Goal: Task Accomplishment & Management: Manage account settings

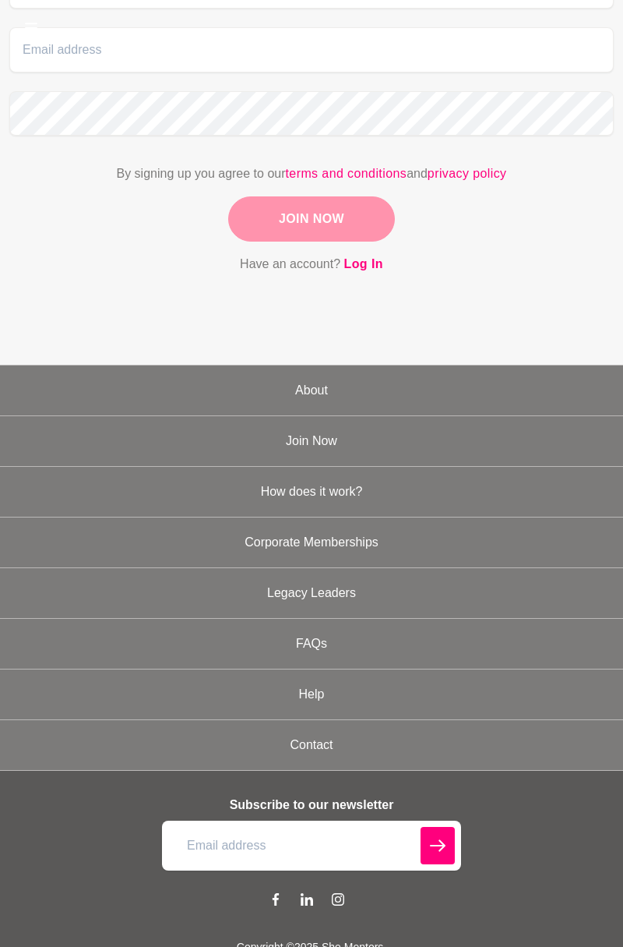
scroll to position [425, 0]
click at [349, 486] on link "How does it work?" at bounding box center [311, 492] width 623 height 50
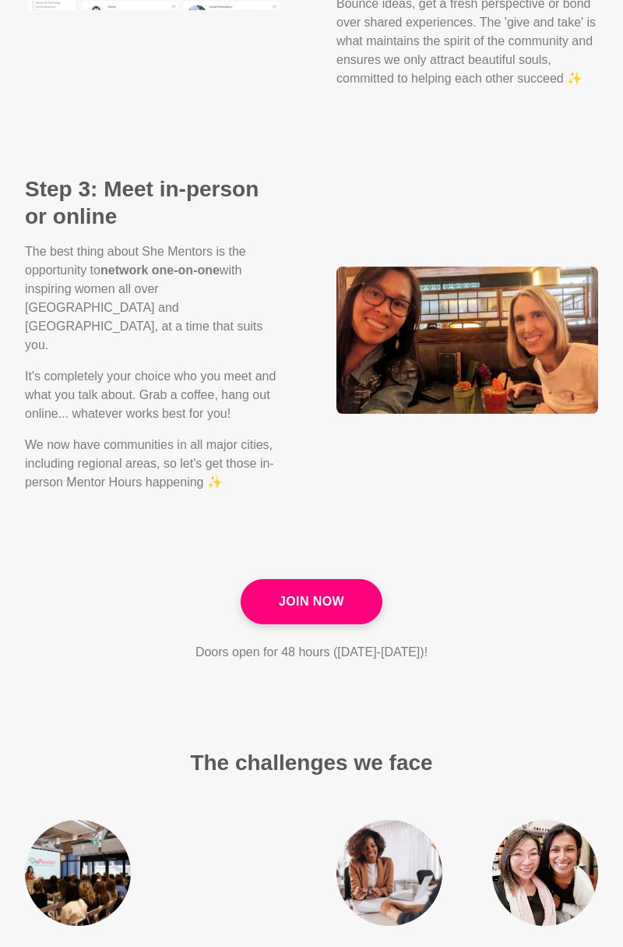
scroll to position [1962, 0]
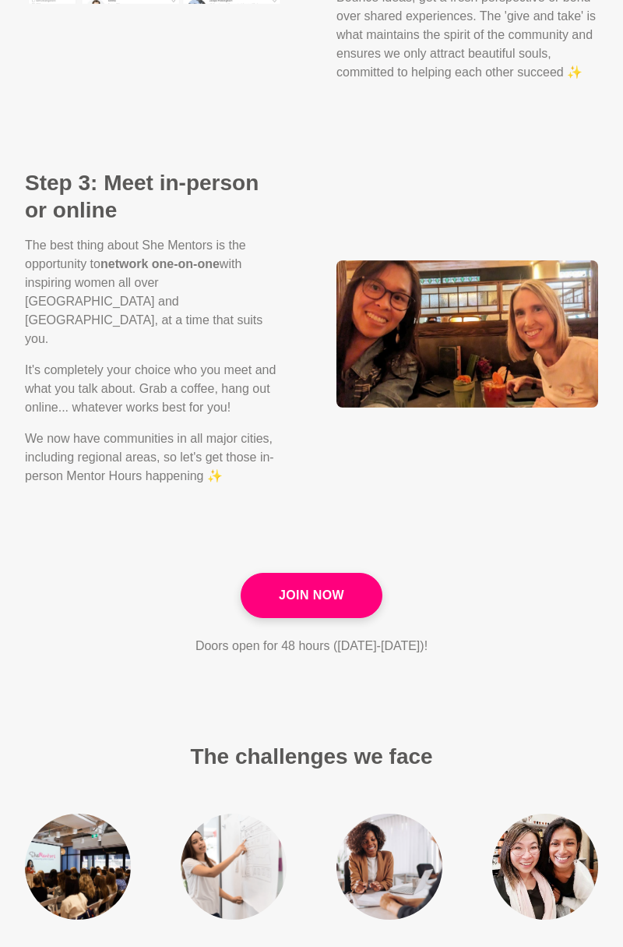
click at [548, 617] on main "How does it work? What's She Mentors all about? She Mentors isn't your typical …" at bounding box center [311, 821] width 623 height 5454
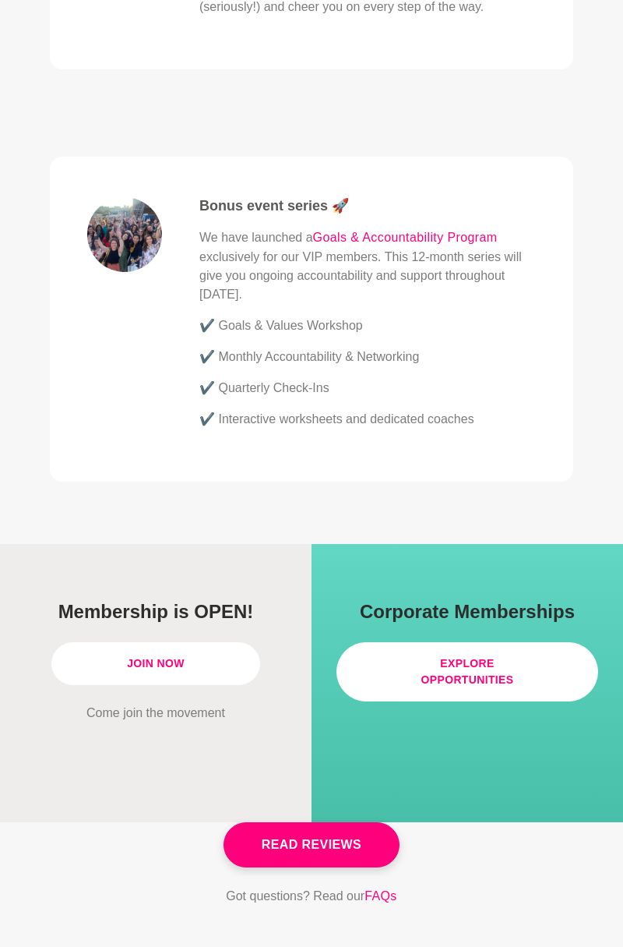
scroll to position [4516, 0]
click at [524, 642] on link "Explore Opportunities" at bounding box center [468, 671] width 262 height 59
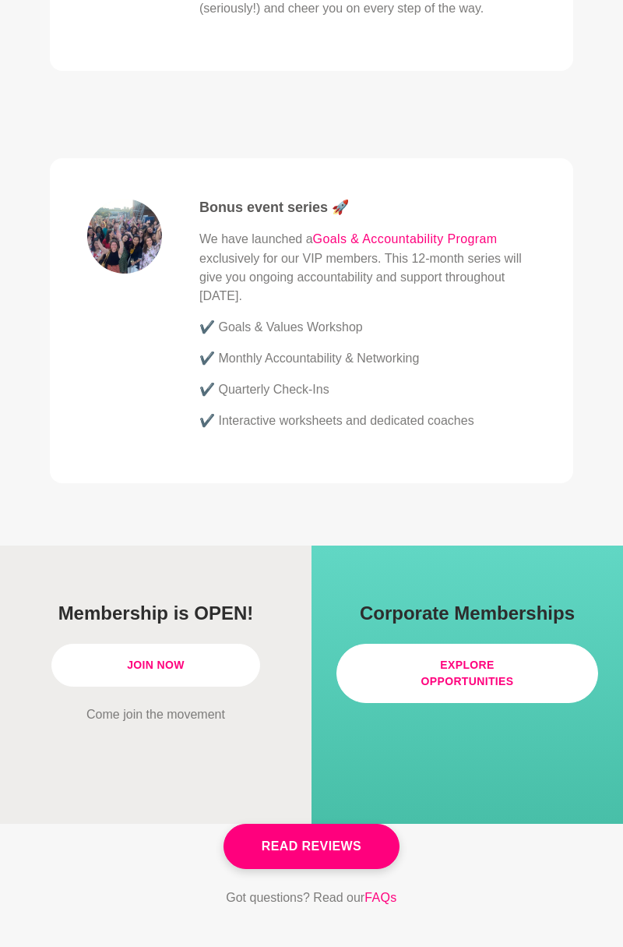
scroll to position [4515, 0]
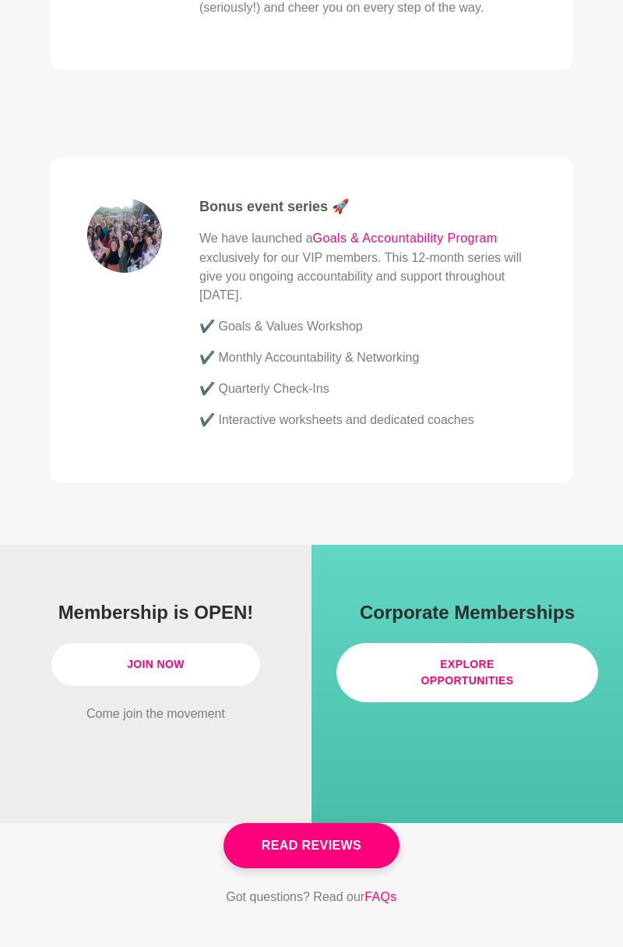
click at [192, 643] on link "Join Now" at bounding box center [155, 664] width 209 height 43
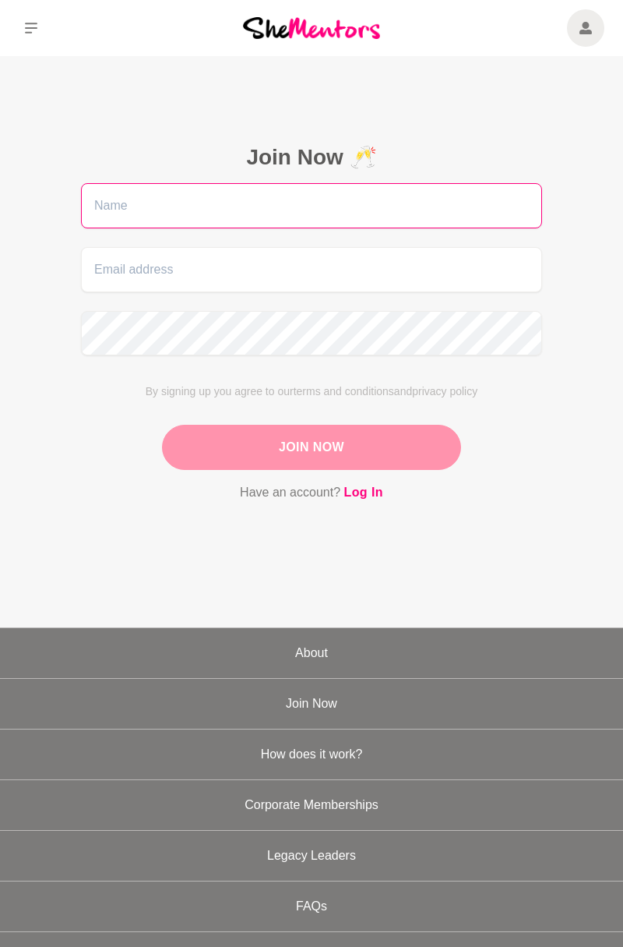
click at [416, 196] on input "text" at bounding box center [311, 205] width 461 height 45
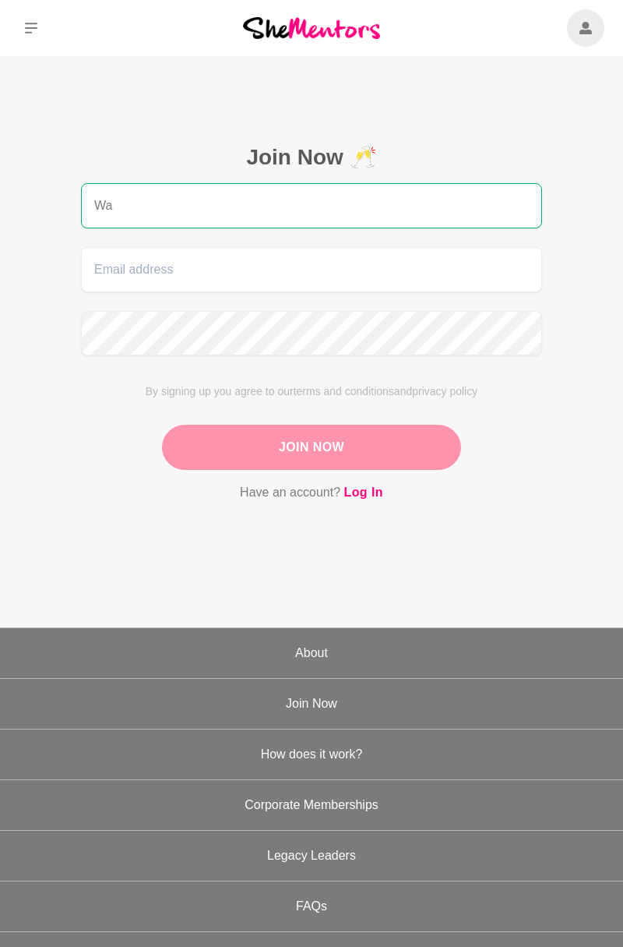
type input "W"
type input "[PERSON_NAME]"
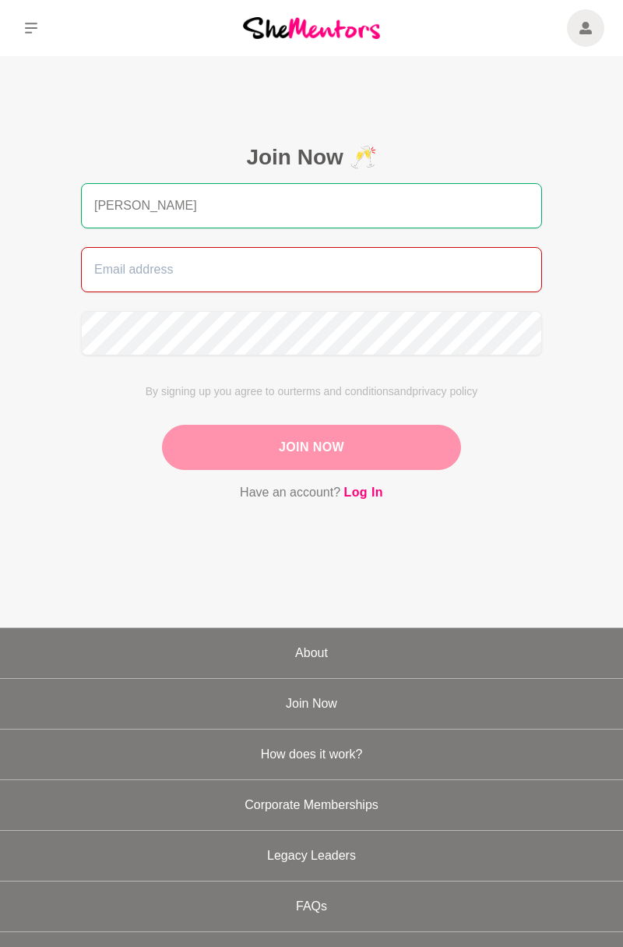
click at [430, 268] on input "email" at bounding box center [311, 269] width 461 height 45
type input "wannlopes@yahoo.com.br"
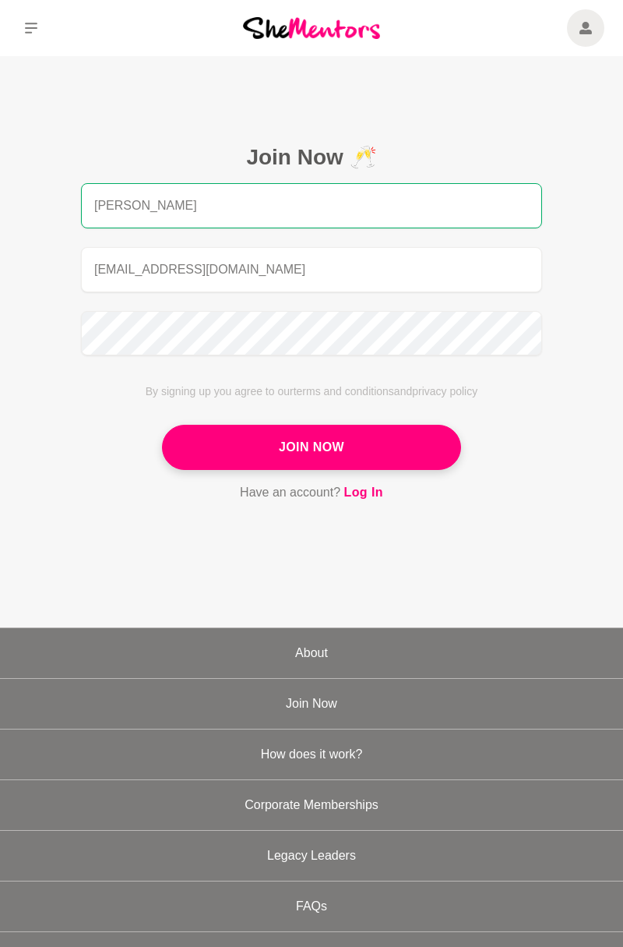
click at [418, 449] on button "Join Now" at bounding box center [311, 447] width 299 height 45
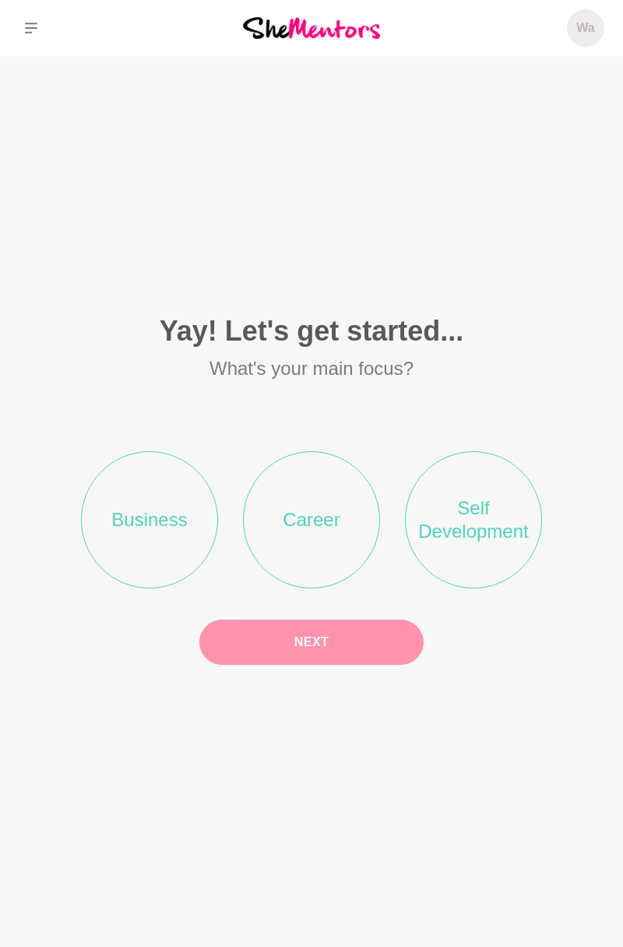
click at [382, 665] on div "Next" at bounding box center [311, 641] width 224 height 45
click at [368, 665] on div "Next" at bounding box center [311, 641] width 224 height 45
click at [490, 576] on li "Self Development" at bounding box center [473, 519] width 137 height 137
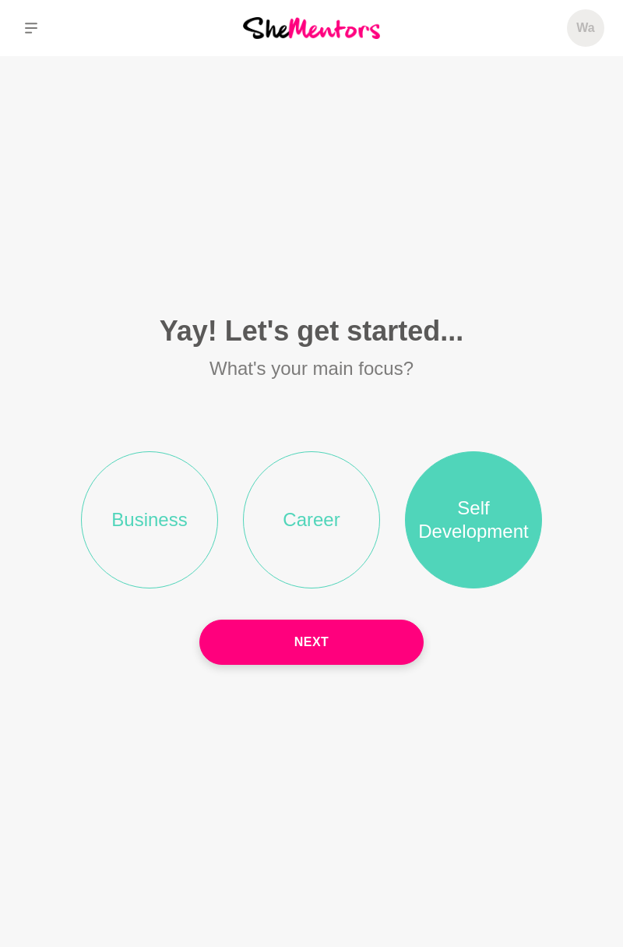
click at [329, 570] on li "Career" at bounding box center [311, 519] width 137 height 137
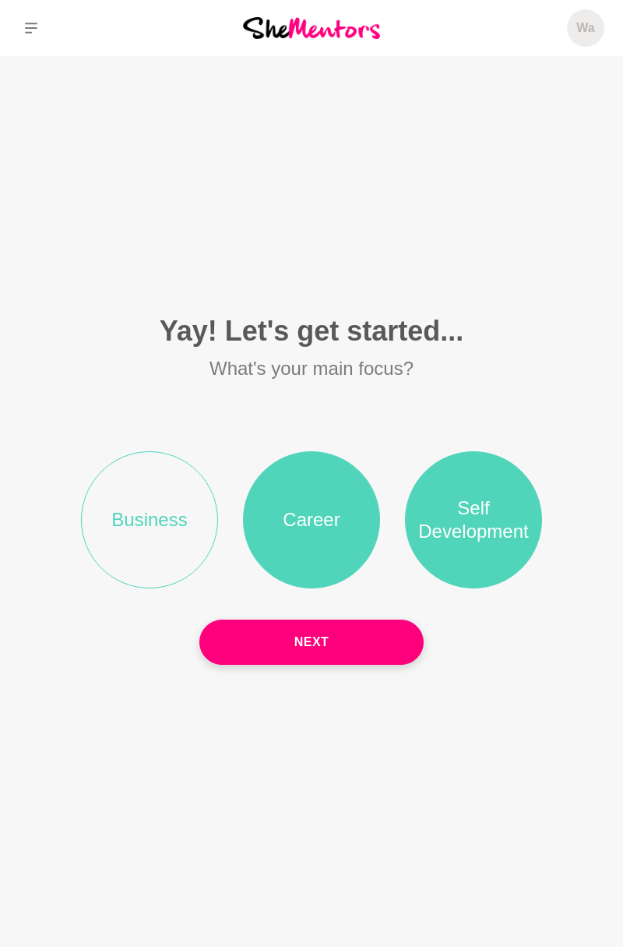
click at [162, 560] on li "Business" at bounding box center [149, 519] width 137 height 137
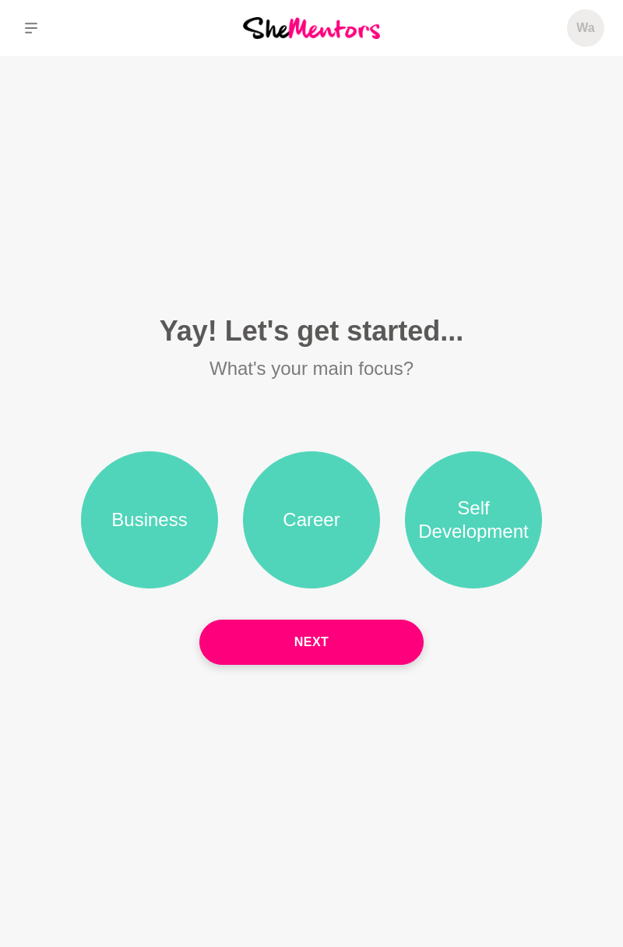
click at [385, 664] on button "Next" at bounding box center [311, 641] width 224 height 45
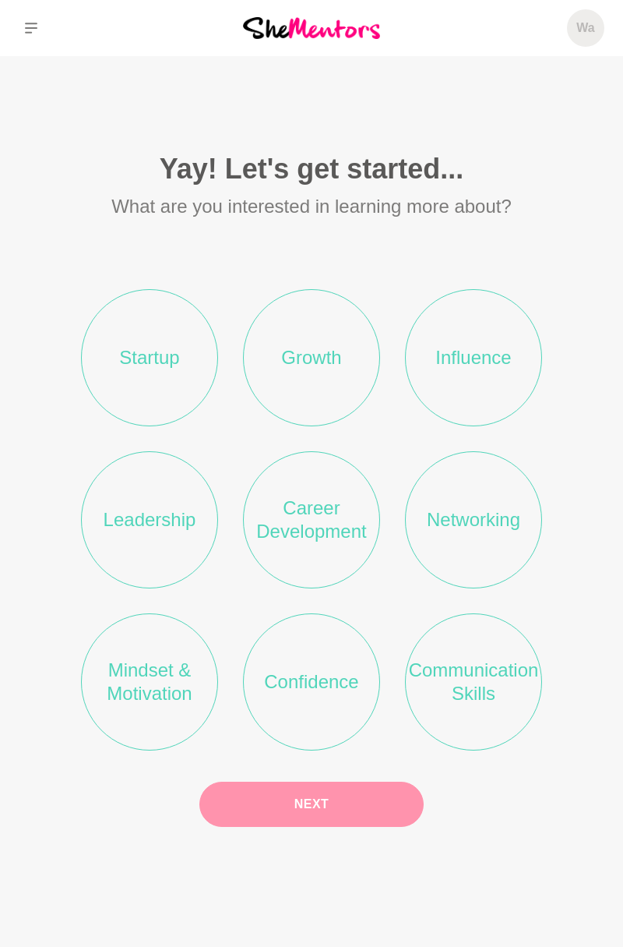
click at [341, 387] on li "Growth" at bounding box center [311, 357] width 137 height 137
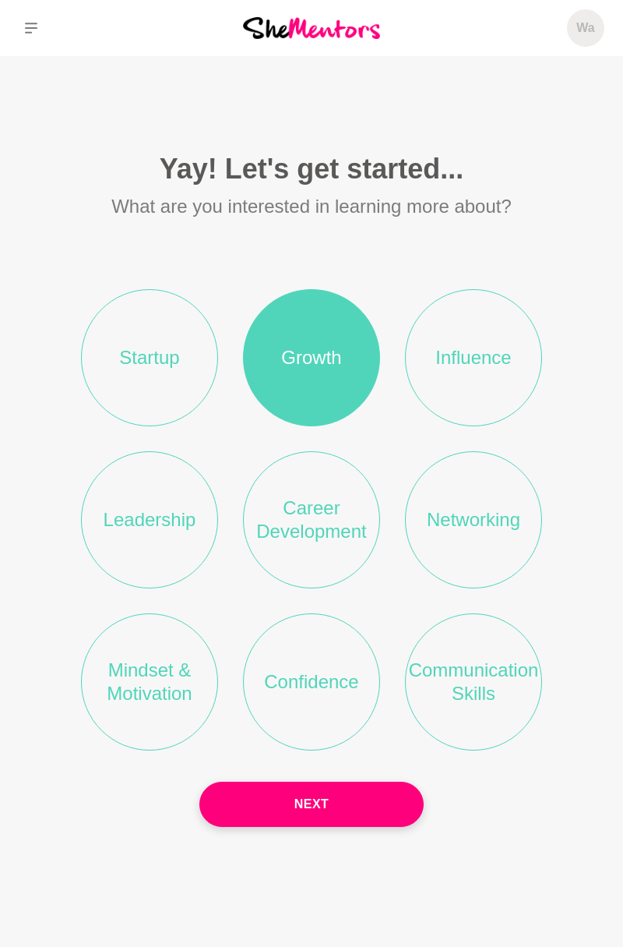
click at [333, 550] on li "Career Development" at bounding box center [311, 519] width 137 height 137
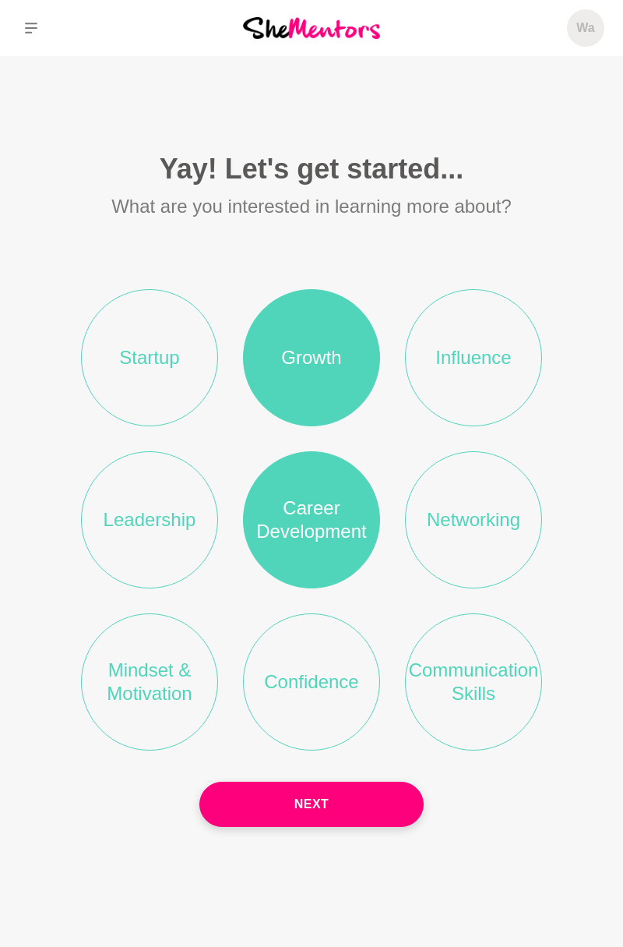
click at [176, 556] on li "Leadership" at bounding box center [149, 519] width 137 height 137
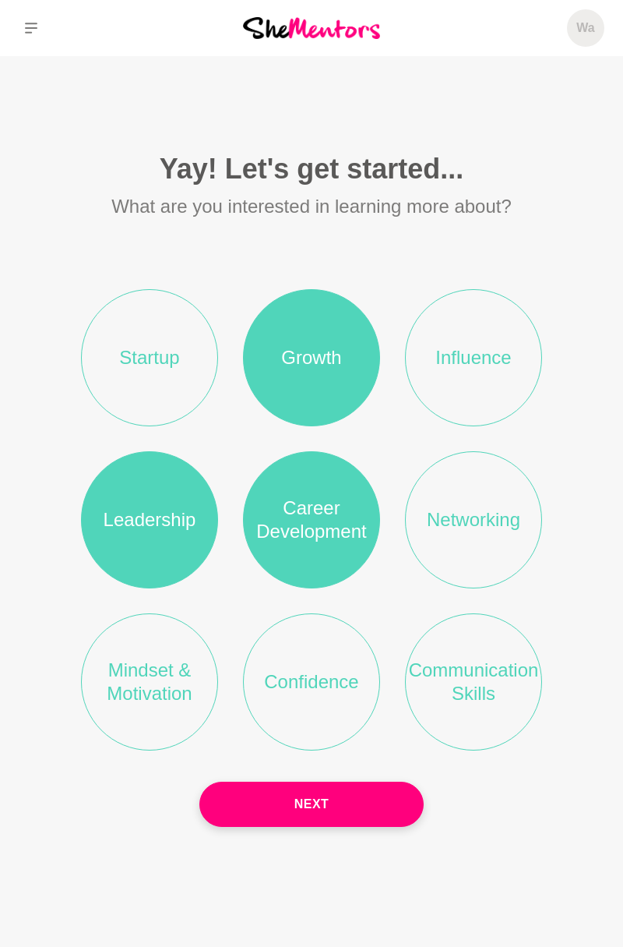
click at [469, 549] on li "Networking" at bounding box center [473, 519] width 137 height 137
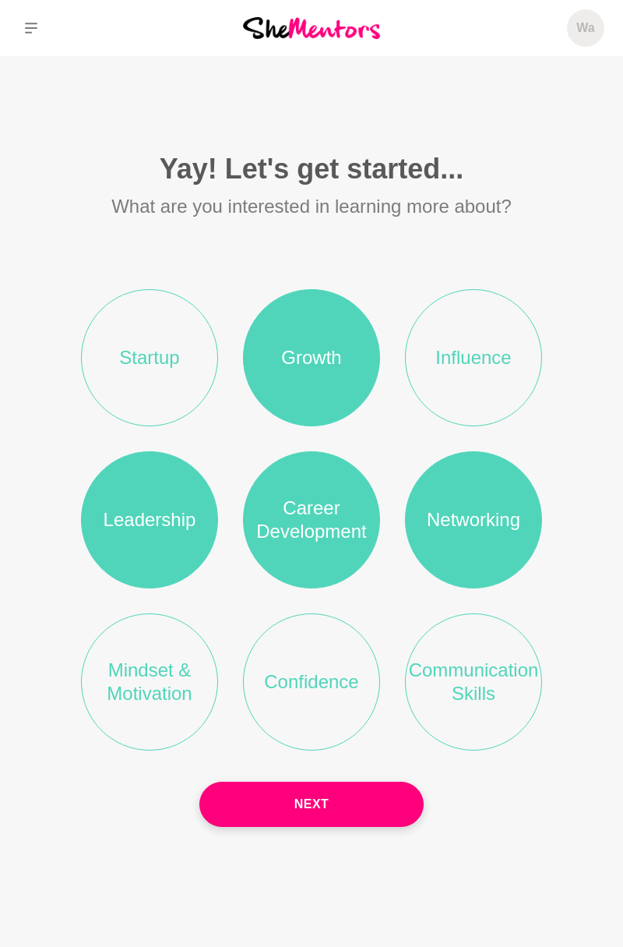
click at [499, 386] on li "Influence" at bounding box center [473, 357] width 137 height 137
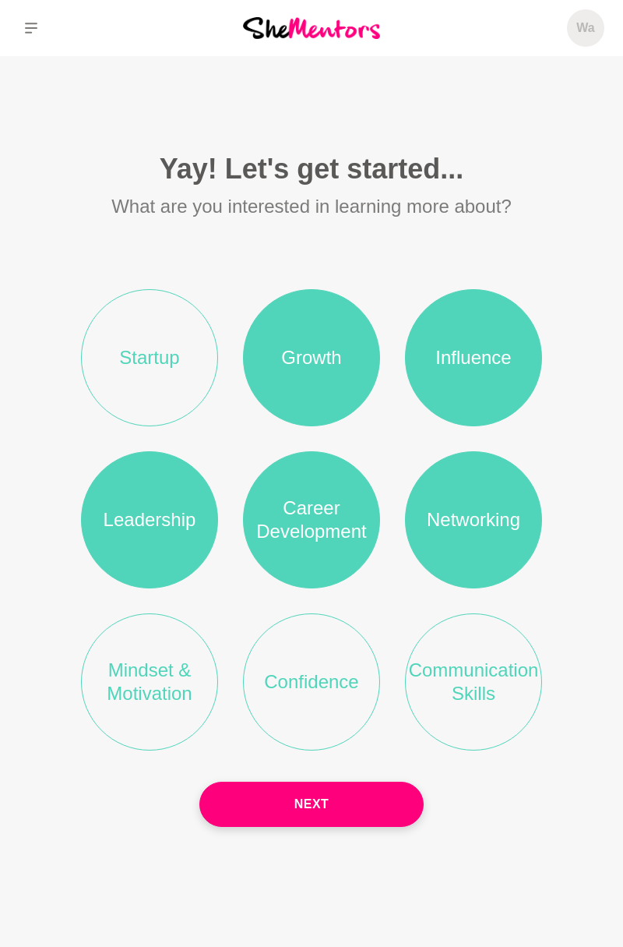
click at [476, 708] on li "Communication Skills" at bounding box center [473, 681] width 137 height 137
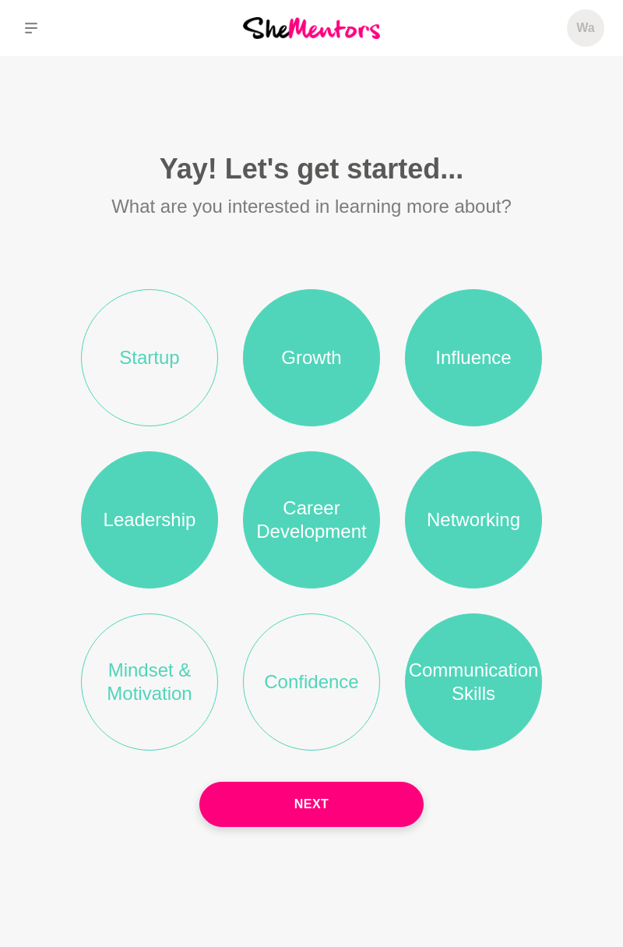
click at [335, 708] on li "Confidence" at bounding box center [311, 681] width 137 height 137
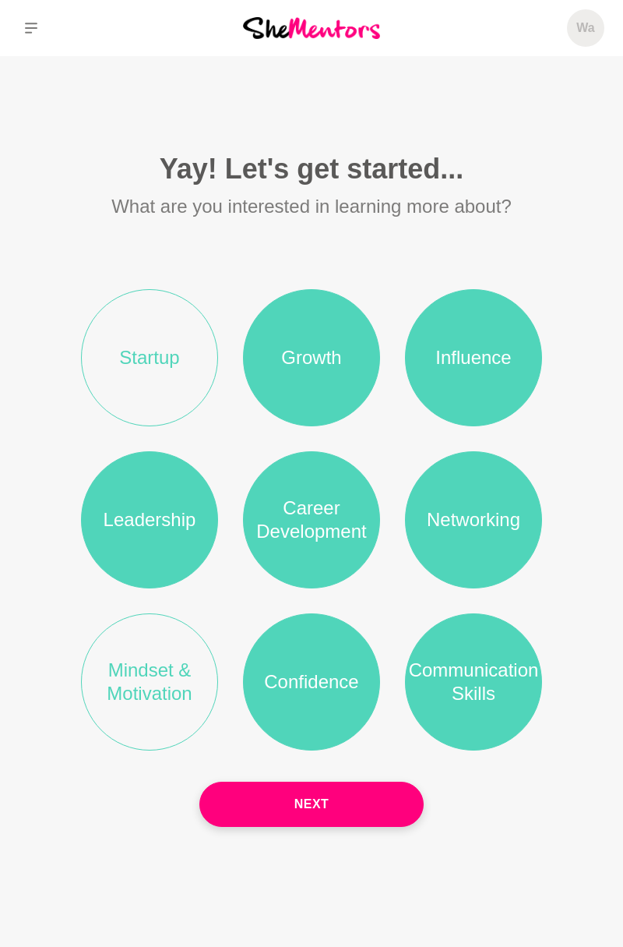
click at [171, 711] on li "Mindset & Motivation" at bounding box center [149, 681] width 137 height 137
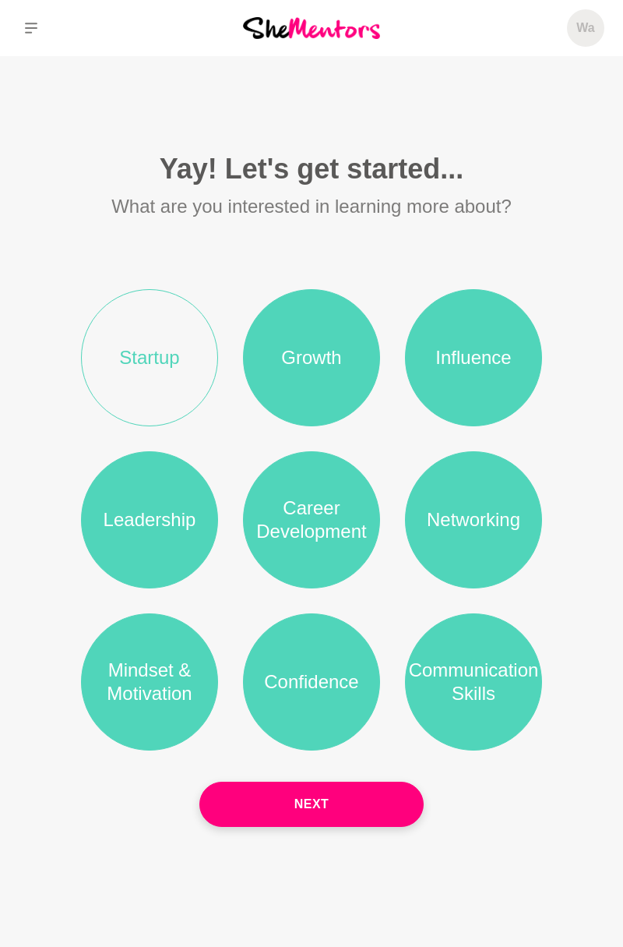
click at [202, 381] on li "Startup" at bounding box center [149, 357] width 137 height 137
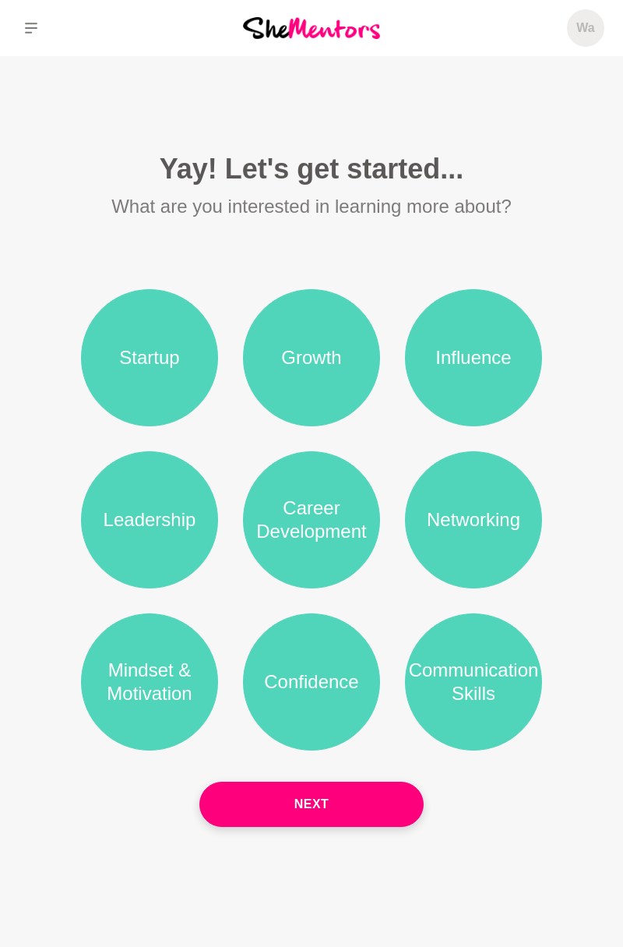
click at [344, 827] on button "Next" at bounding box center [311, 804] width 224 height 45
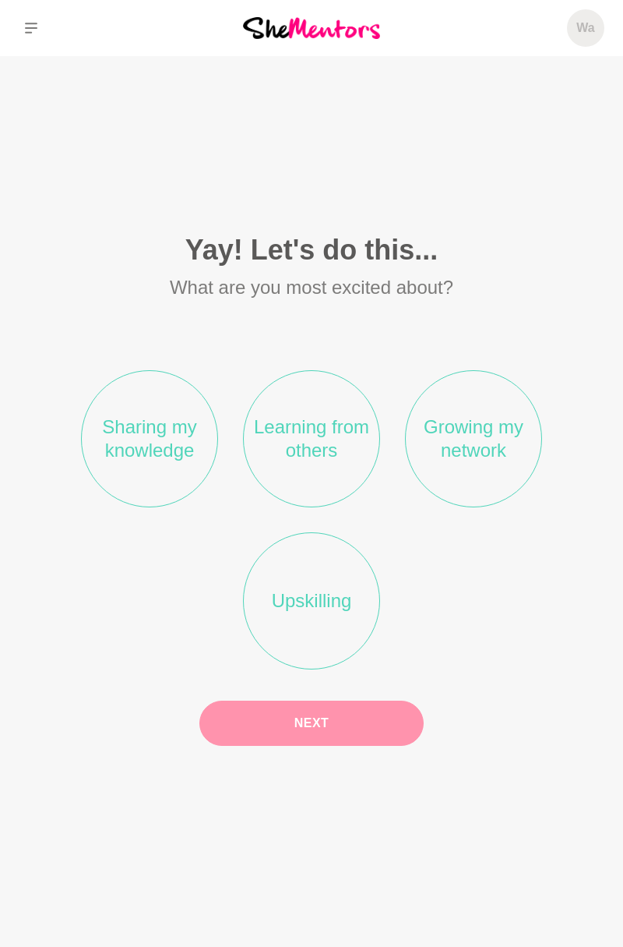
click at [182, 484] on li "Sharing my knowledge" at bounding box center [149, 438] width 137 height 137
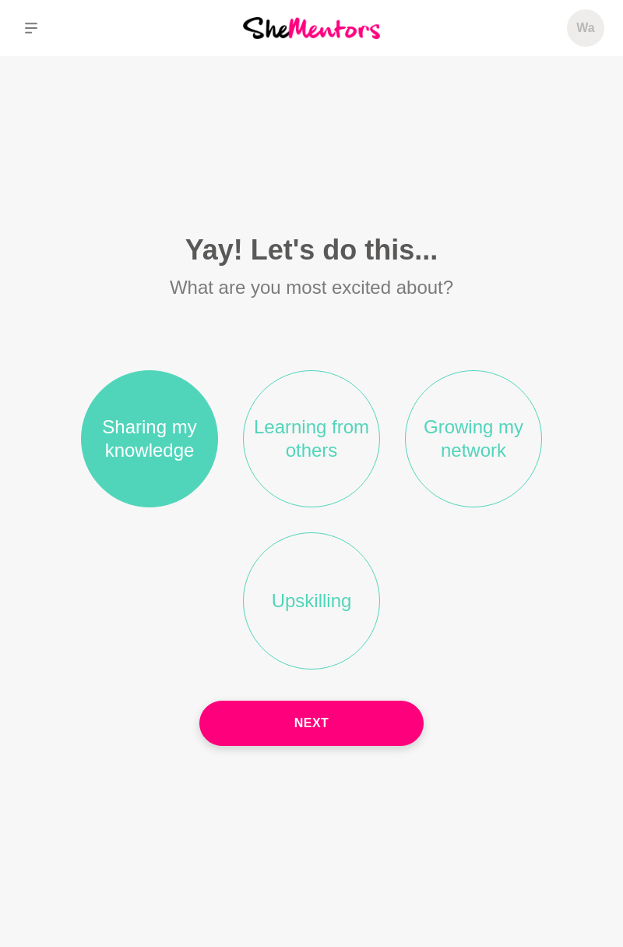
click at [319, 468] on li "Learning from others" at bounding box center [311, 438] width 137 height 137
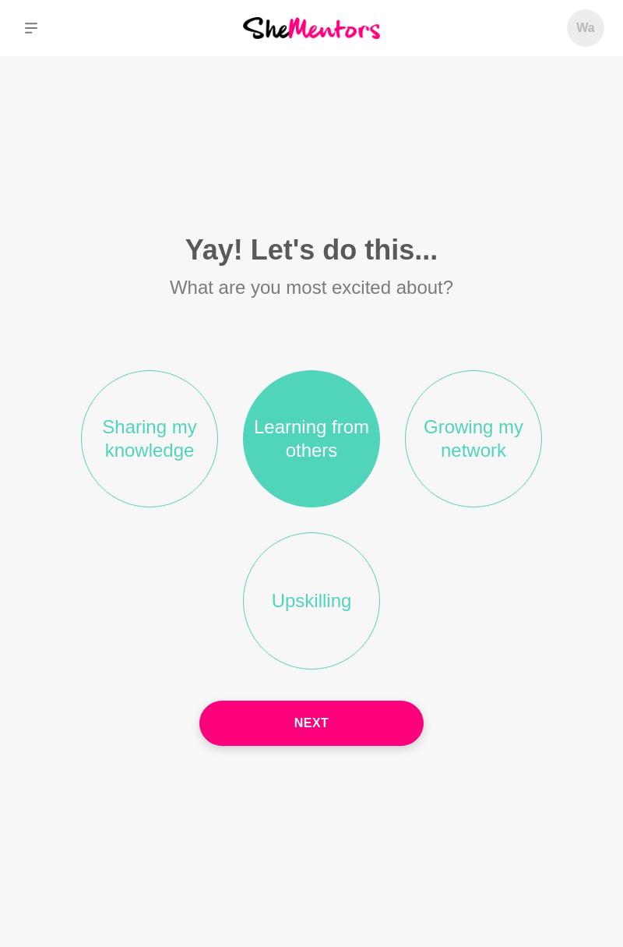
click at [323, 634] on li "Upskilling" at bounding box center [311, 600] width 137 height 137
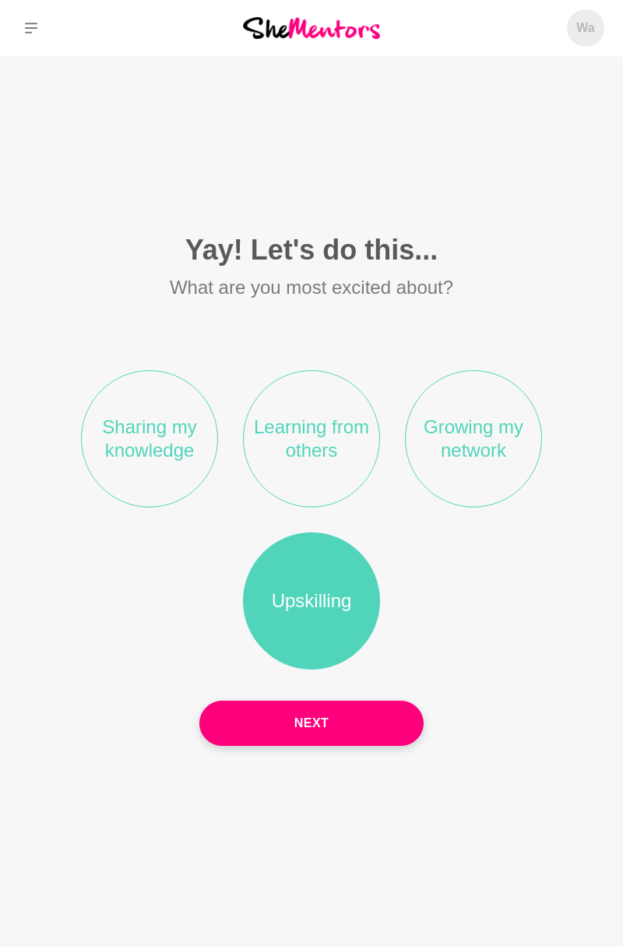
click at [341, 741] on button "Next" at bounding box center [311, 723] width 224 height 45
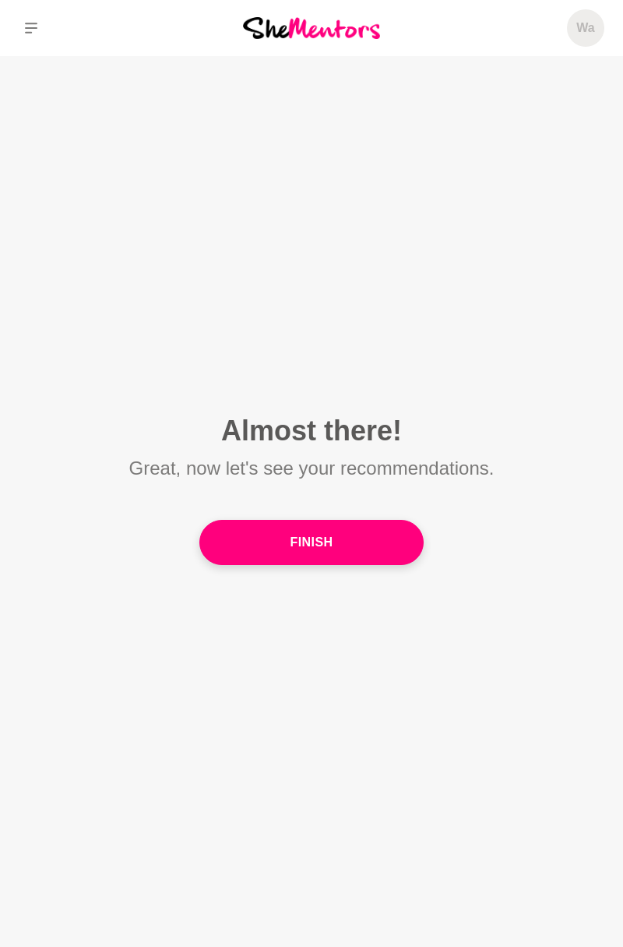
click at [379, 562] on button "Finish" at bounding box center [311, 542] width 224 height 45
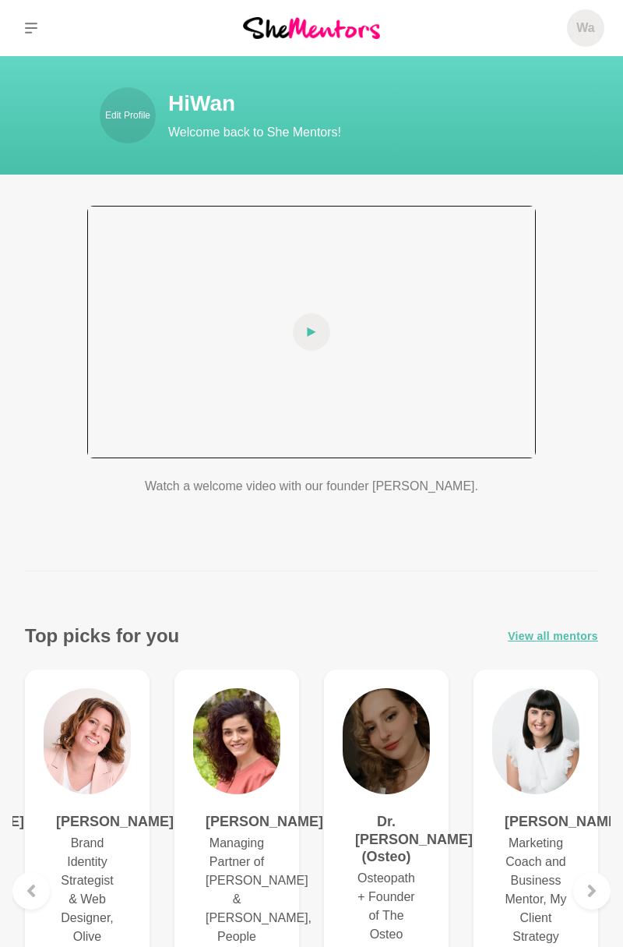
click at [323, 331] on span at bounding box center [311, 331] width 37 height 37
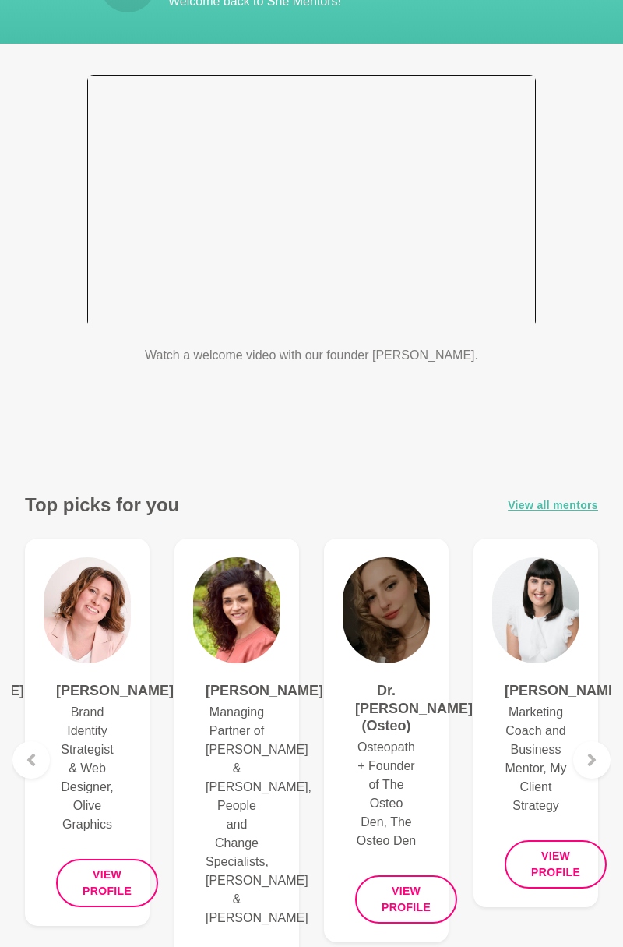
scroll to position [131, 0]
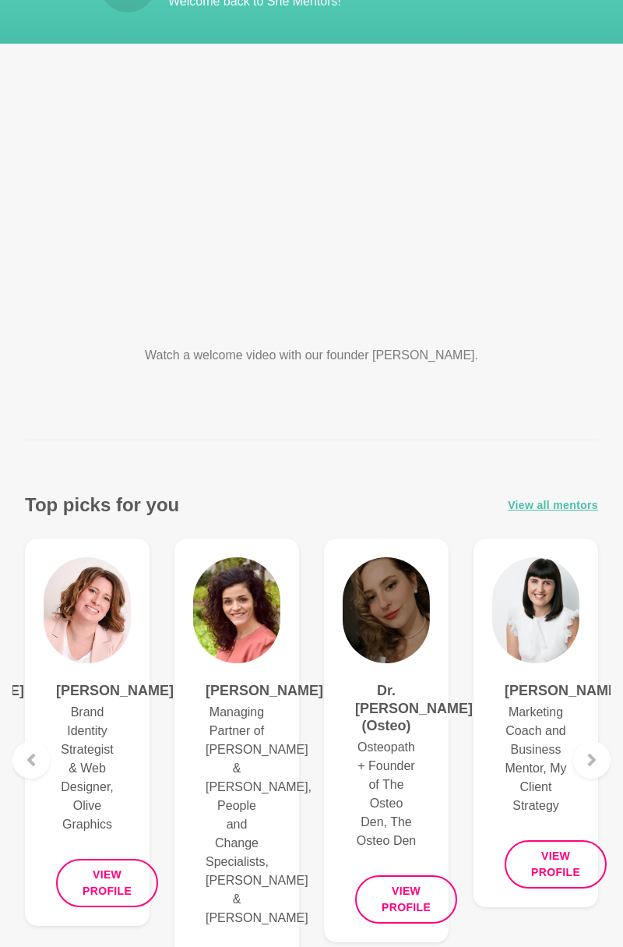
click at [567, 505] on span "View all mentors" at bounding box center [553, 505] width 90 height 18
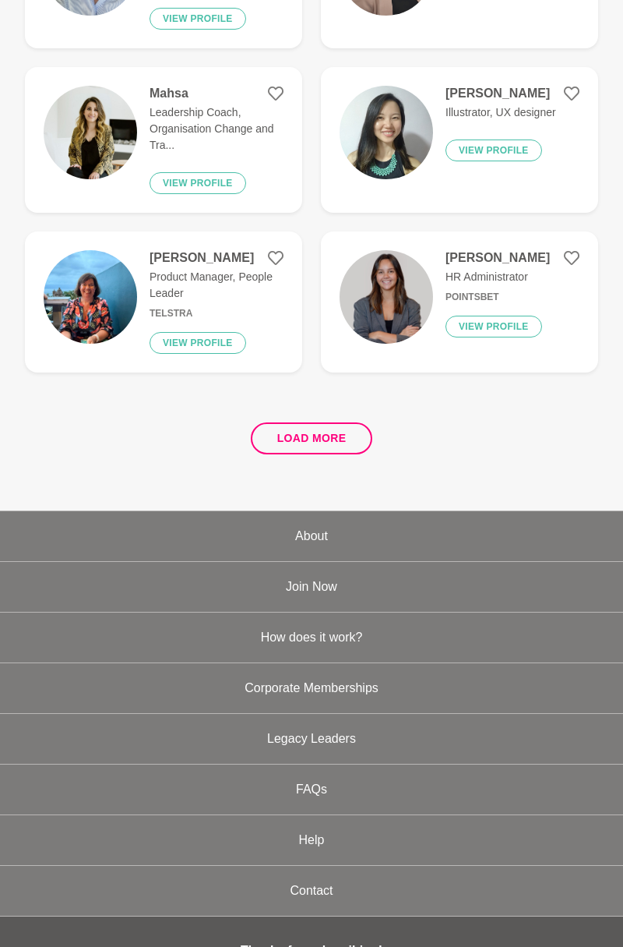
scroll to position [3024, 0]
click at [354, 613] on link "How does it work?" at bounding box center [311, 638] width 623 height 50
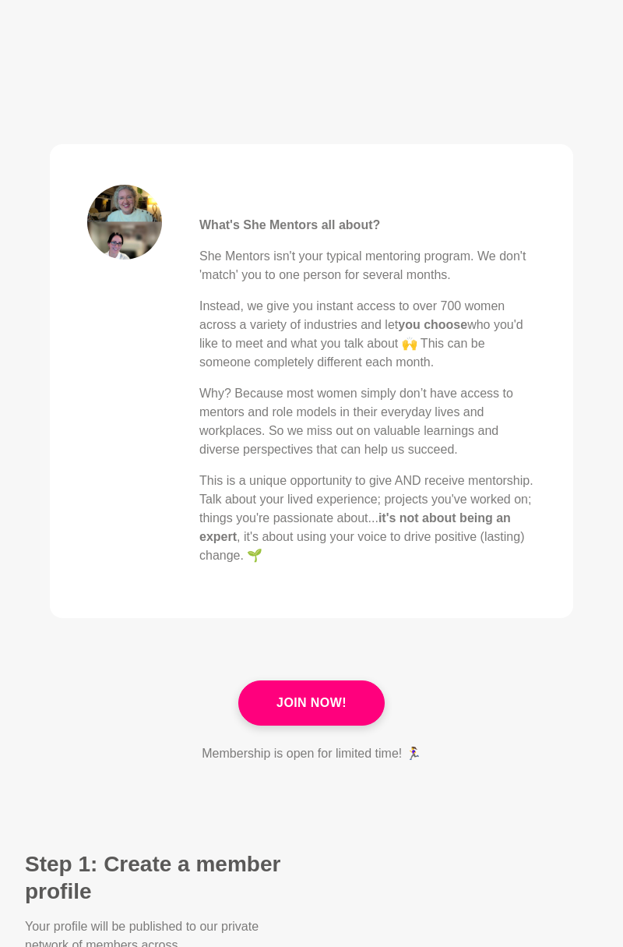
scroll to position [401, 0]
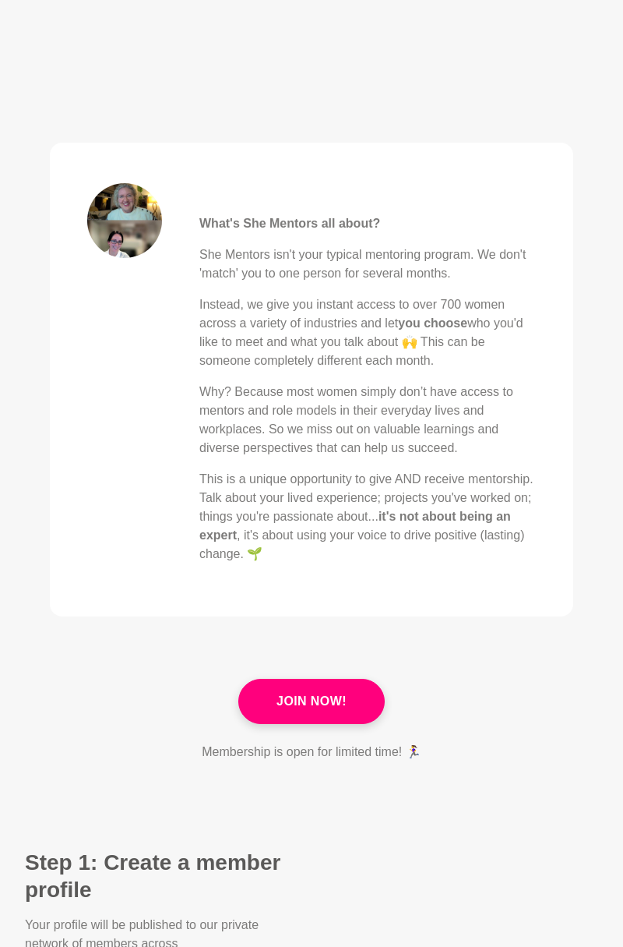
click at [346, 703] on link "Join Now!" at bounding box center [311, 701] width 146 height 45
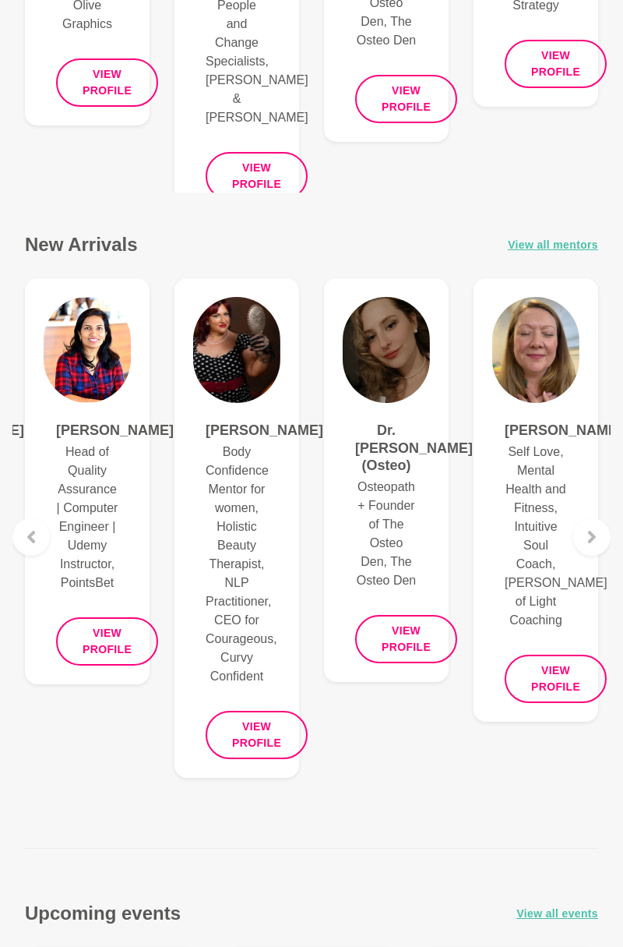
scroll to position [926, 0]
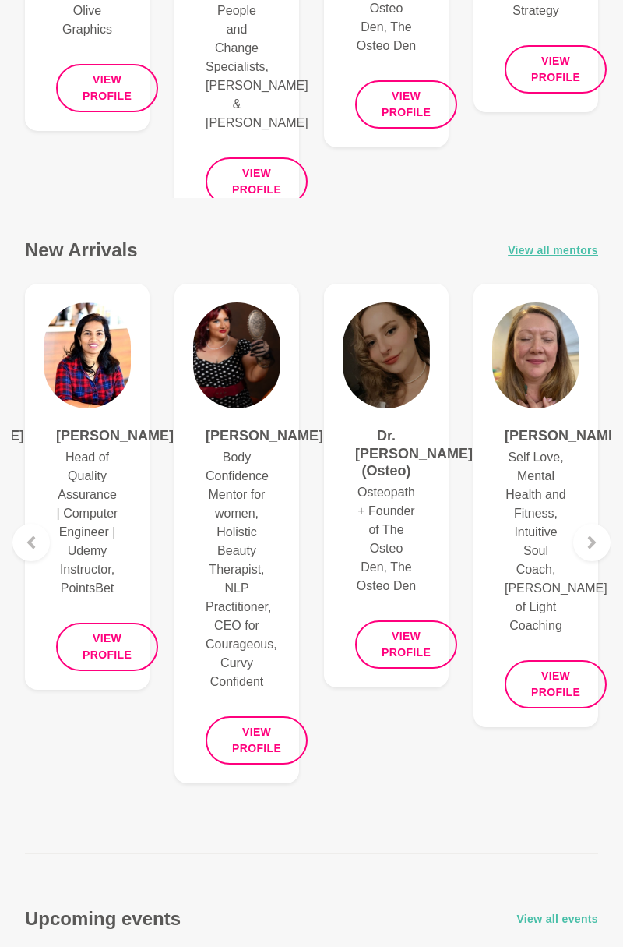
click at [591, 541] on icon at bounding box center [592, 542] width 12 height 12
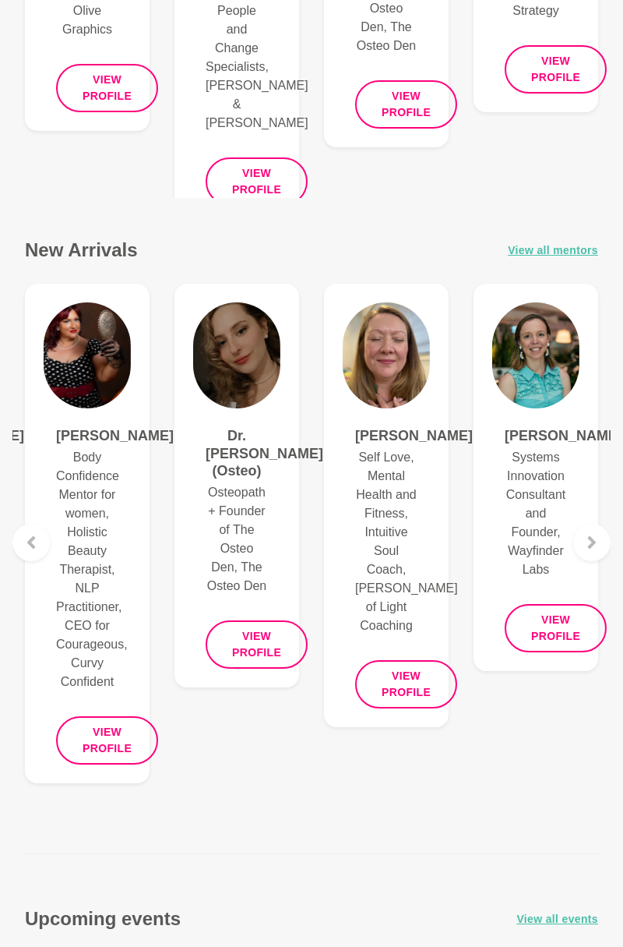
click at [590, 541] on icon at bounding box center [592, 542] width 12 height 12
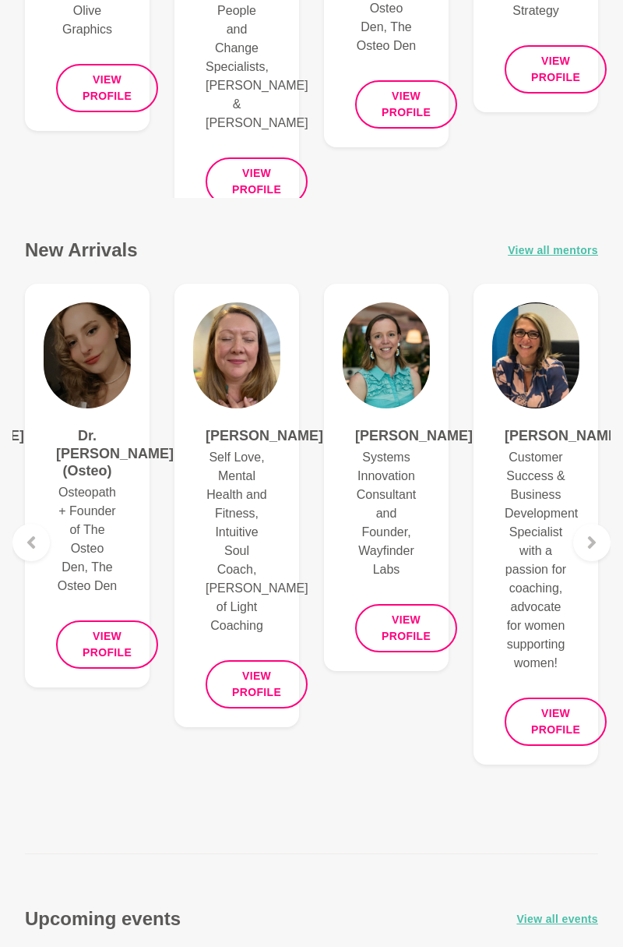
click at [590, 542] on icon at bounding box center [592, 542] width 12 height 12
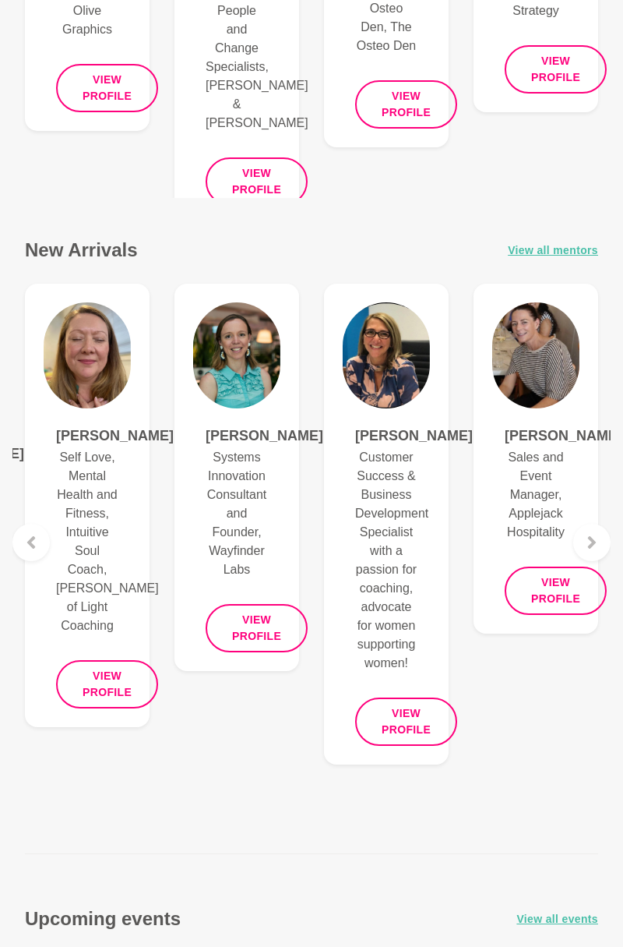
click at [597, 543] on icon at bounding box center [592, 542] width 12 height 12
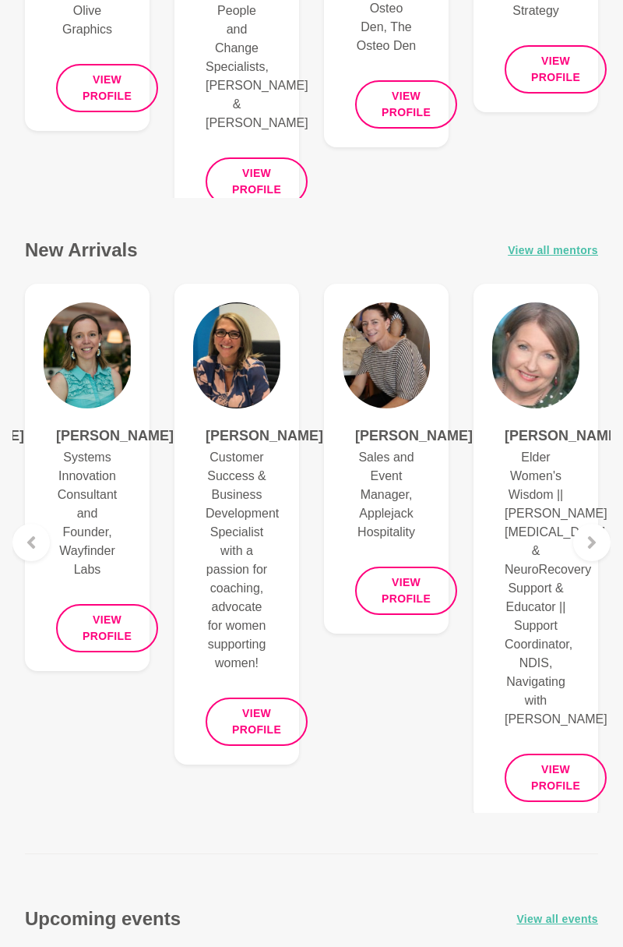
click at [597, 543] on icon at bounding box center [592, 542] width 12 height 12
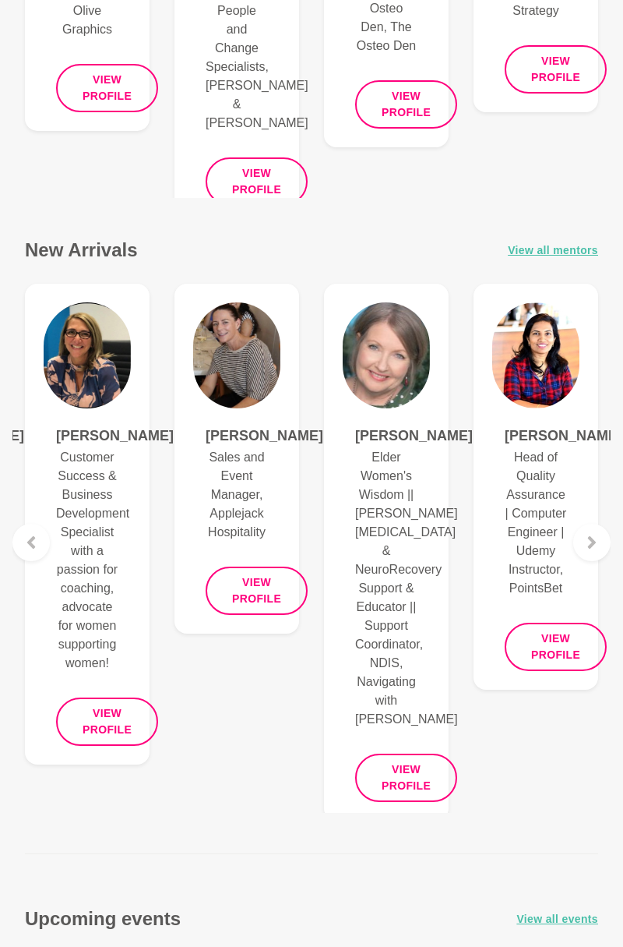
click at [596, 543] on icon at bounding box center [592, 542] width 12 height 12
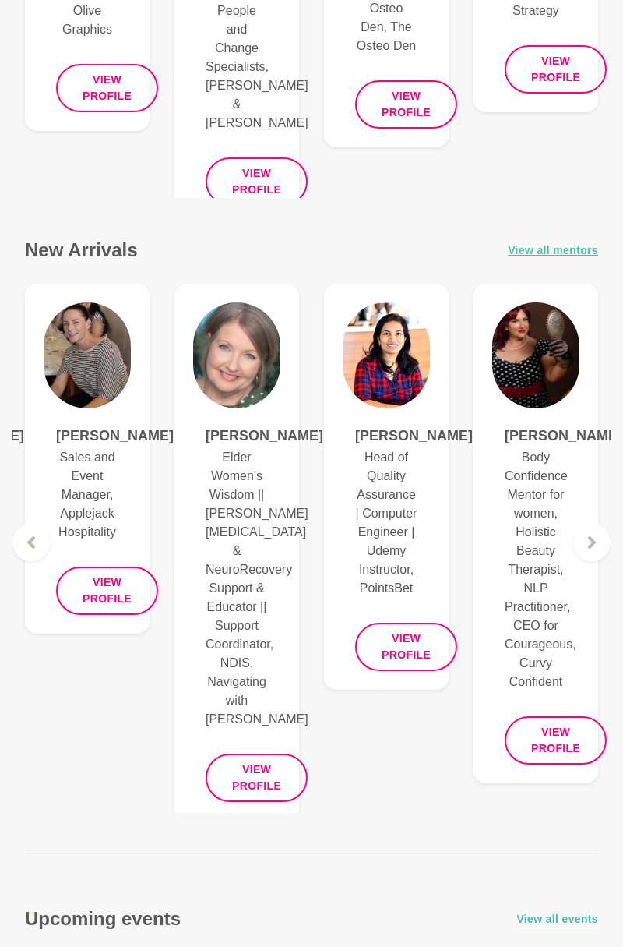
click at [595, 544] on icon at bounding box center [592, 542] width 12 height 12
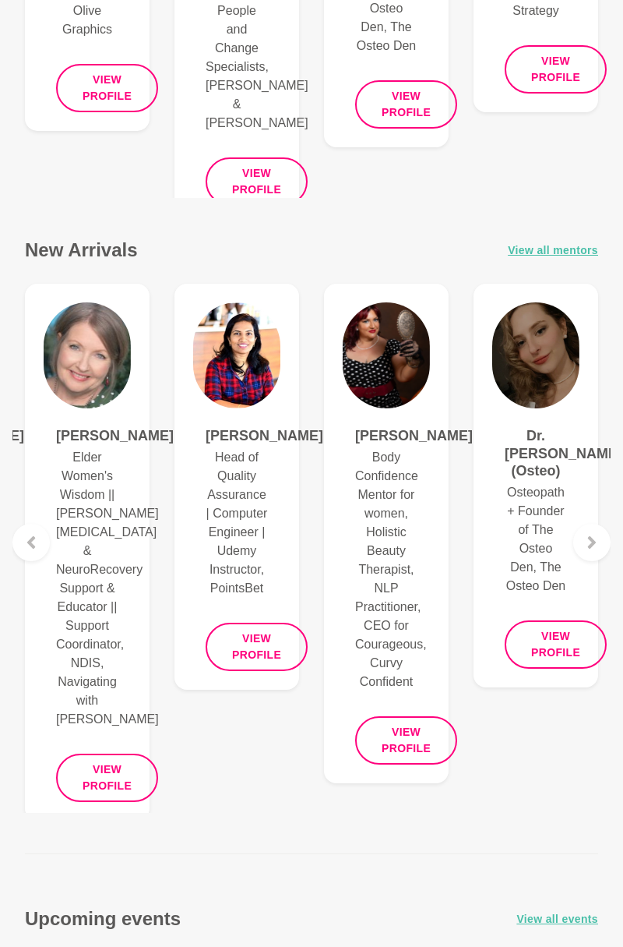
click at [397, 445] on h4 "Melissa Rodda" at bounding box center [386, 436] width 62 height 18
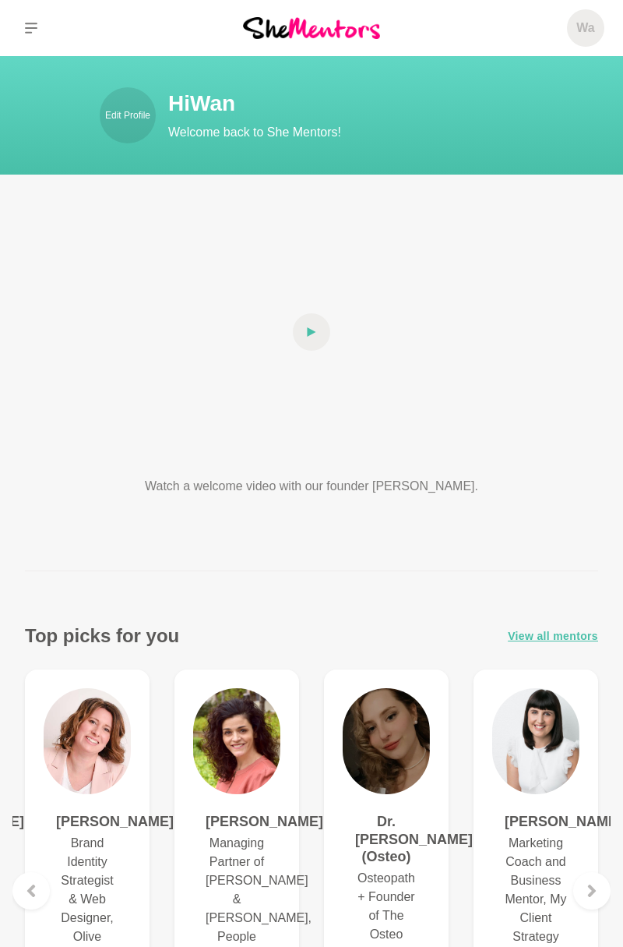
click at [134, 108] on link "Edit Profile" at bounding box center [128, 115] width 56 height 56
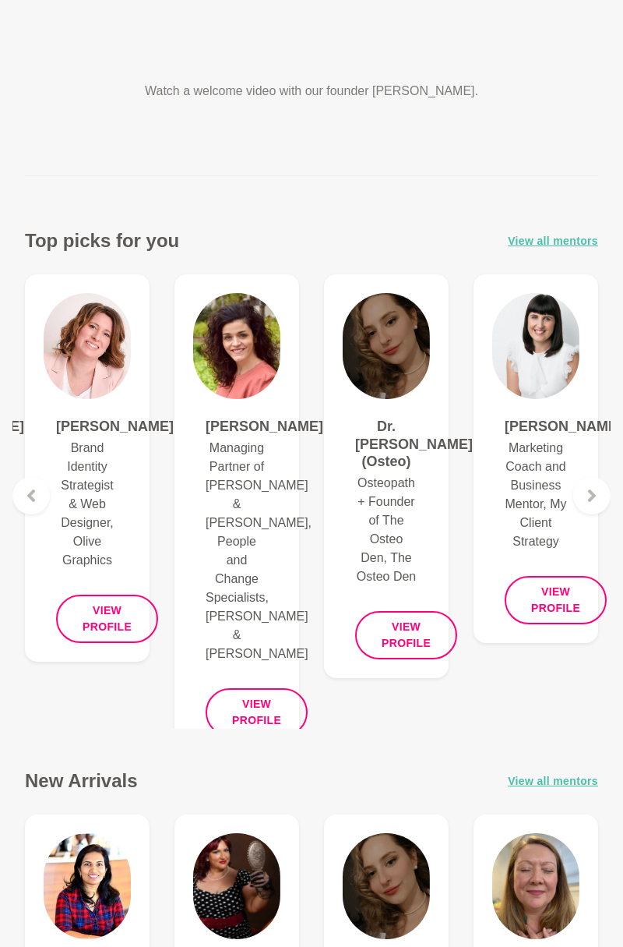
scroll to position [396, 0]
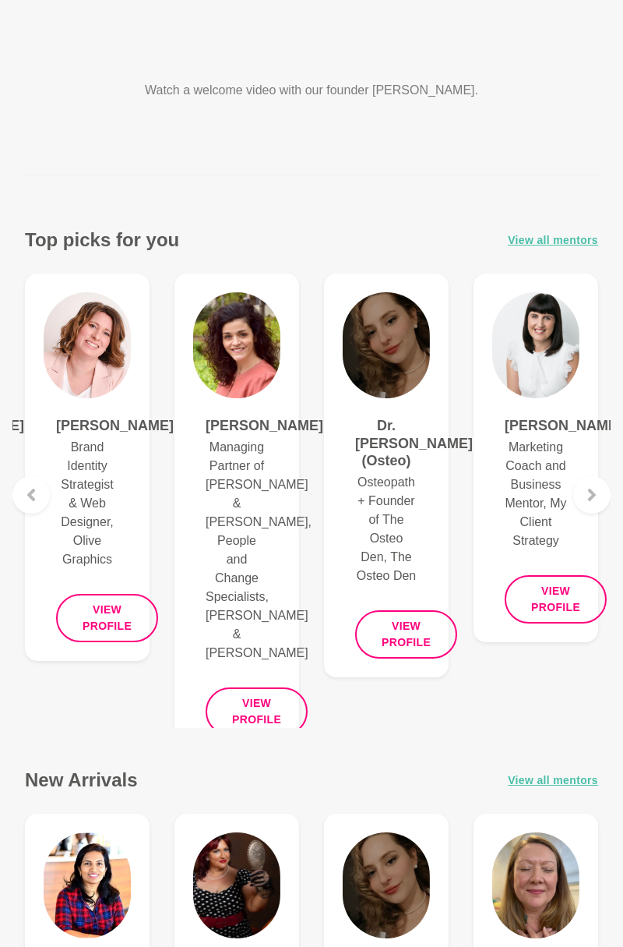
click at [554, 619] on button "View profile" at bounding box center [556, 599] width 102 height 48
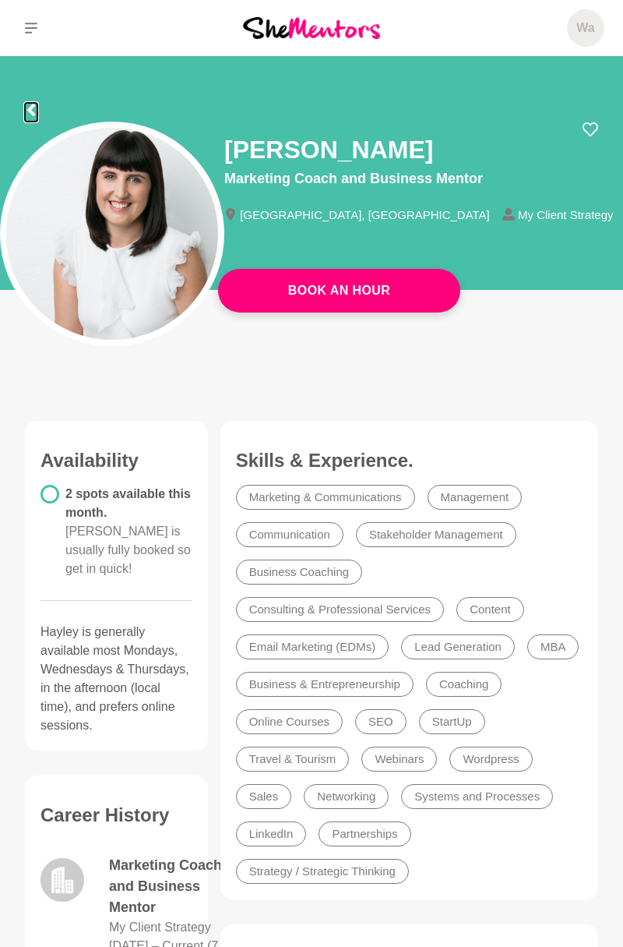
click at [34, 110] on icon at bounding box center [31, 110] width 12 height 12
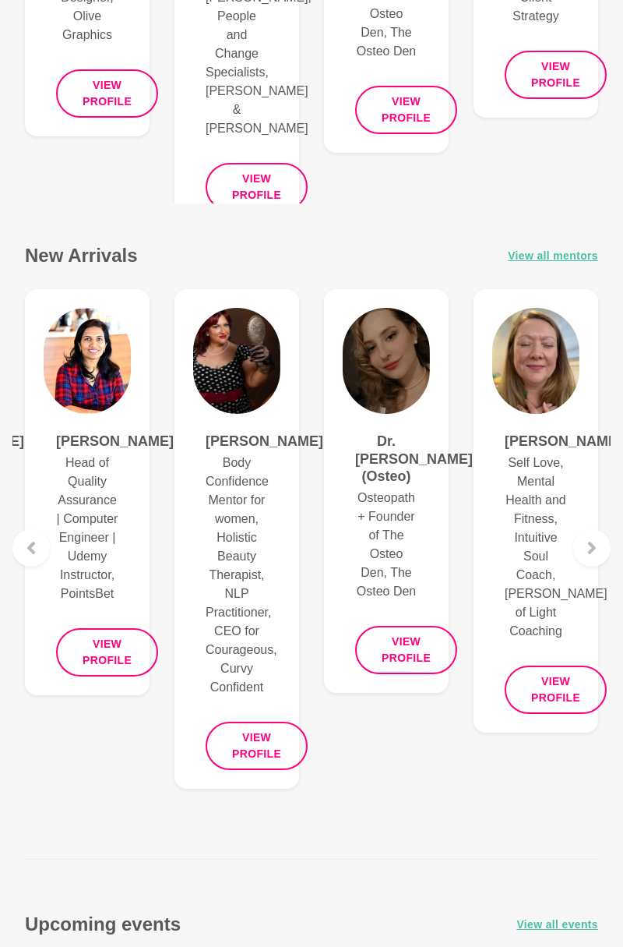
scroll to position [927, 0]
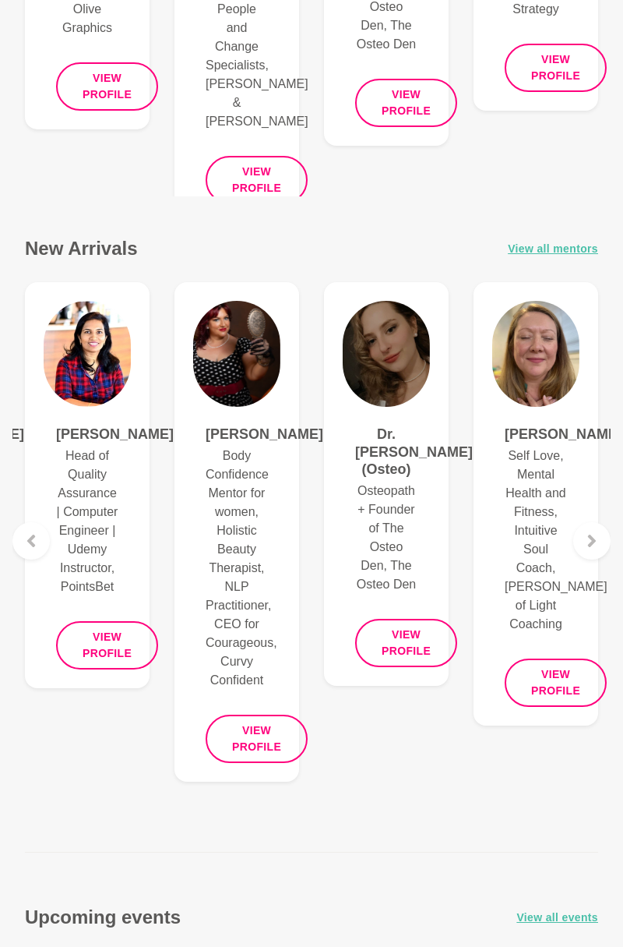
click at [125, 656] on button "View profile" at bounding box center [107, 645] width 102 height 48
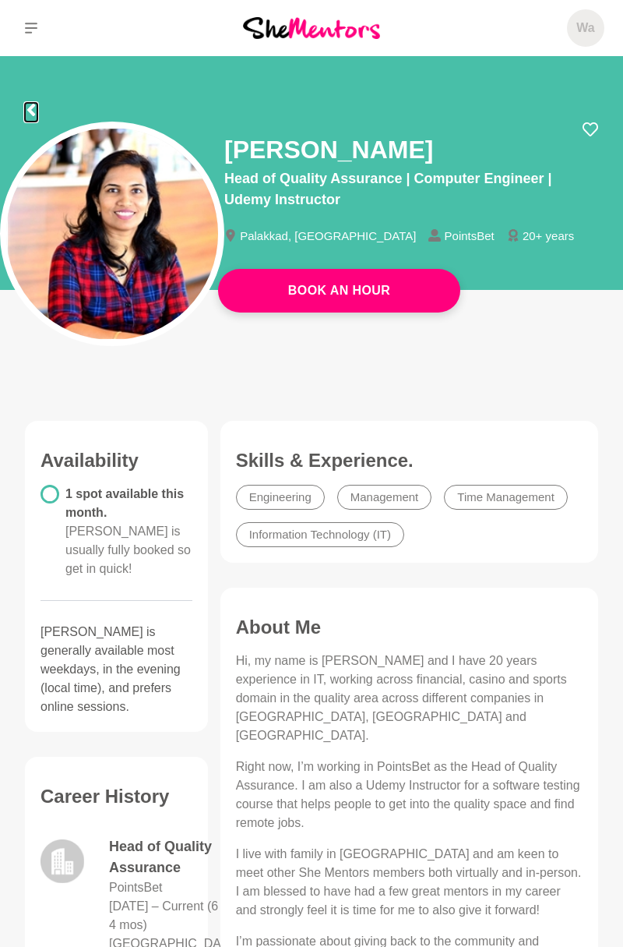
click at [35, 108] on icon at bounding box center [31, 110] width 12 height 12
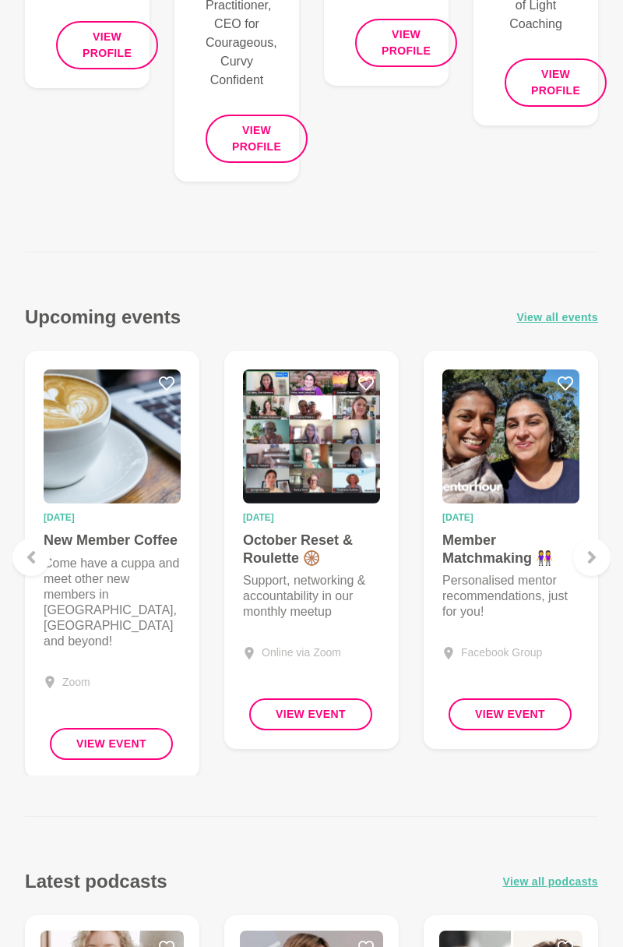
scroll to position [1528, 0]
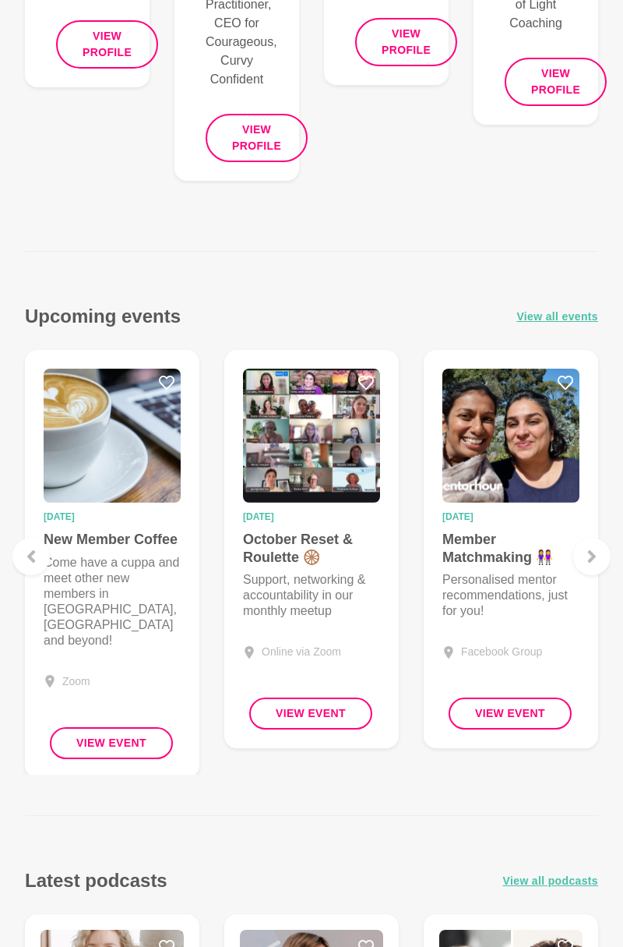
click at [527, 711] on button "View Event" at bounding box center [510, 713] width 123 height 32
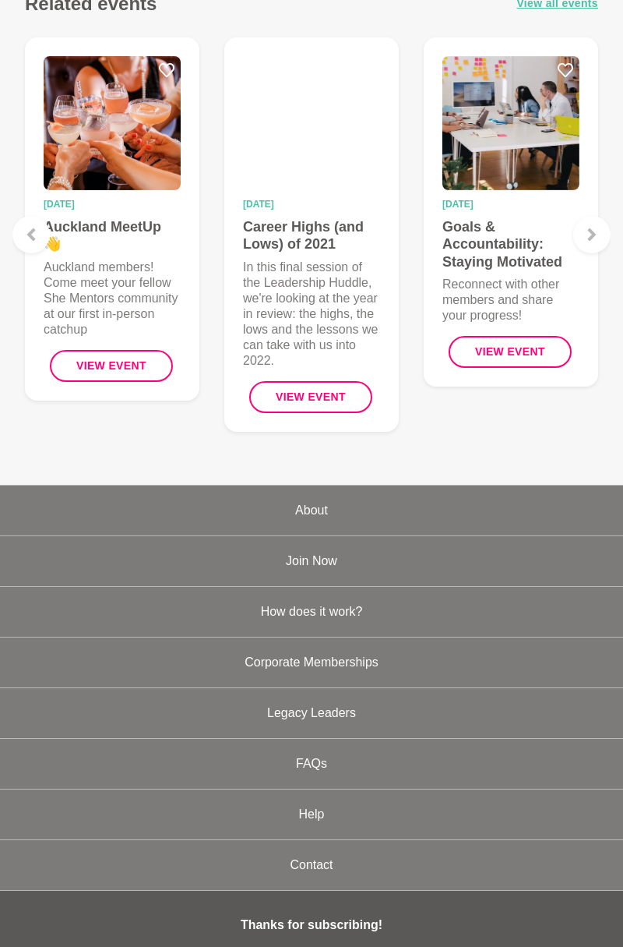
scroll to position [1016, 0]
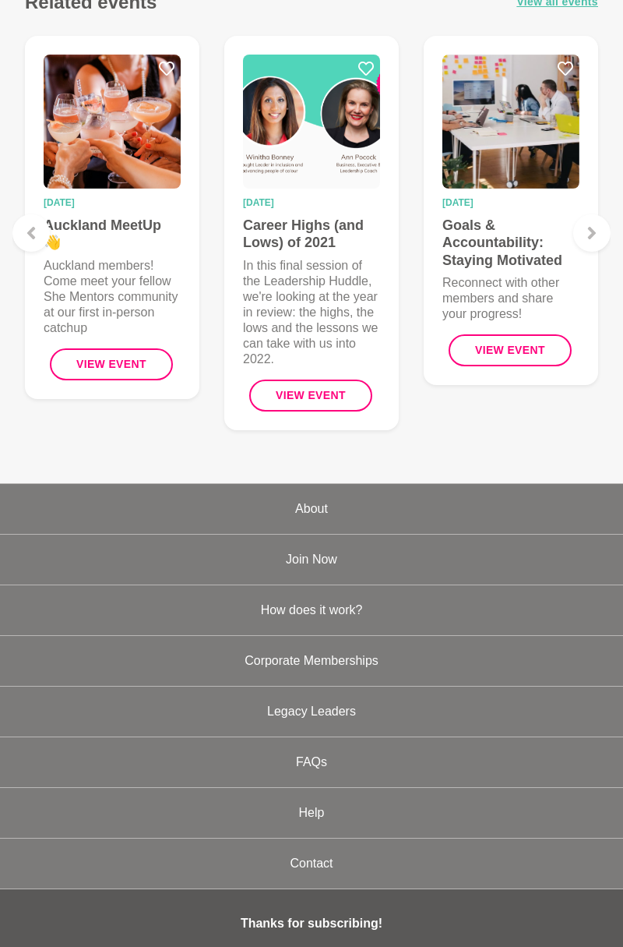
click at [338, 588] on link "How does it work?" at bounding box center [311, 610] width 623 height 50
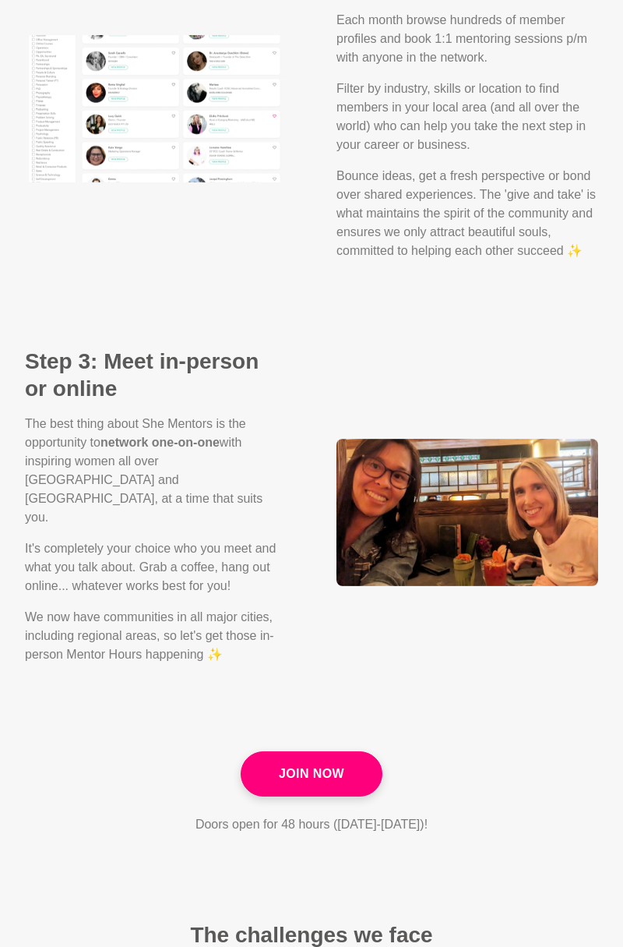
scroll to position [1795, 0]
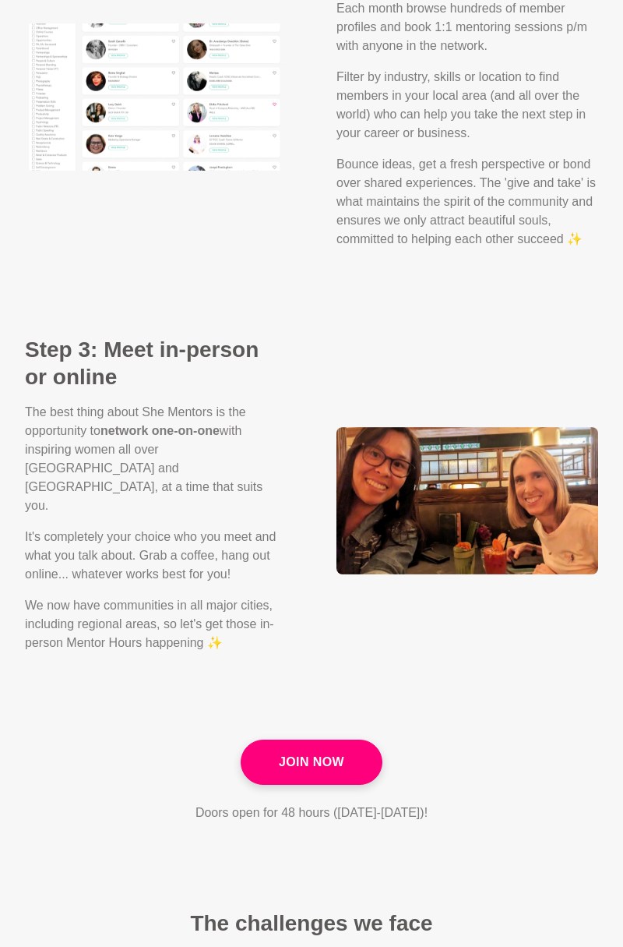
click at [337, 739] on link "Join Now" at bounding box center [312, 761] width 142 height 45
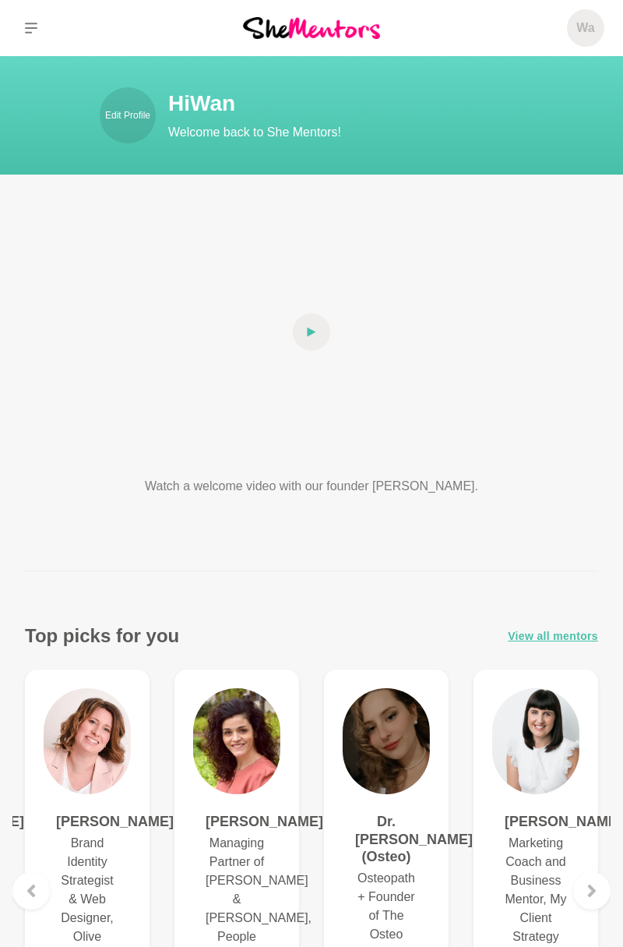
click at [143, 120] on p "Edit Profile" at bounding box center [127, 115] width 45 height 14
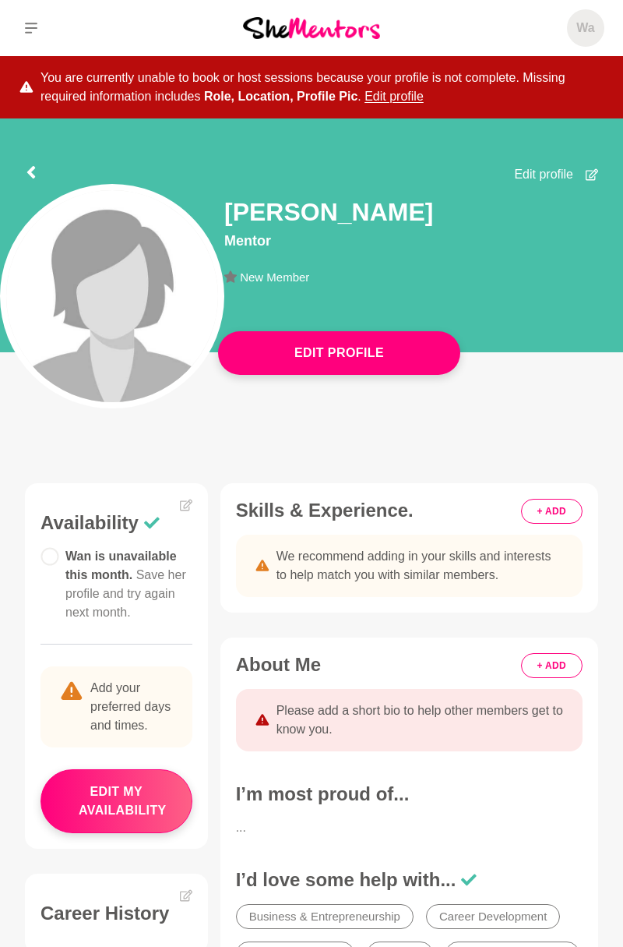
click at [558, 176] on span "Edit profile" at bounding box center [543, 174] width 59 height 19
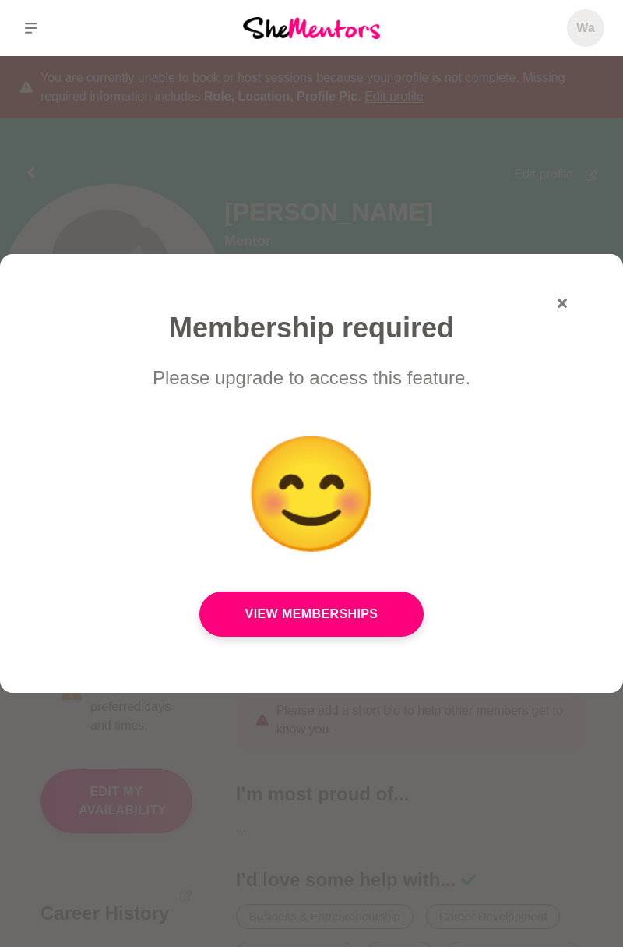
click at [369, 612] on link "View Memberships" at bounding box center [311, 613] width 224 height 45
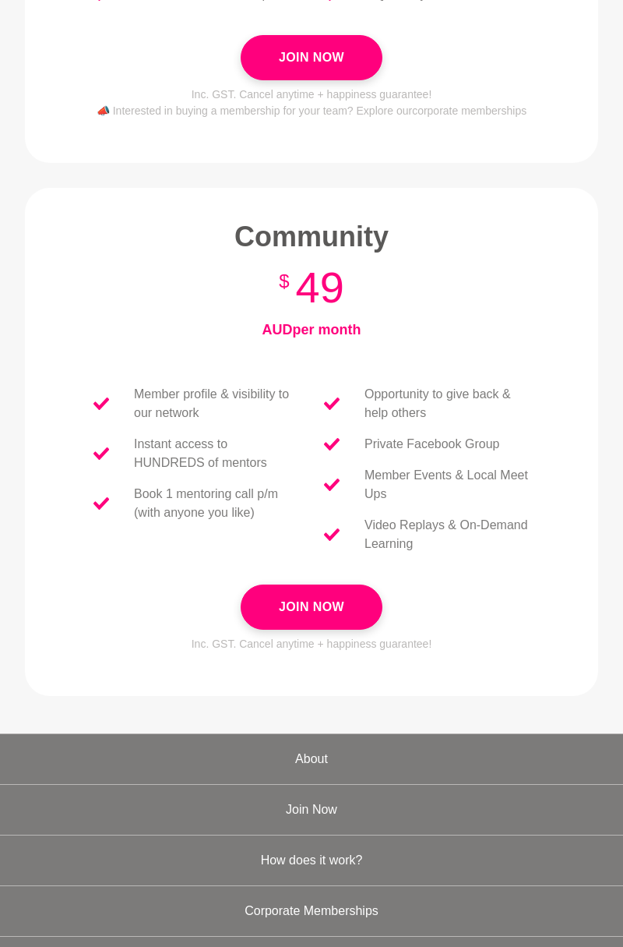
scroll to position [492, 0]
click at [341, 605] on button "Join Now" at bounding box center [312, 607] width 142 height 45
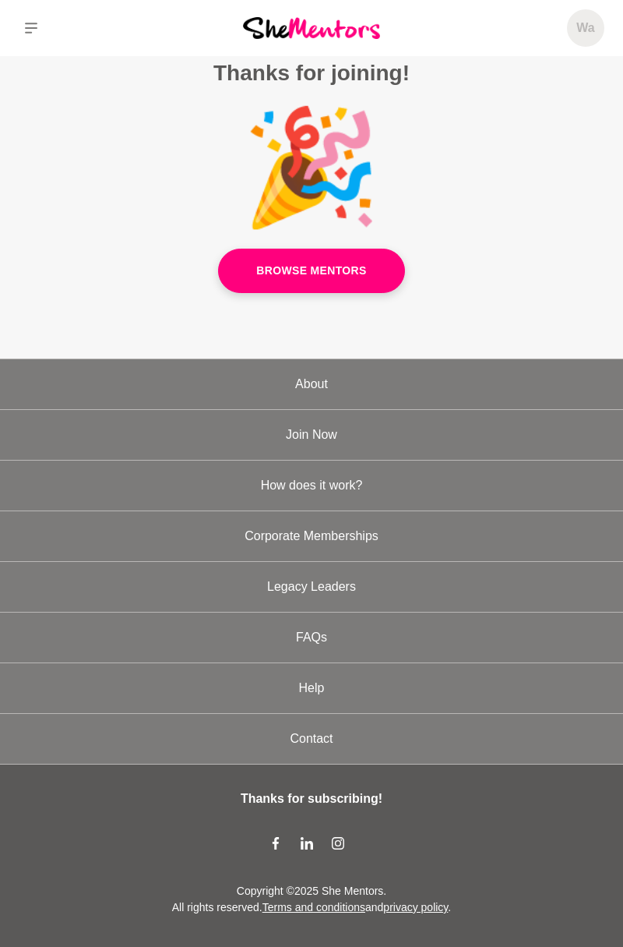
click at [358, 293] on link "Browse Mentors" at bounding box center [311, 271] width 187 height 44
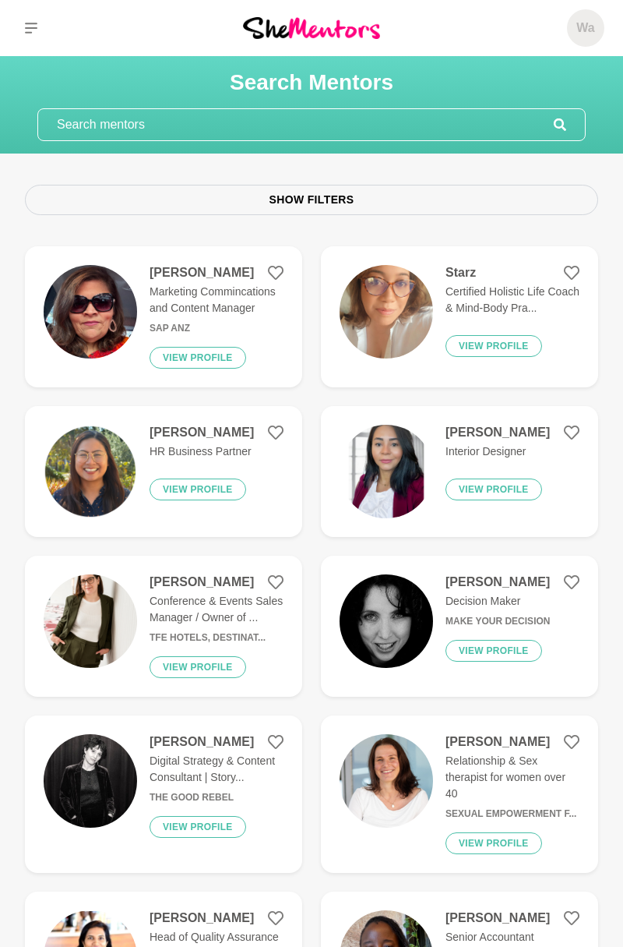
click at [584, 24] on h5 "Wa" at bounding box center [586, 28] width 18 height 16
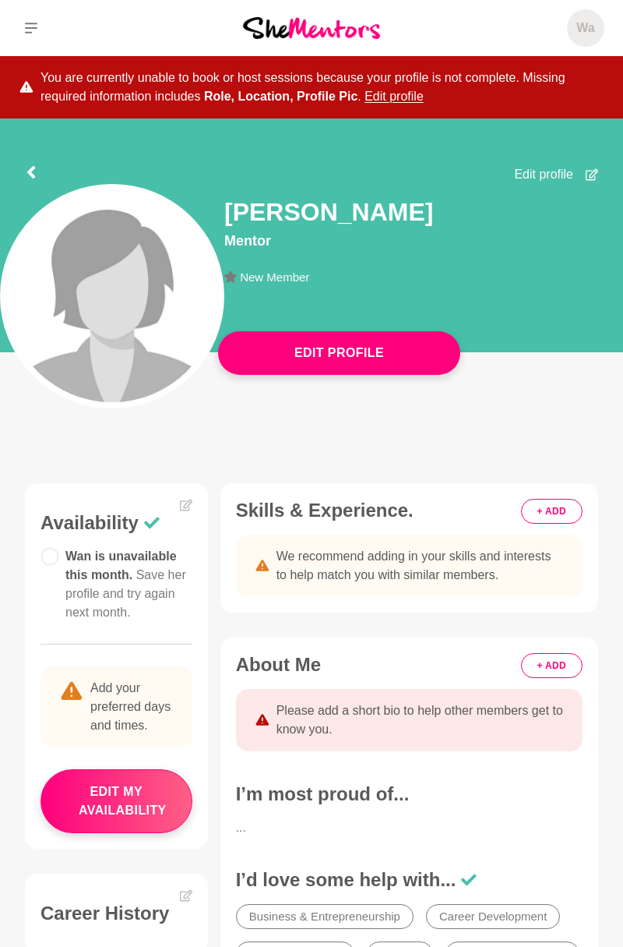
click at [0, 0] on p "Profile" at bounding box center [0, 0] width 0 height 0
click at [371, 349] on button "Edit Profile" at bounding box center [339, 353] width 242 height 44
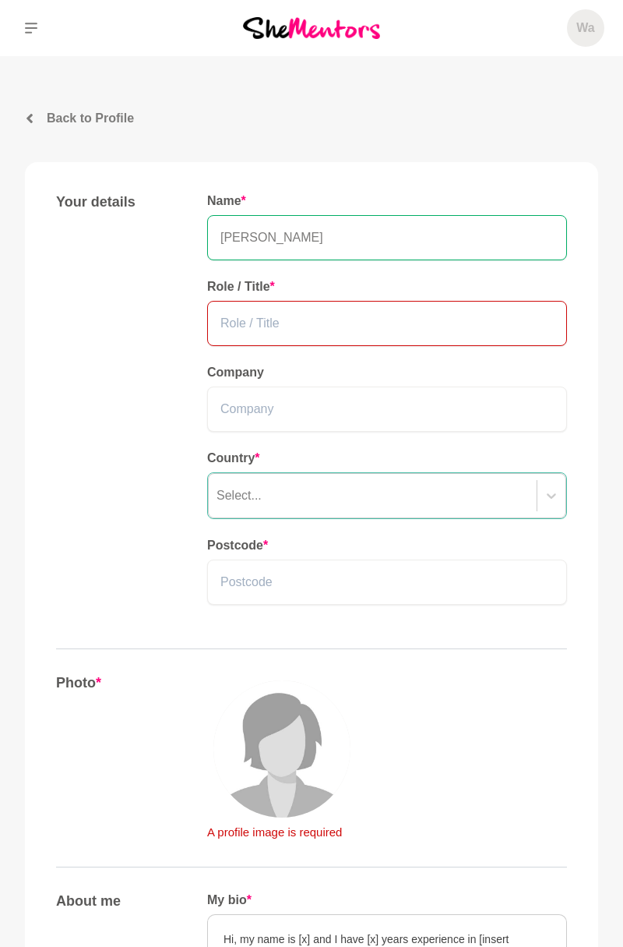
click at [468, 324] on input "text" at bounding box center [387, 323] width 360 height 45
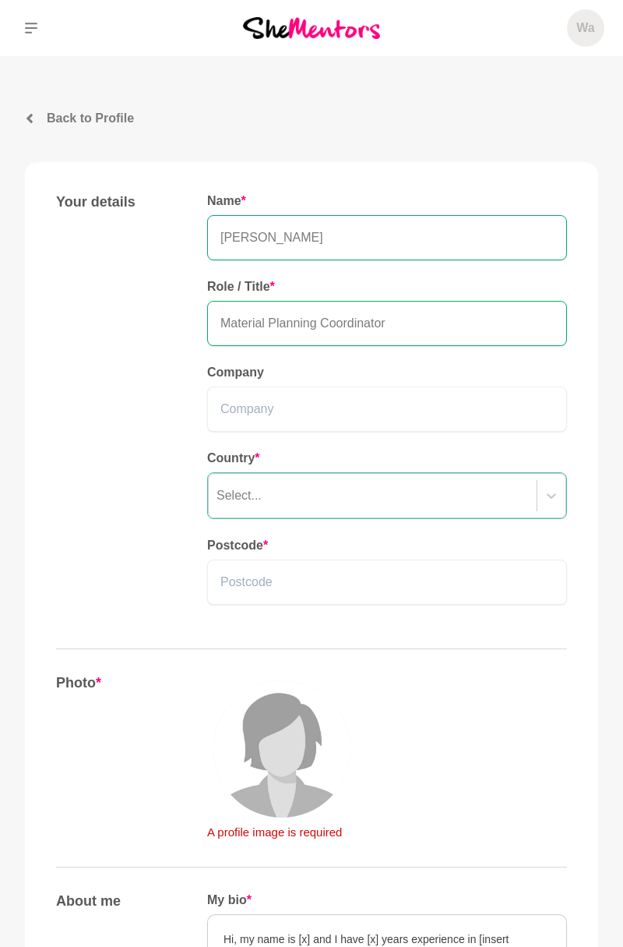
type input "Material Planning Coordinator"
click at [475, 407] on input "text" at bounding box center [387, 408] width 360 height 45
type input "d"
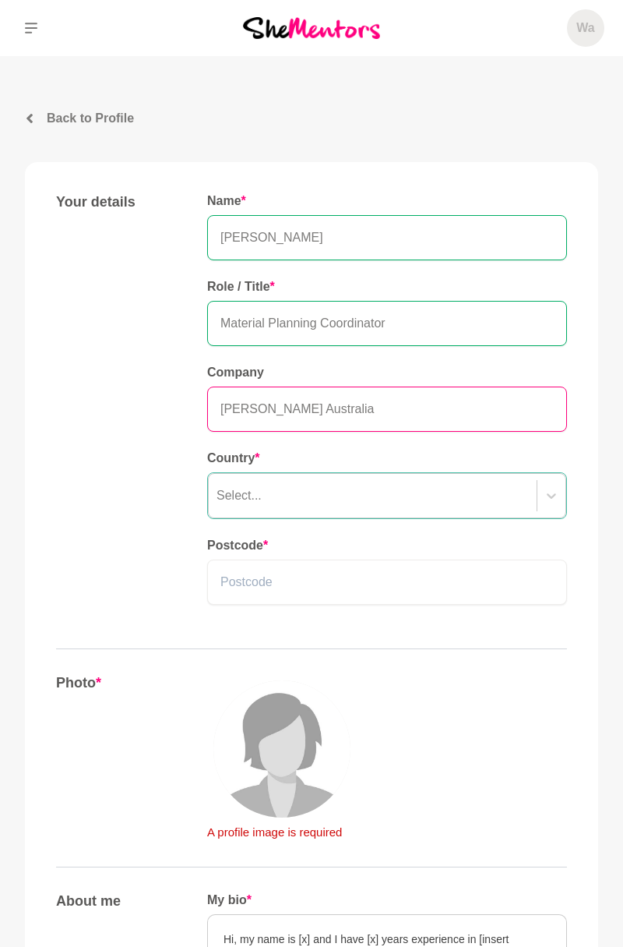
type input "Dana Australia"
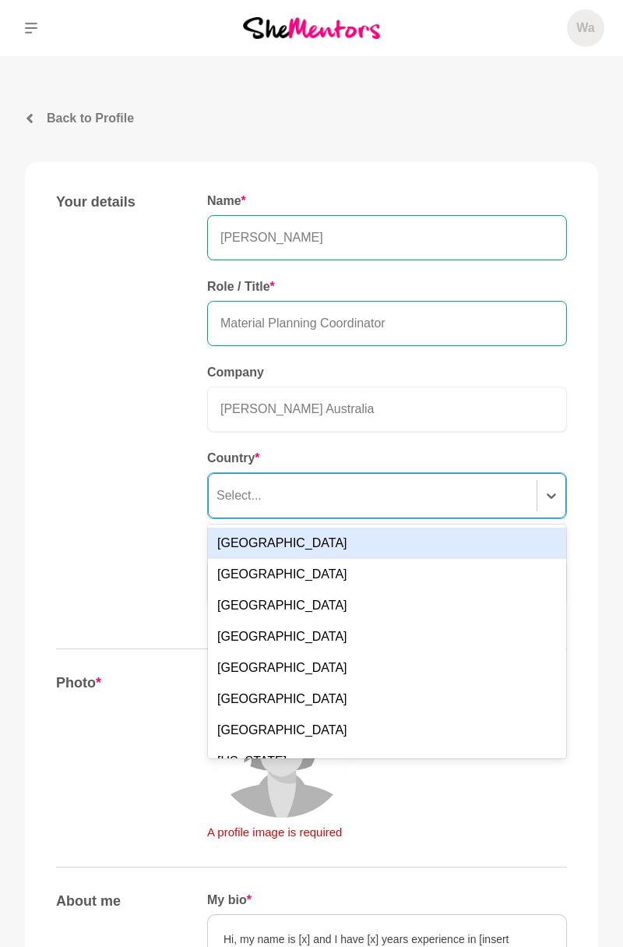
click at [411, 538] on div "Australia" at bounding box center [387, 543] width 358 height 31
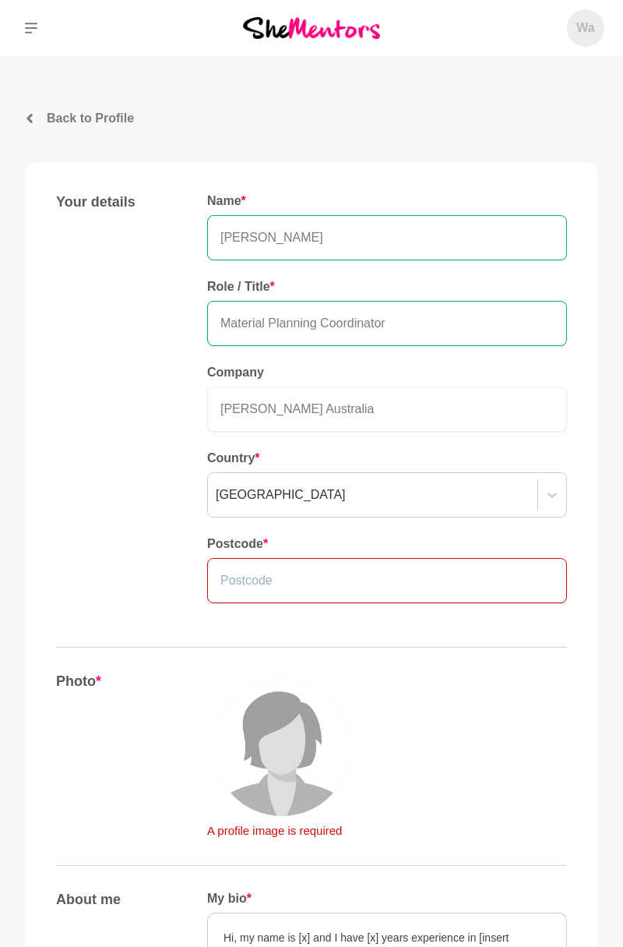
click at [360, 581] on input "text" at bounding box center [387, 580] width 360 height 45
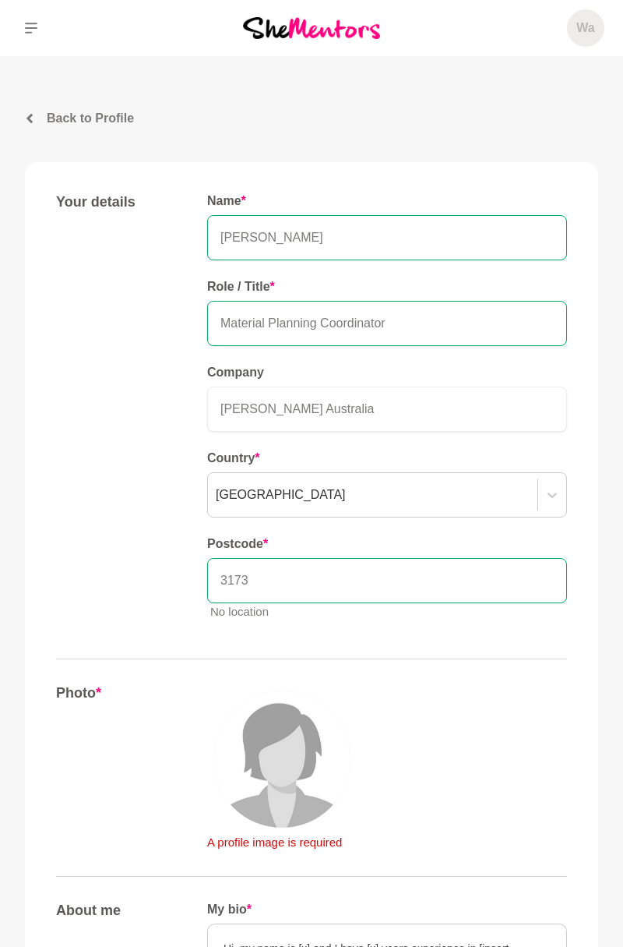
type input "3173"
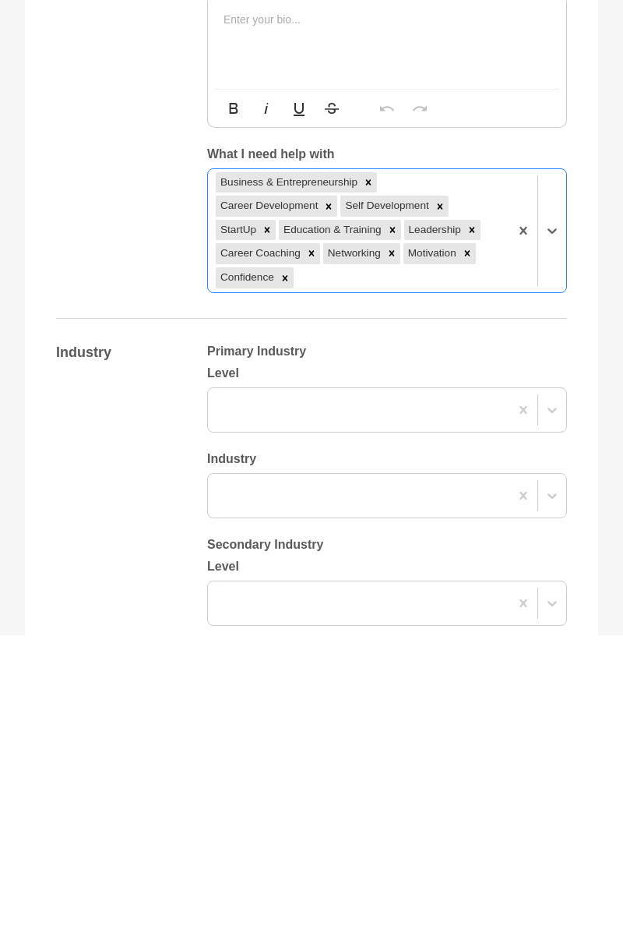
scroll to position [931, 0]
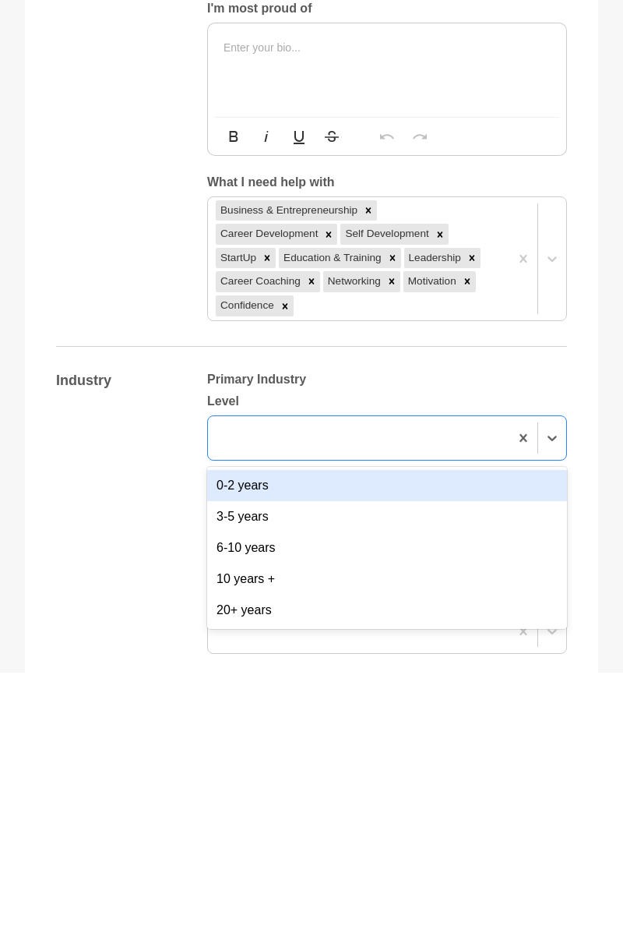
click at [606, 653] on section "Back to Profile Your details Wan Lopes Material Planning Coordinator Dana Austr…" at bounding box center [311, 525] width 623 height 2696
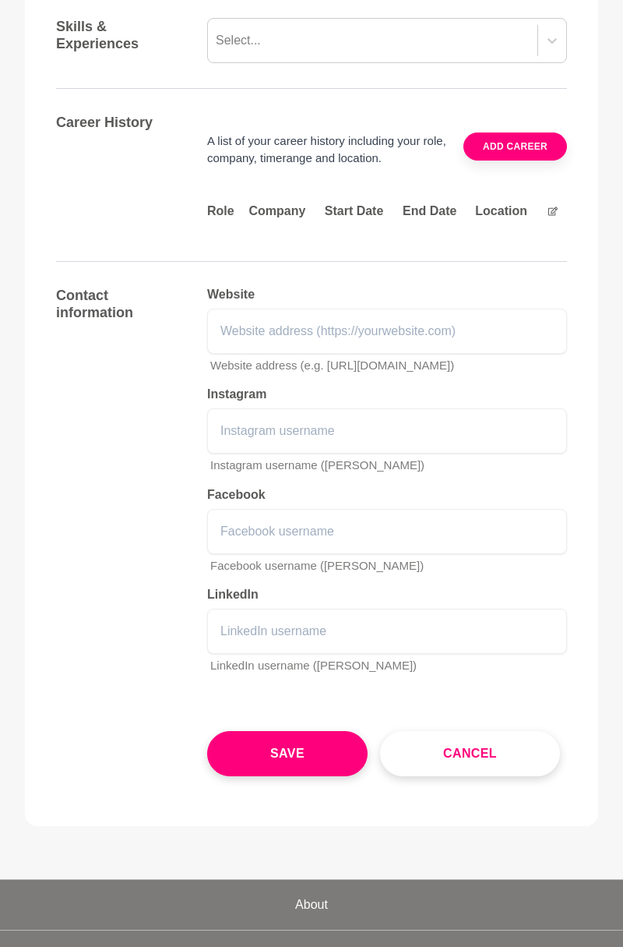
scroll to position [1980, 0]
click at [296, 743] on button "Save" at bounding box center [287, 752] width 161 height 45
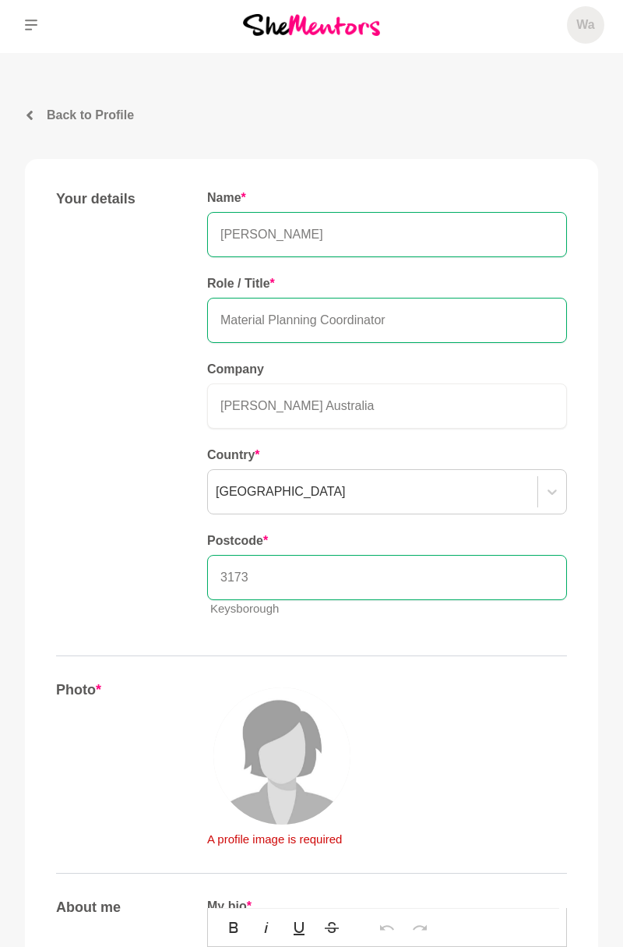
scroll to position [0, 0]
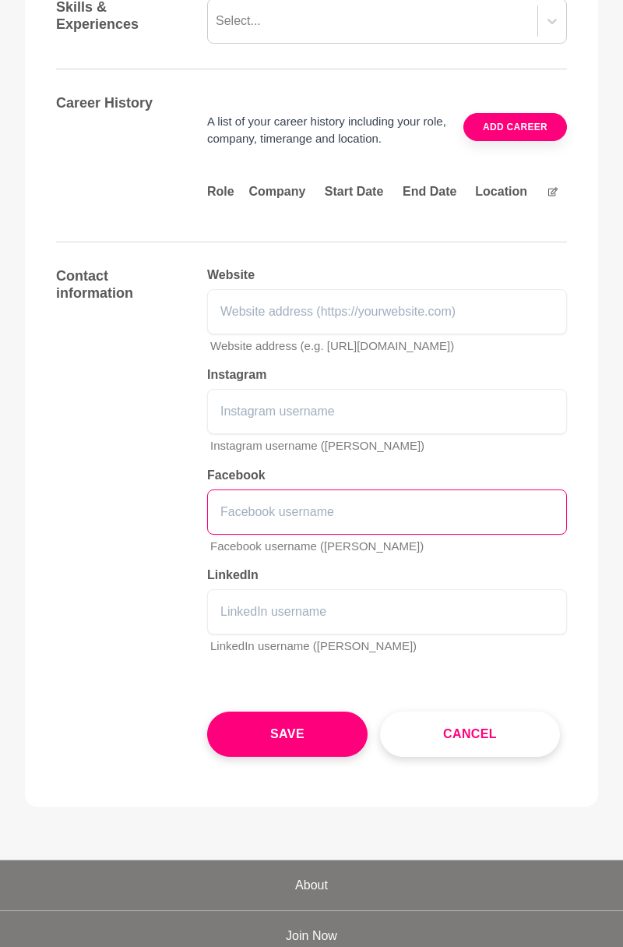
click at [508, 504] on input "text" at bounding box center [387, 511] width 360 height 45
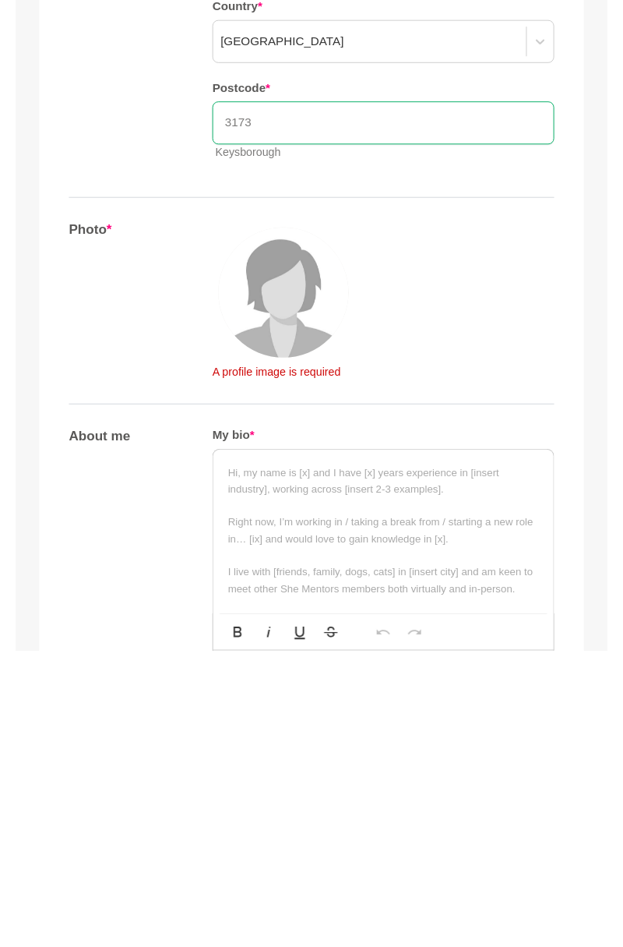
scroll to position [144, 0]
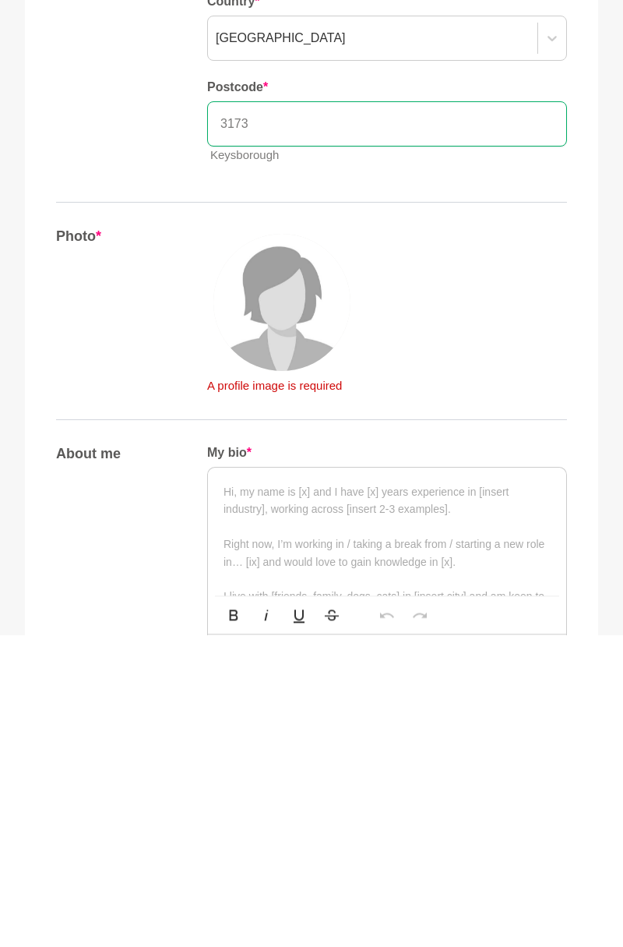
click at [281, 620] on img at bounding box center [282, 614] width 137 height 137
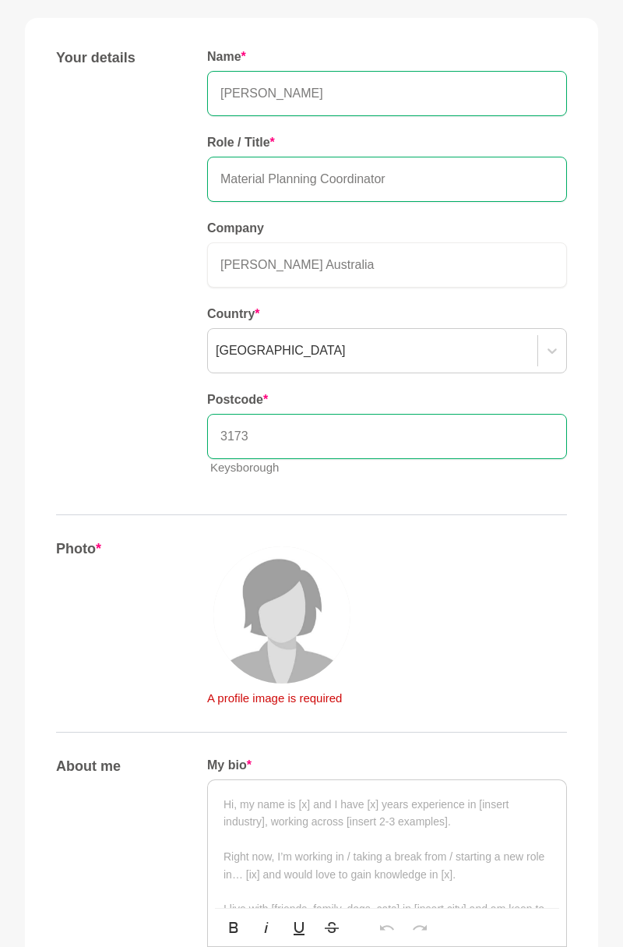
scroll to position [152, 0]
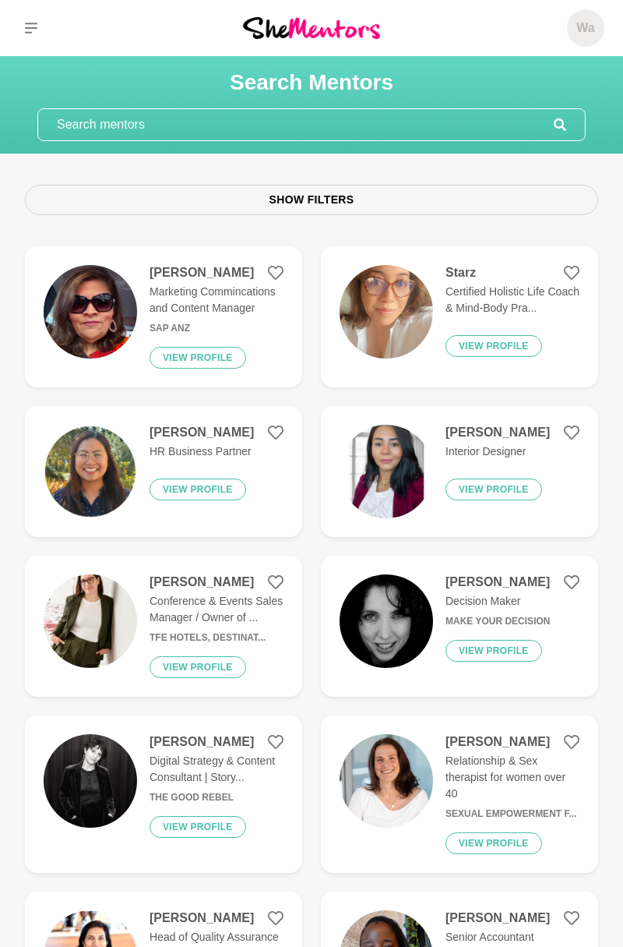
click at [590, 34] on h5 "Wa" at bounding box center [586, 28] width 18 height 16
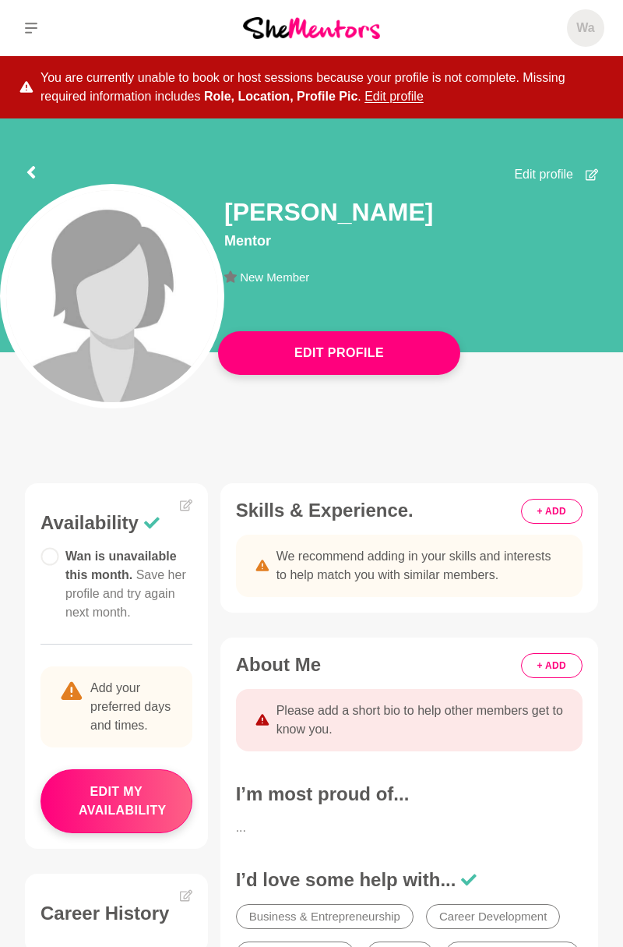
click at [602, 27] on span "Wa" at bounding box center [585, 27] width 37 height 37
click at [134, 303] on img at bounding box center [112, 296] width 212 height 212
click at [363, 352] on button "Edit Profile" at bounding box center [339, 353] width 242 height 44
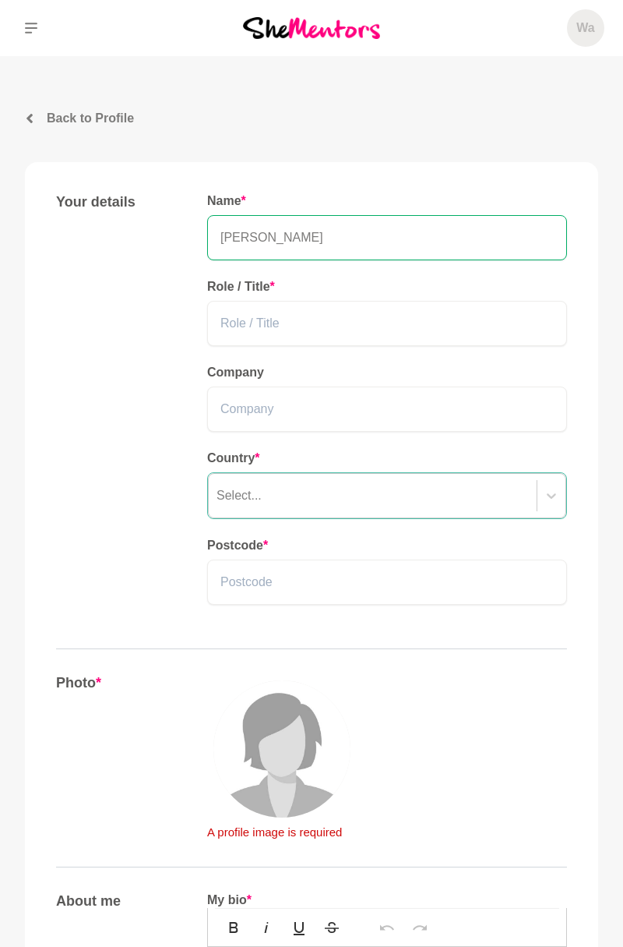
click at [281, 736] on img at bounding box center [282, 748] width 137 height 137
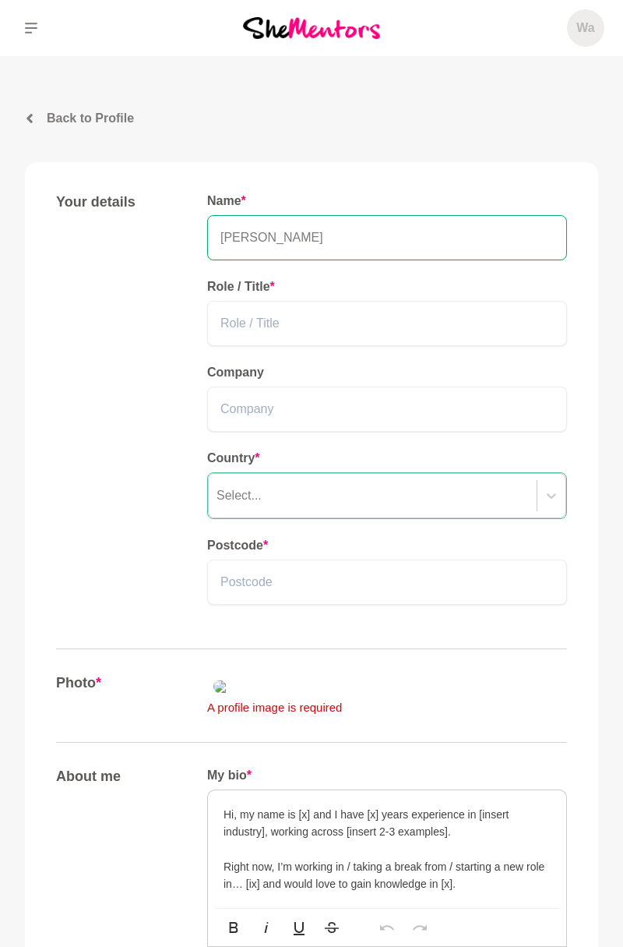
click at [355, 699] on img at bounding box center [319, 686] width 224 height 25
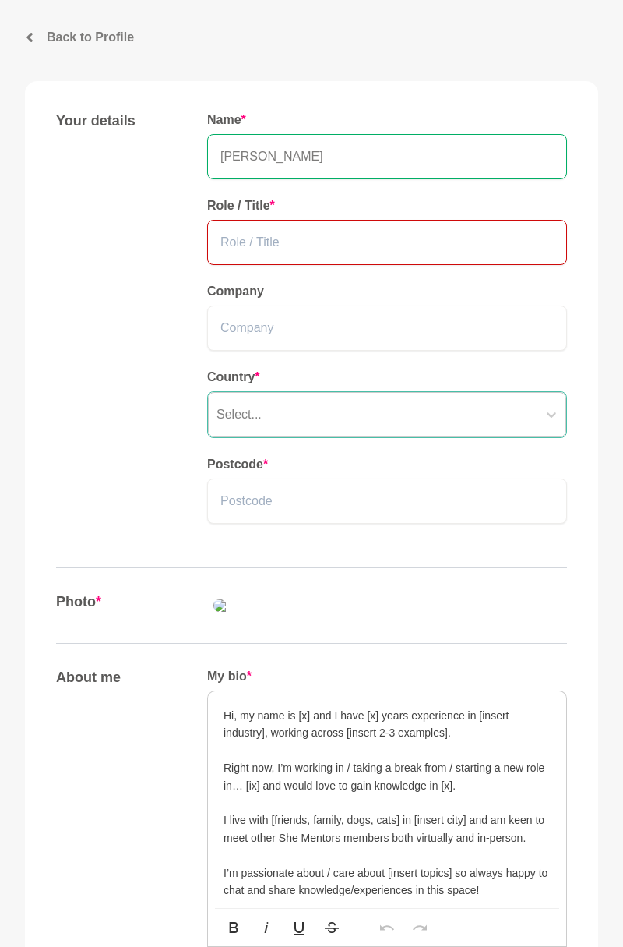
click at [458, 235] on input "text" at bounding box center [387, 242] width 360 height 45
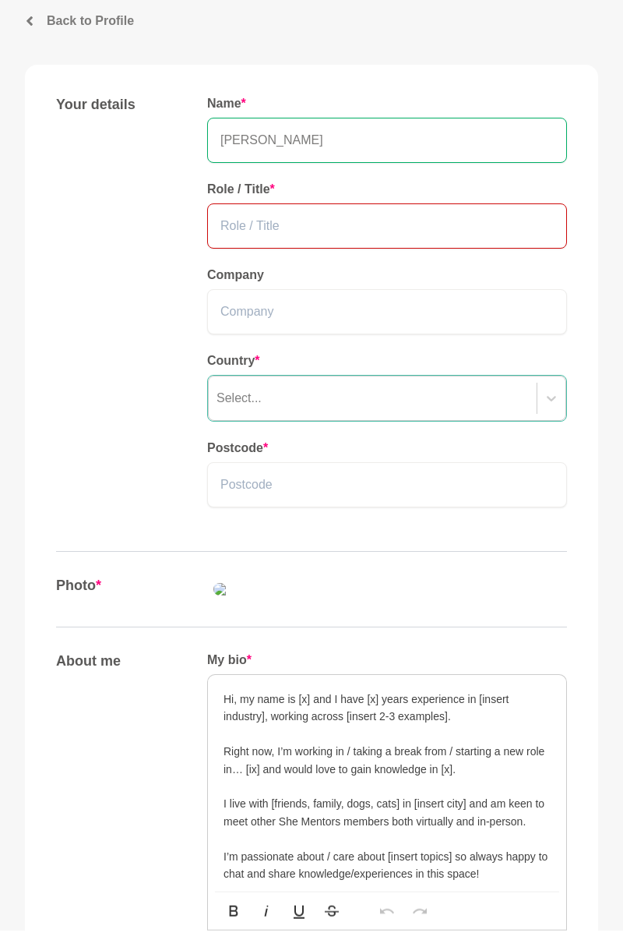
scroll to position [81, 0]
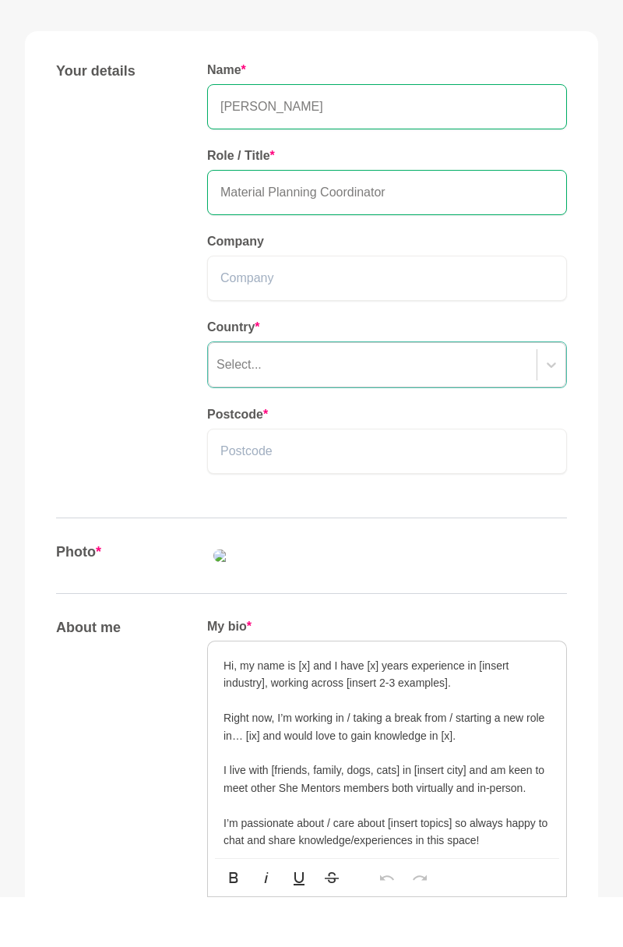
type input "Material Planning Coordinator"
click at [270, 329] on input "text" at bounding box center [387, 327] width 360 height 45
type input "d"
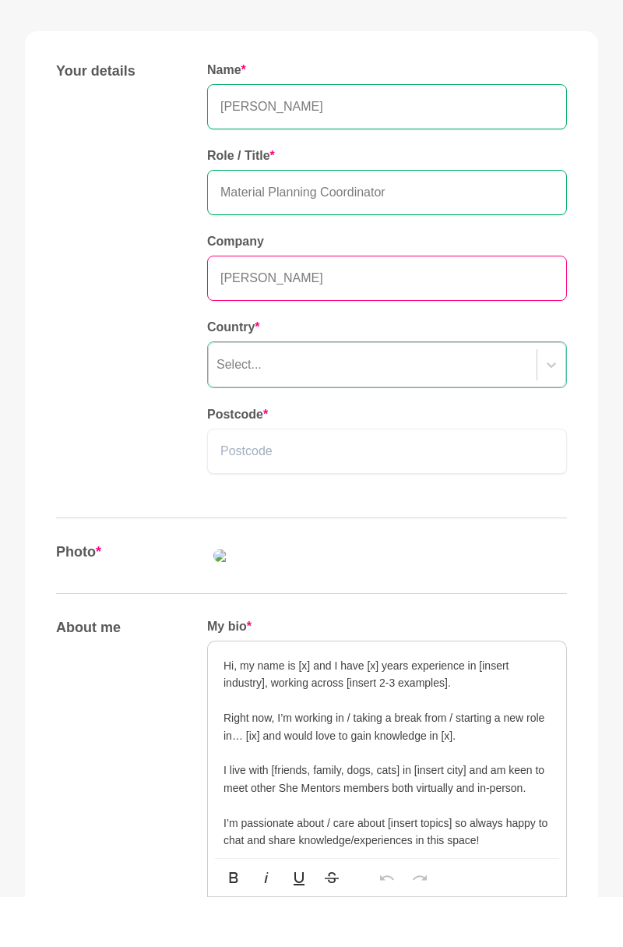
type input "[PERSON_NAME]"
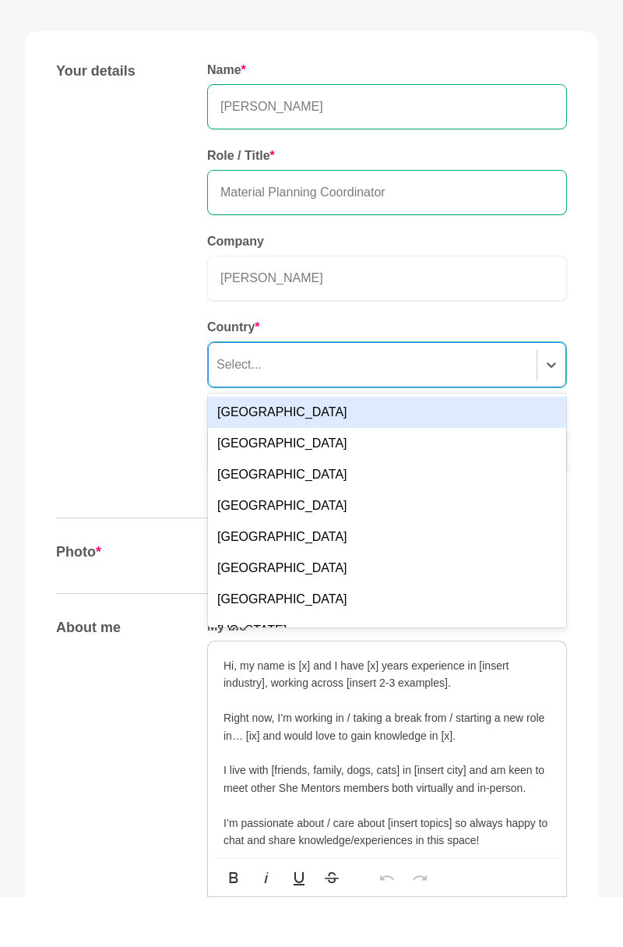
click at [319, 466] on div "Australia" at bounding box center [387, 461] width 358 height 31
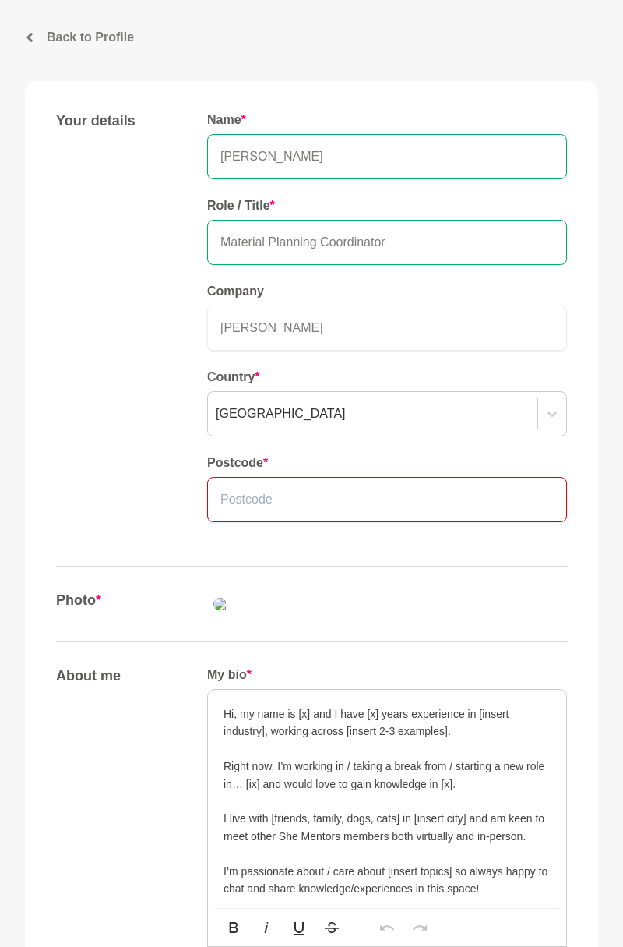
click at [298, 504] on input "text" at bounding box center [387, 499] width 360 height 45
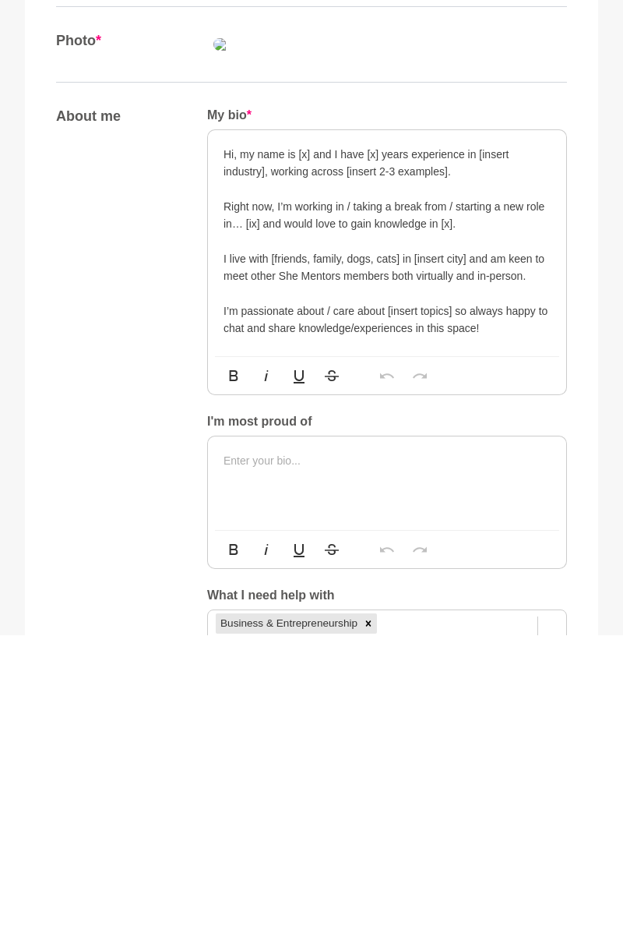
scroll to position [341, 0]
type input "3173"
click at [315, 492] on p "Hi, my name is [x] and I have [x] years experience in [insert industry], workin…" at bounding box center [387, 474] width 327 height 35
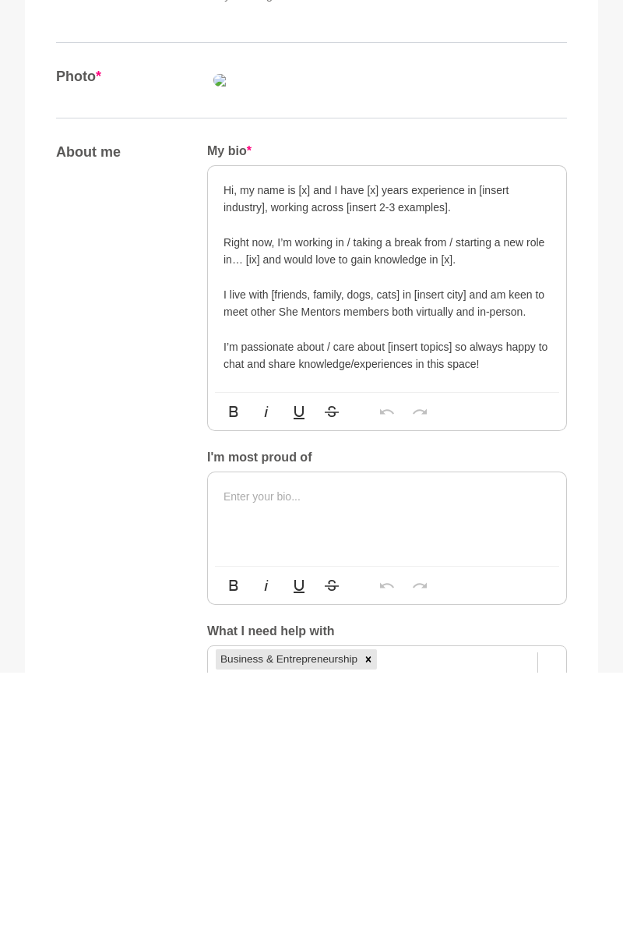
click at [304, 492] on p "Hi, my name is [x] and I have [x] years experience in [insert industry], workin…" at bounding box center [387, 474] width 327 height 35
click at [321, 492] on p "Hi, my name is [x] and I have [x] years experience in [insert industry], workin…" at bounding box center [387, 474] width 327 height 35
click at [315, 492] on p "Hi, my name is [x] and I have [x] years experience in [insert industry], workin…" at bounding box center [387, 474] width 327 height 35
click at [310, 492] on p "Hi, my name is [x] and I have [x] years experience in [insert industry], workin…" at bounding box center [387, 474] width 327 height 35
click at [427, 492] on p "Hi, my name is Wanderleianand I have [x] years experience in [insert industry],…" at bounding box center [387, 474] width 327 height 35
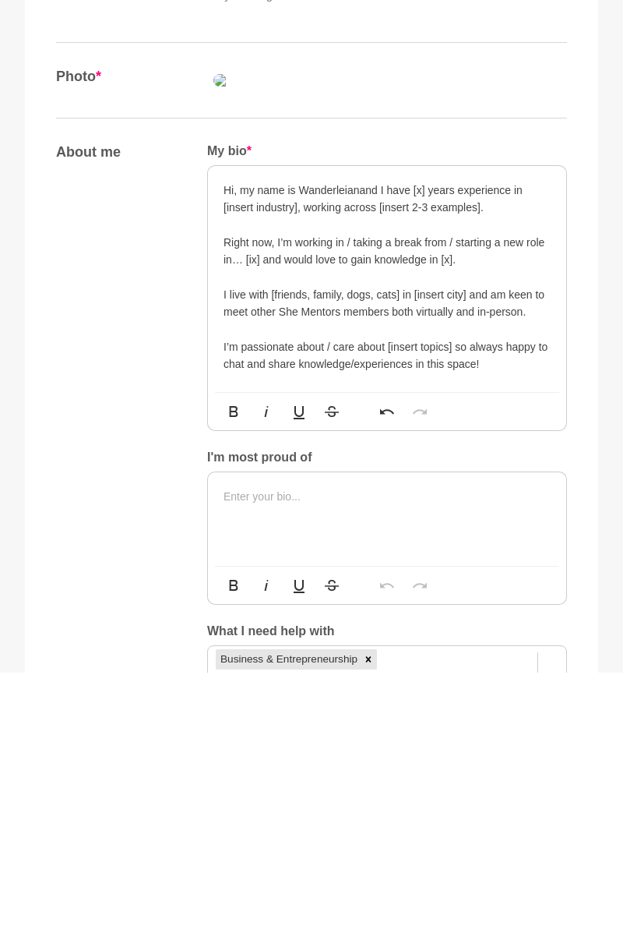
click at [426, 492] on p "Hi, my name is Wanderleianand I have [x] years experience in [insert industry],…" at bounding box center [387, 474] width 327 height 35
click at [427, 492] on p "Hi, my name is Wanderleianand I have [x] years experience in [insert industry],…" at bounding box center [387, 474] width 327 height 35
click at [420, 492] on p "Hi, my name is Wanderleianand I have [x] years experience in [insert industry],…" at bounding box center [387, 474] width 327 height 35
click at [357, 492] on p "Hi, my name is Wanderleianand I have years experience in [insert industry], wor…" at bounding box center [387, 474] width 327 height 35
click at [405, 492] on p "Hi, my name is Wanderleia and I have years experience in [insert industry], wor…" at bounding box center [387, 474] width 327 height 35
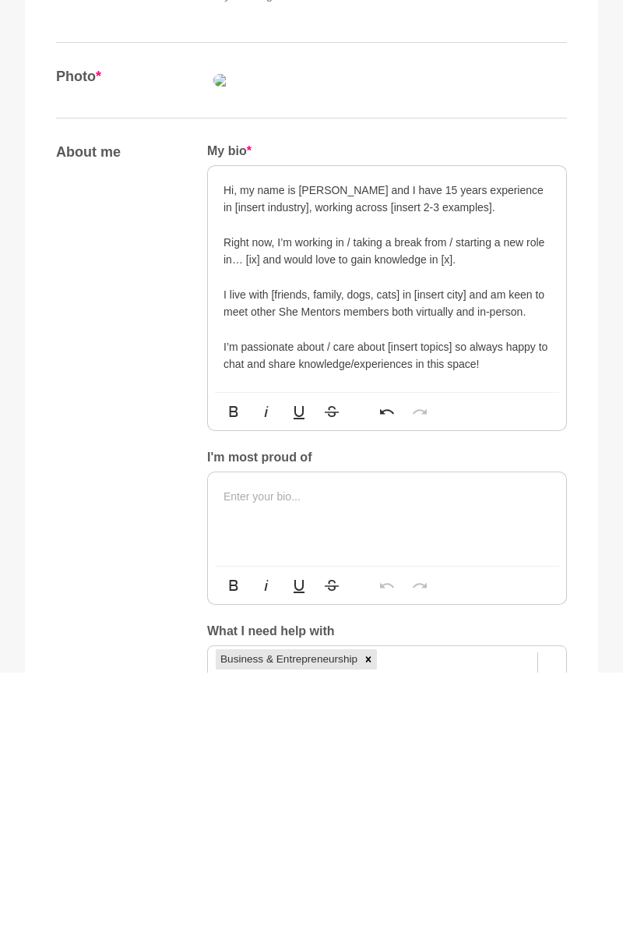
click at [263, 492] on p "Hi, my name is Wanderleia and I have 15 years experience in [insert industry], …" at bounding box center [387, 474] width 327 height 35
click at [270, 492] on p "Hi, my name is Wanderleia and I have 15 years experience in [insert industry], …" at bounding box center [387, 474] width 327 height 35
click at [269, 492] on p "Hi, my name is Wanderleia and I have 15 years experience in [insert industry], …" at bounding box center [387, 474] width 327 height 35
click at [260, 492] on p "Hi, my name is Wanderleia and I have 15 years experience in [insert industry], …" at bounding box center [387, 474] width 327 height 35
click at [468, 492] on p "Hi, my name is Wanderleia and I have 15 years experience in Supply Chain], work…" at bounding box center [387, 474] width 327 height 35
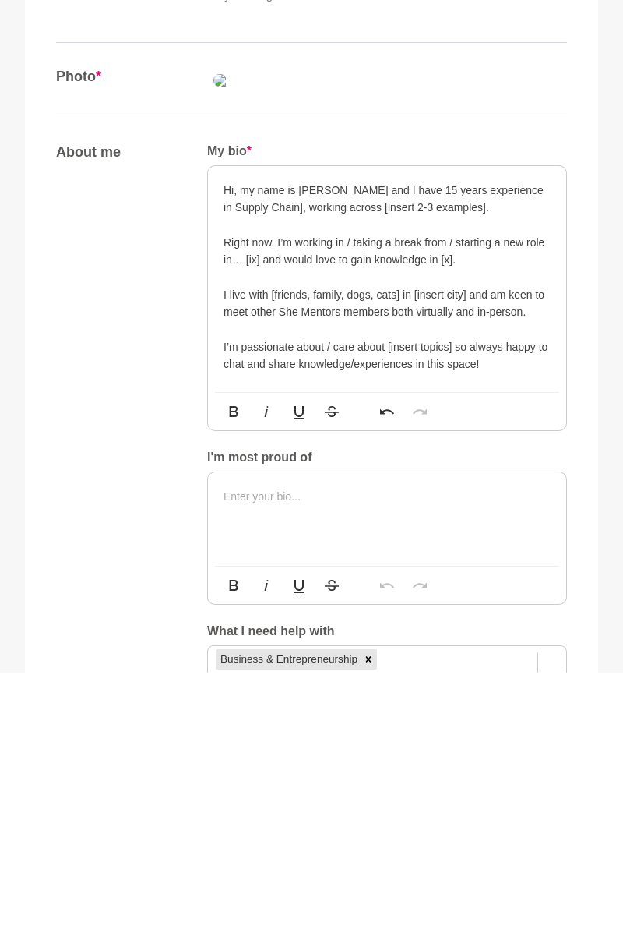
click at [259, 492] on p "Hi, my name is Wanderleia and I have 15 years experience in Supply Chain], work…" at bounding box center [387, 474] width 327 height 35
click at [252, 492] on p "Hi, my name is Wanderleia and I have 15 years experience in Supply Chain], work…" at bounding box center [387, 474] width 327 height 35
click at [257, 544] on p "Right now, I’m working in / taking a break from / starting a new role in… [ix] …" at bounding box center [387, 526] width 327 height 35
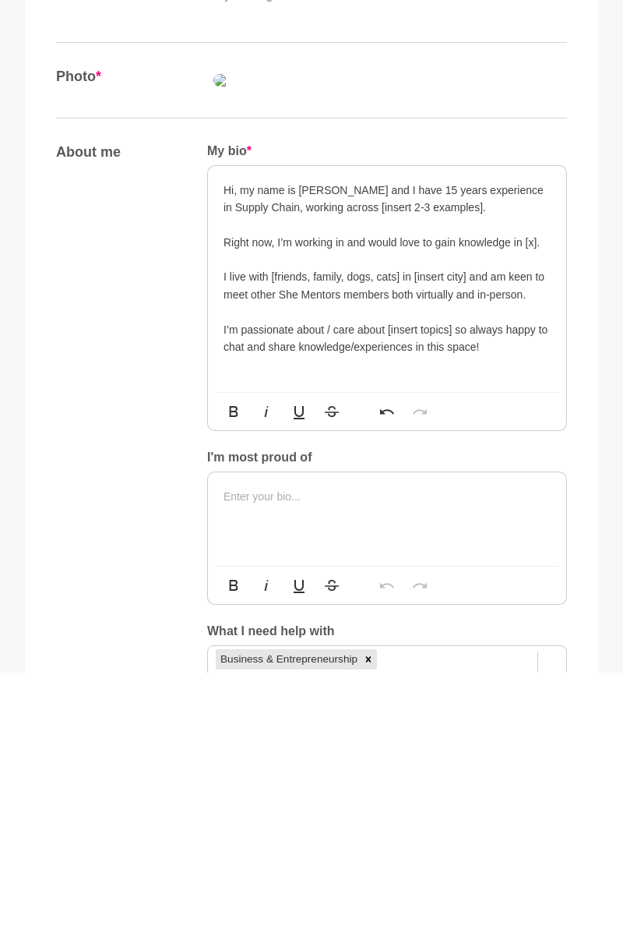
click at [538, 526] on p "Right now, I’m working in and would love to gain knowledge in [x]." at bounding box center [387, 517] width 327 height 17
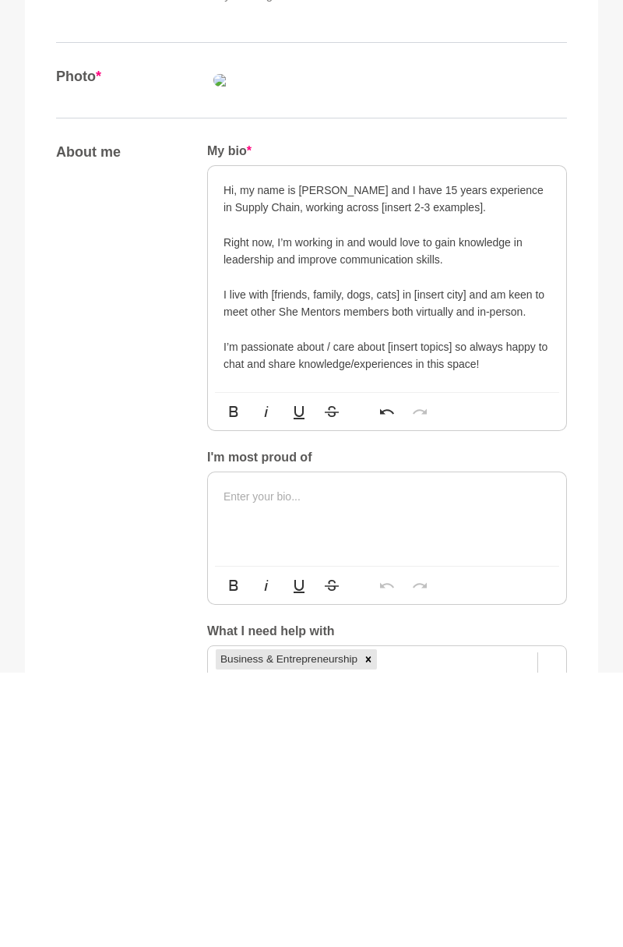
click at [402, 596] on p "I live with [friends, family, dogs, cats] in [insert city] and am keen to meet …" at bounding box center [387, 578] width 327 height 35
click at [408, 596] on p "I live with [friends, family, dogs, cats] in [insert city] and am keen to meet …" at bounding box center [387, 578] width 327 height 35
click at [399, 596] on p "I live with [friends, family, dogs, cats] in [insert city] and am keen to meet …" at bounding box center [387, 578] width 327 height 35
click at [314, 596] on p "I live in [insert city] and am keen to meet other She Mentors members both virt…" at bounding box center [387, 578] width 327 height 35
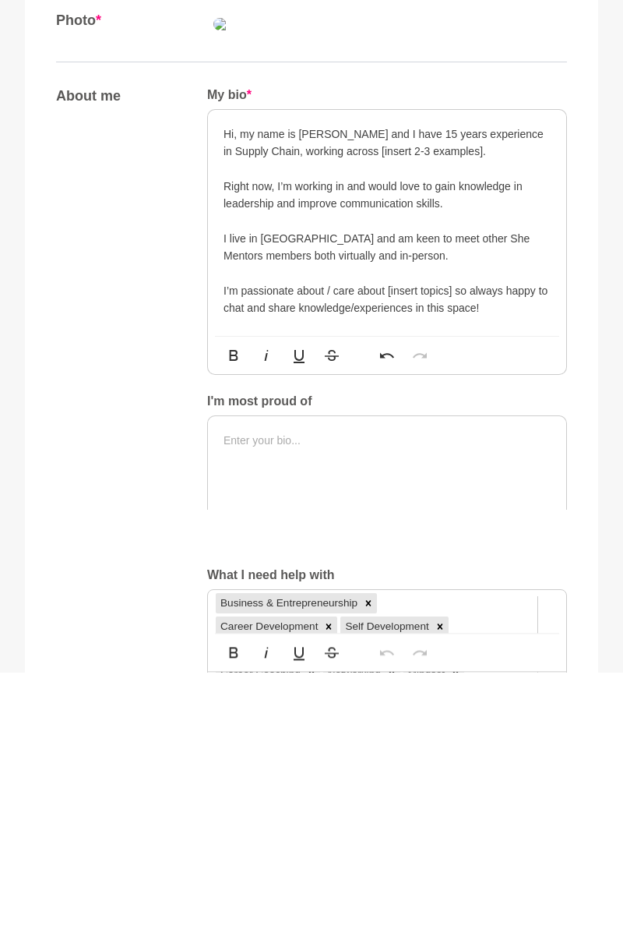
scroll to position [399, 0]
click at [334, 591] on p "I’m passionate about / care about [insert topics] so always happy to chat and s…" at bounding box center [387, 573] width 327 height 35
click at [333, 591] on p "I’m passionate about / care about [insert topics] so always happy to chat and s…" at bounding box center [387, 573] width 327 height 35
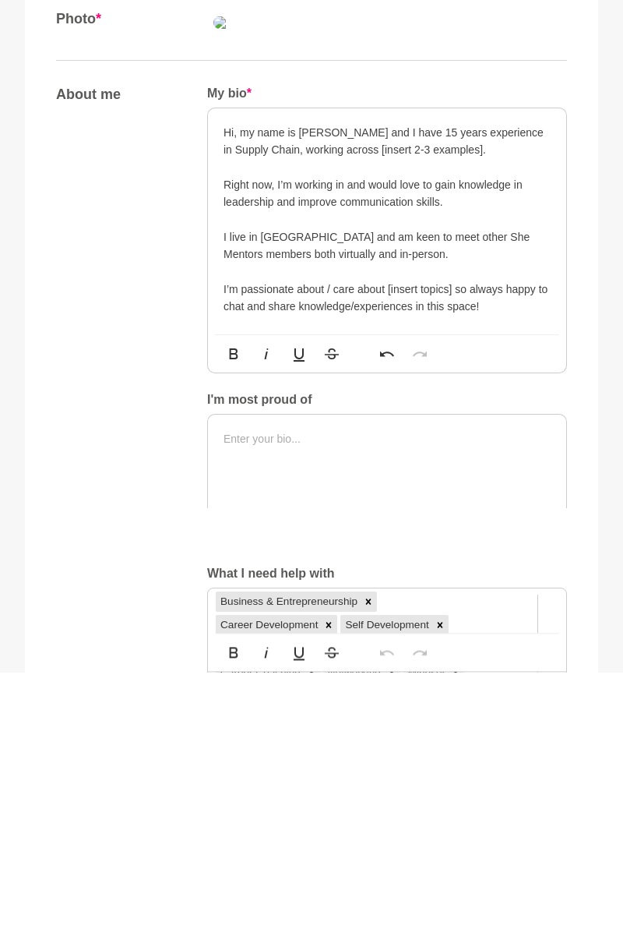
click at [324, 591] on p "I’m passionate about / care about [insert topics] so always happy to chat and s…" at bounding box center [387, 573] width 327 height 35
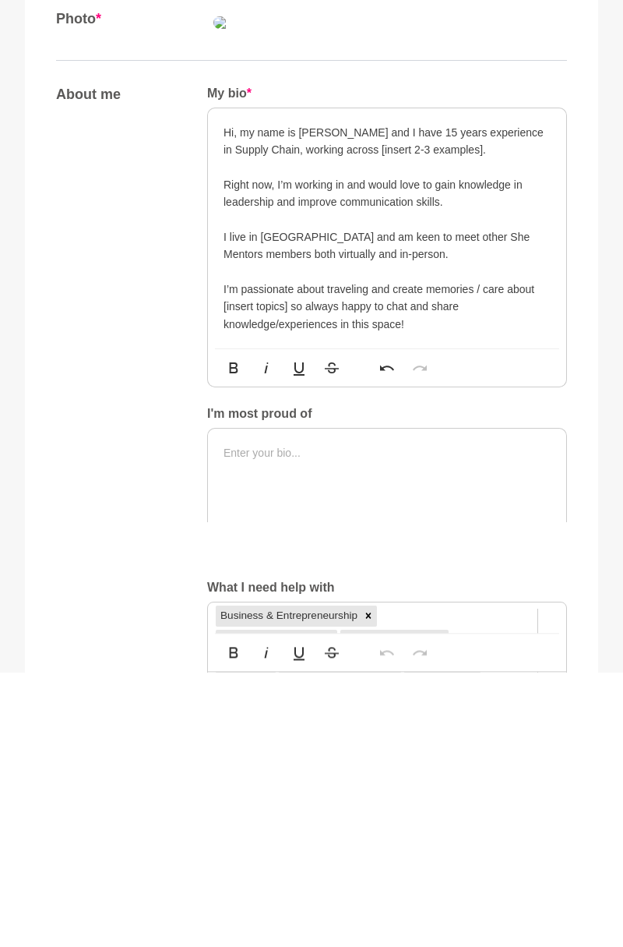
click at [299, 608] on p "I’m passionate about traveling and create memories / care about [insert topics]…" at bounding box center [387, 582] width 327 height 52
click at [298, 608] on p "I’m passionate about traveling and create memories / care about [insert topics]…" at bounding box center [387, 582] width 327 height 52
click at [282, 608] on p "I’m passionate about traveling and create memories / care about [insert topics]…" at bounding box center [387, 582] width 327 height 52
click at [292, 608] on p "I’m passionate about traveling and create memories / care about [insert topics]…" at bounding box center [387, 582] width 327 height 52
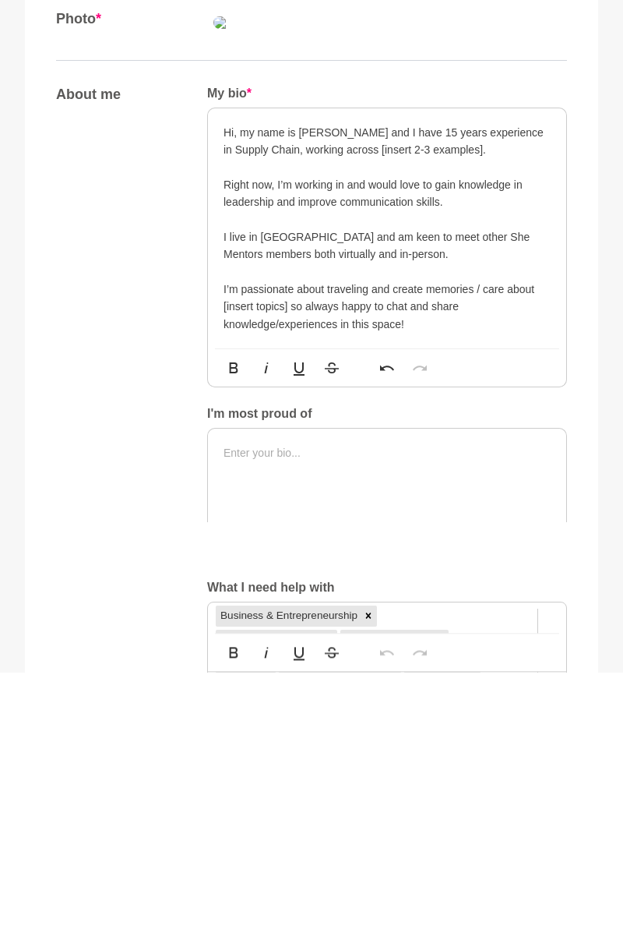
click at [276, 608] on p "I’m passionate about traveling and create memories / care about [insert topics]…" at bounding box center [387, 582] width 327 height 52
click at [296, 608] on p "I’m passionate about traveling and create memories / care about [insert topics]…" at bounding box center [387, 582] width 327 height 52
click at [295, 608] on p "I’m passionate about traveling and create memories / care about [insert topics]…" at bounding box center [387, 582] width 327 height 52
click at [291, 608] on p "I’m passionate about traveling and create memories / care about [insert topics]…" at bounding box center [387, 582] width 327 height 52
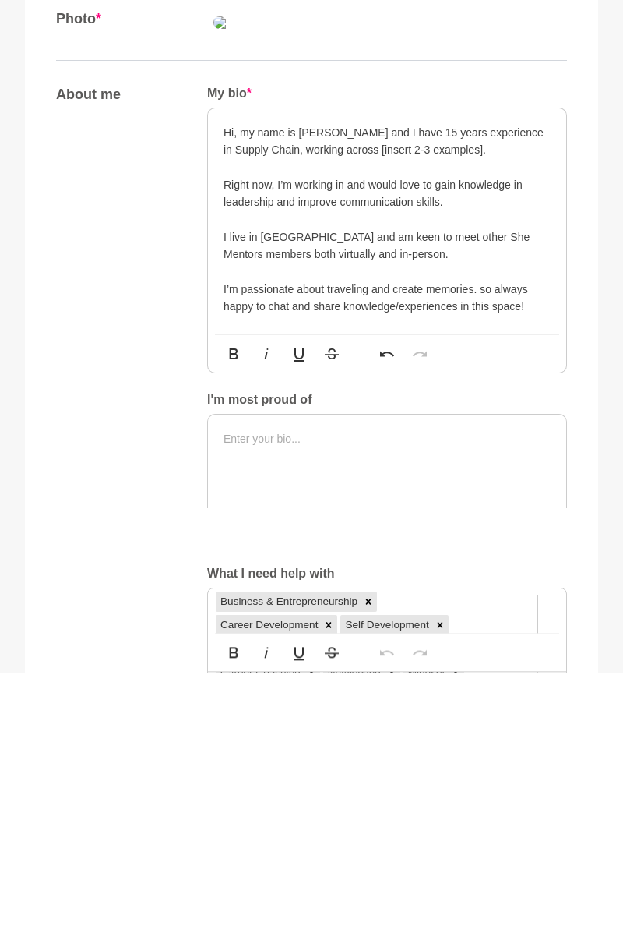
click at [502, 591] on p "I’m passionate about traveling and create memories. so always happy to chat and…" at bounding box center [387, 573] width 327 height 35
click at [507, 591] on p "I’m passionate about traveling and create memories. so always happy to chat and…" at bounding box center [387, 573] width 327 height 35
click at [494, 591] on p "I’m passionate about traveling and create memories. so always happy to chat and…" at bounding box center [387, 573] width 327 height 35
click at [482, 591] on p "I’m passionate about traveling and create memories. I'm always happy to chat an…" at bounding box center [387, 573] width 327 height 35
click at [475, 591] on p "I’m passionate about traveling and create memories. I'm always happy to chat an…" at bounding box center [387, 573] width 327 height 35
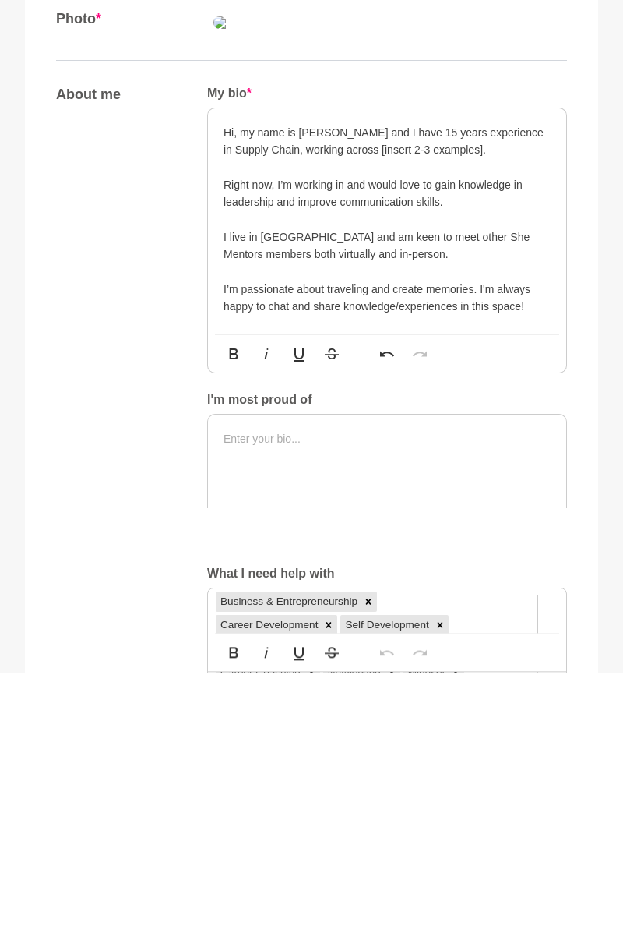
click at [484, 591] on p "I’m passionate about traveling and create memories. I'm always happy to chat an…" at bounding box center [387, 573] width 327 height 35
click at [483, 591] on p "I’m passionate about traveling and create memories. I'm always happy to chat an…" at bounding box center [387, 573] width 327 height 35
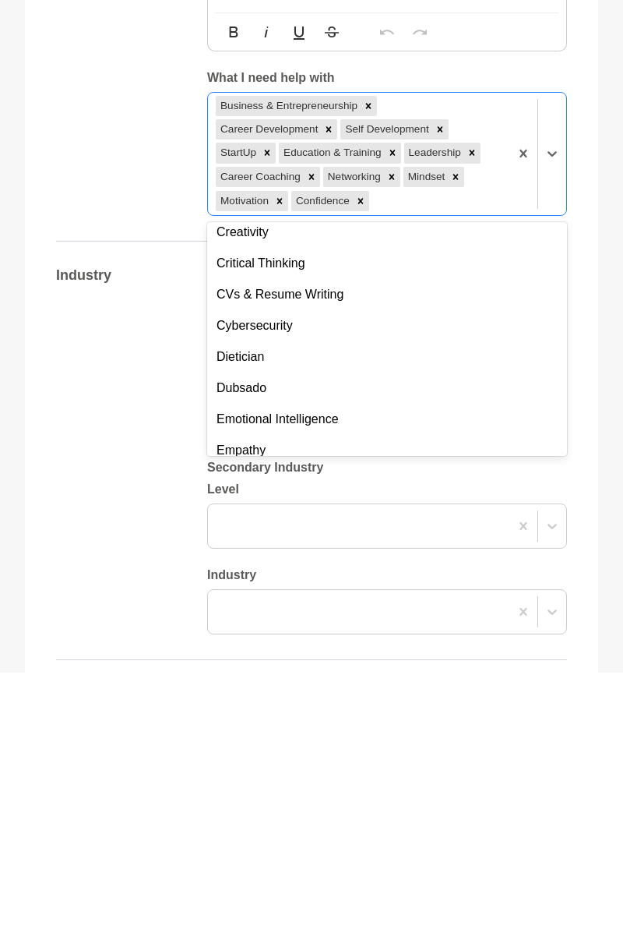
scroll to position [321, 0]
click at [526, 678] on div "Dubsado" at bounding box center [387, 662] width 360 height 31
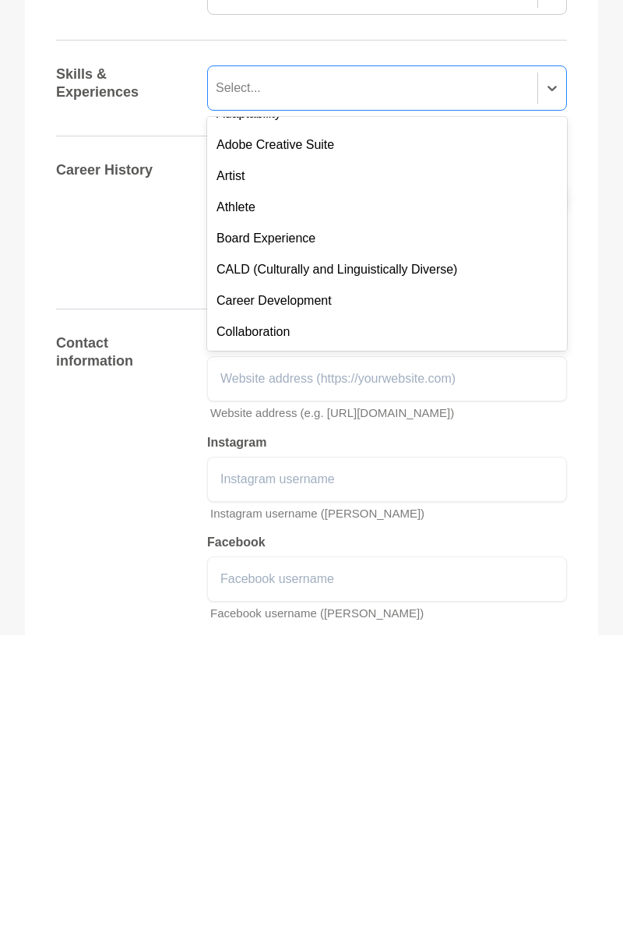
scroll to position [87, 0]
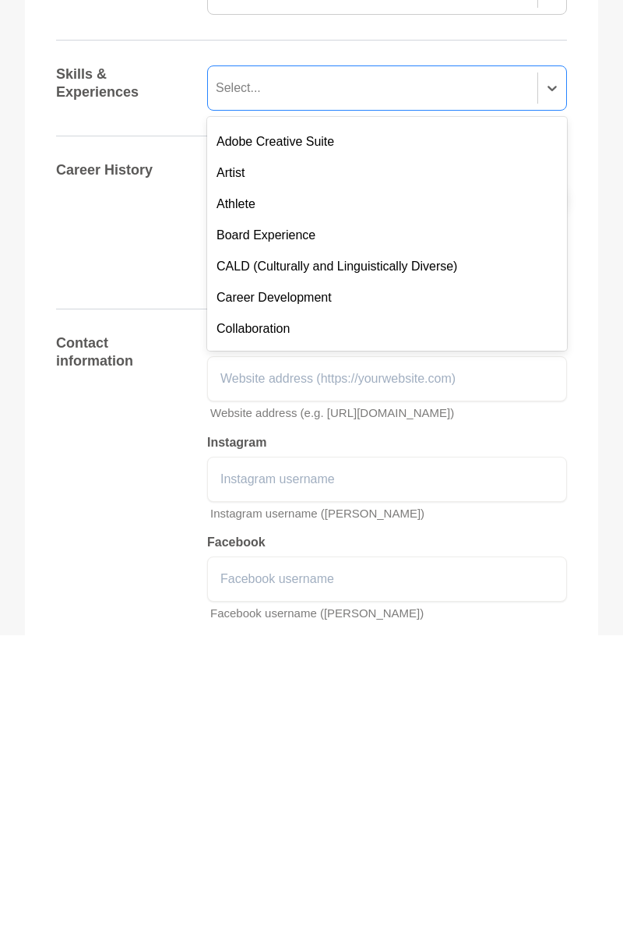
click at [471, 626] on div "Career Development" at bounding box center [387, 610] width 360 height 31
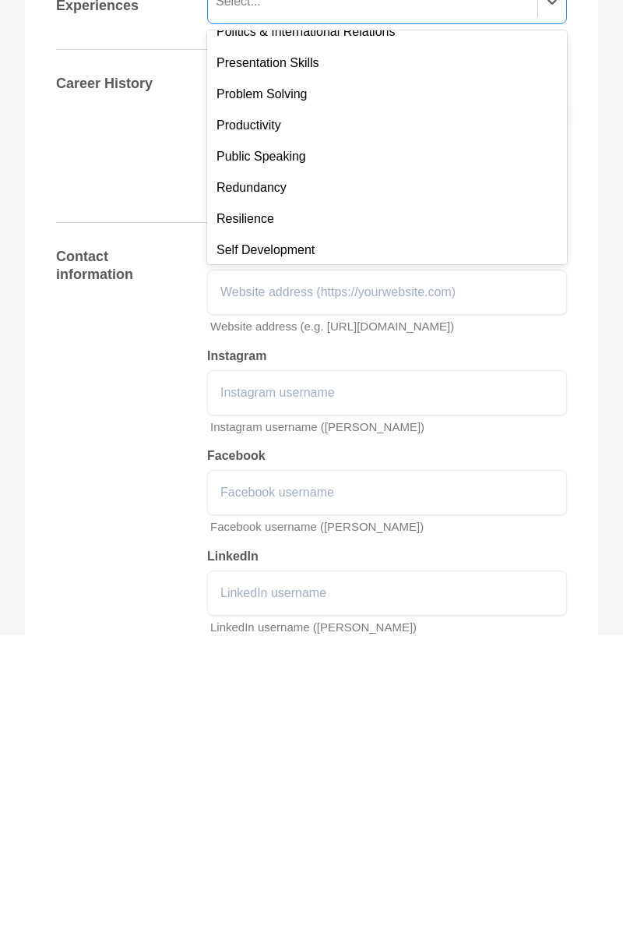
scroll to position [1169, 0]
click at [274, 549] on div "Resilience" at bounding box center [387, 532] width 360 height 31
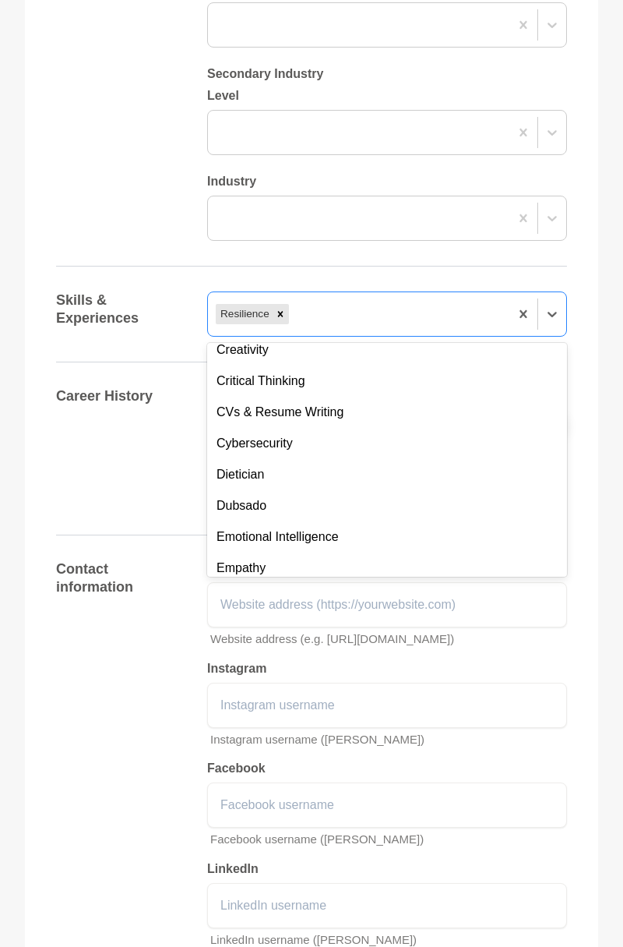
scroll to position [386, 0]
click at [386, 396] on div "Critical Thinking" at bounding box center [387, 380] width 360 height 31
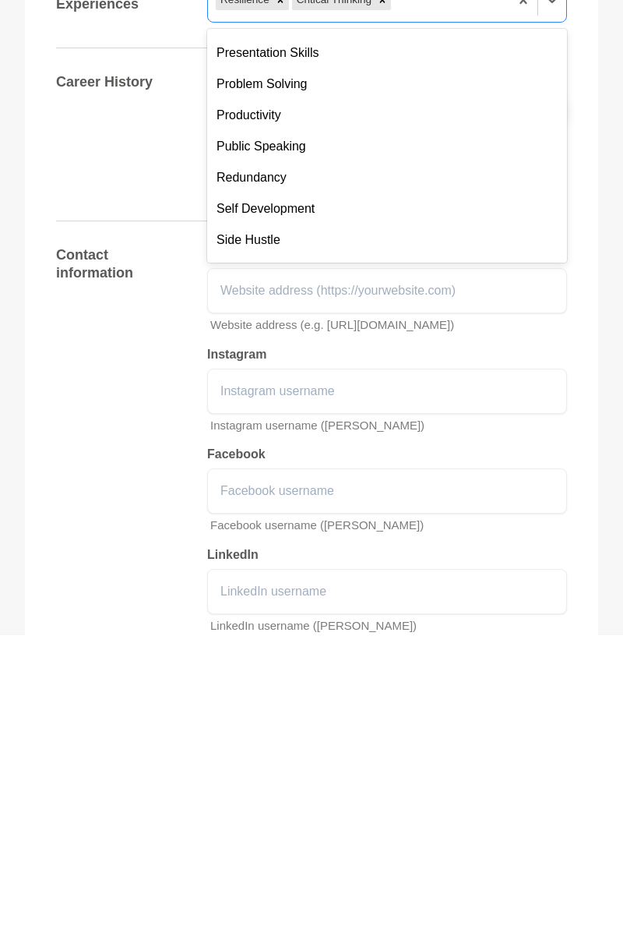
scroll to position [1149, 0]
click at [298, 411] on div "Problem Solving" at bounding box center [387, 395] width 360 height 31
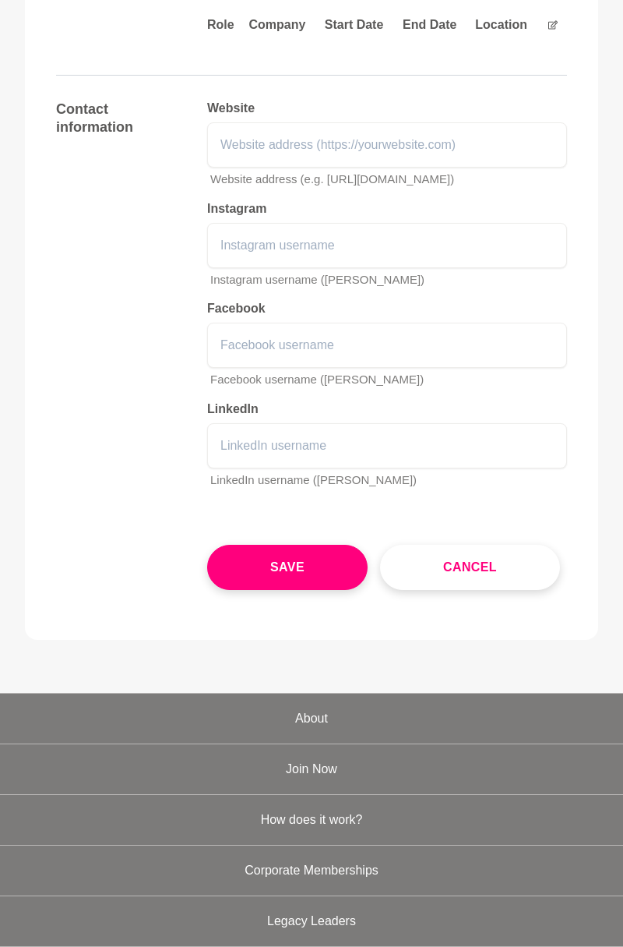
scroll to position [2033, 0]
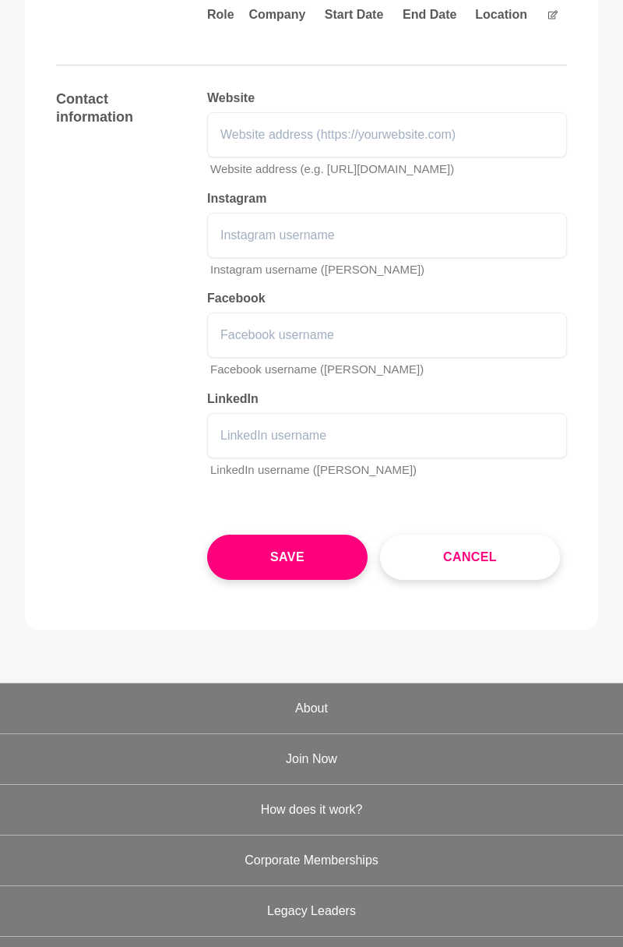
click at [316, 580] on button "Save" at bounding box center [287, 557] width 161 height 45
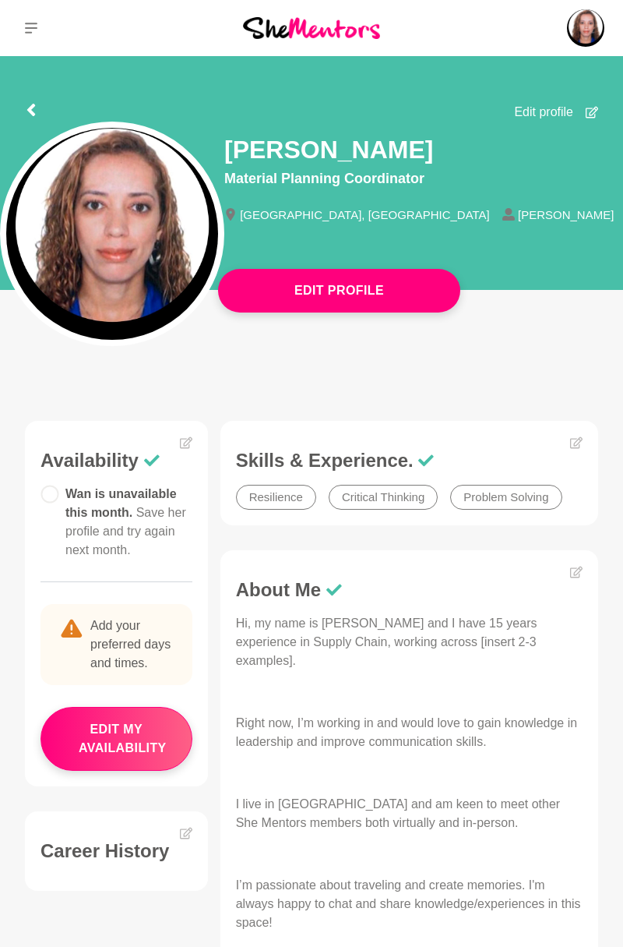
click at [62, 496] on div "Wan is unavailable this month. Save her profile and try again next month." at bounding box center [117, 522] width 152 height 75
click at [62, 505] on div "Wan is unavailable this month. Save her profile and try again next month." at bounding box center [117, 522] width 152 height 75
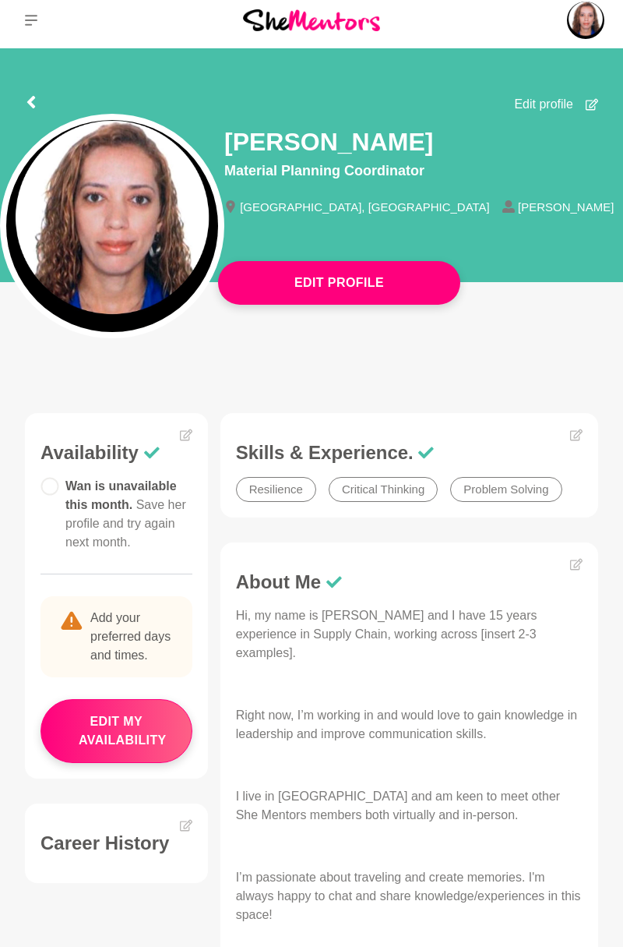
scroll to position [8, 0]
click at [350, 25] on img at bounding box center [311, 19] width 137 height 21
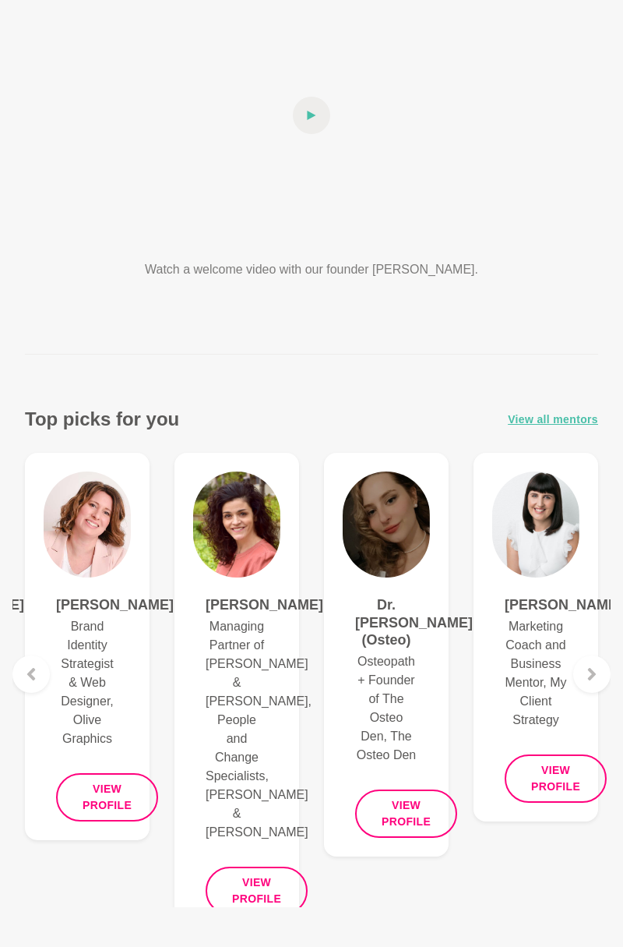
scroll to position [224, 0]
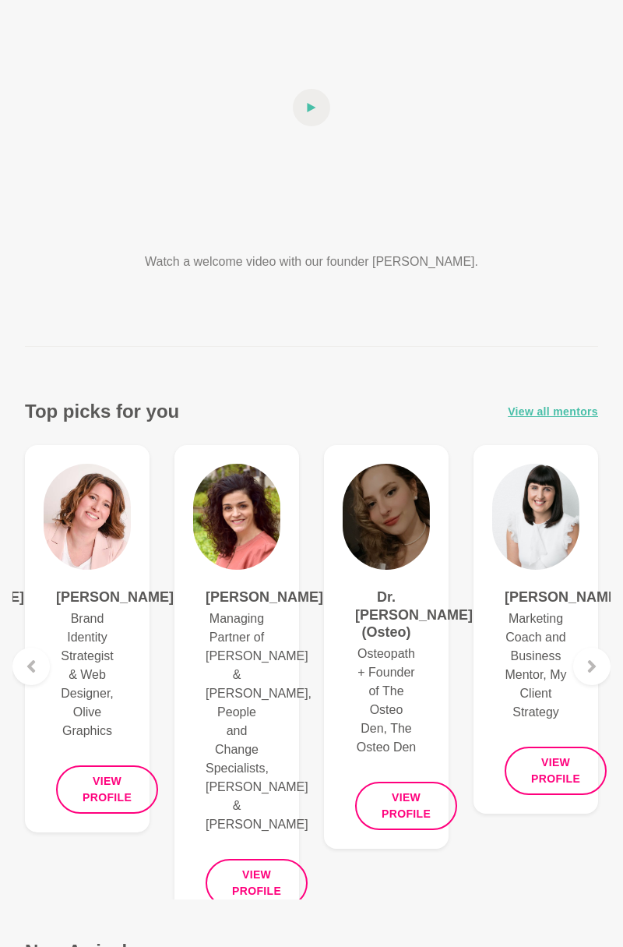
click at [566, 786] on button "View profile" at bounding box center [556, 770] width 102 height 48
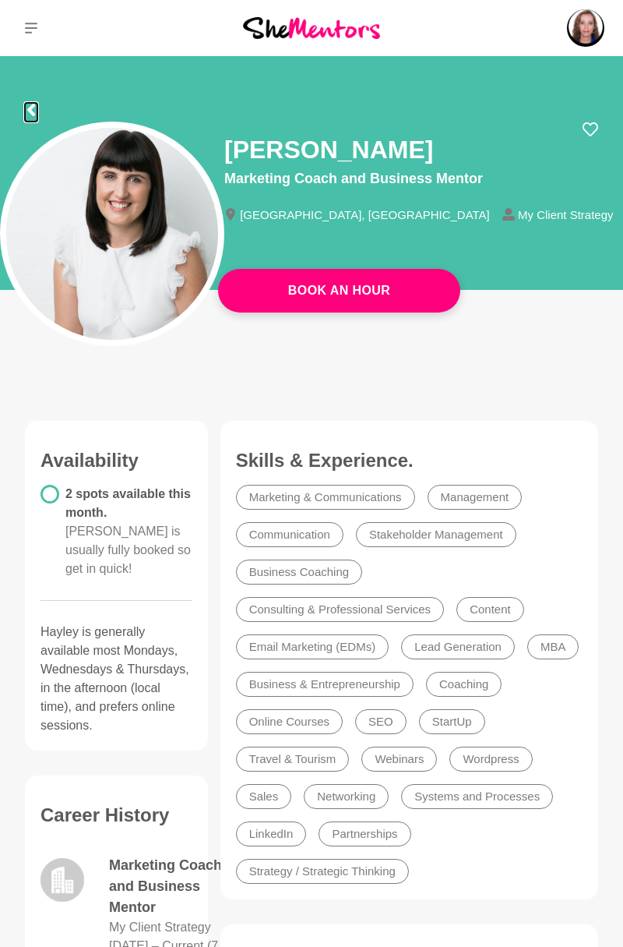
click at [37, 108] on icon at bounding box center [31, 110] width 12 height 12
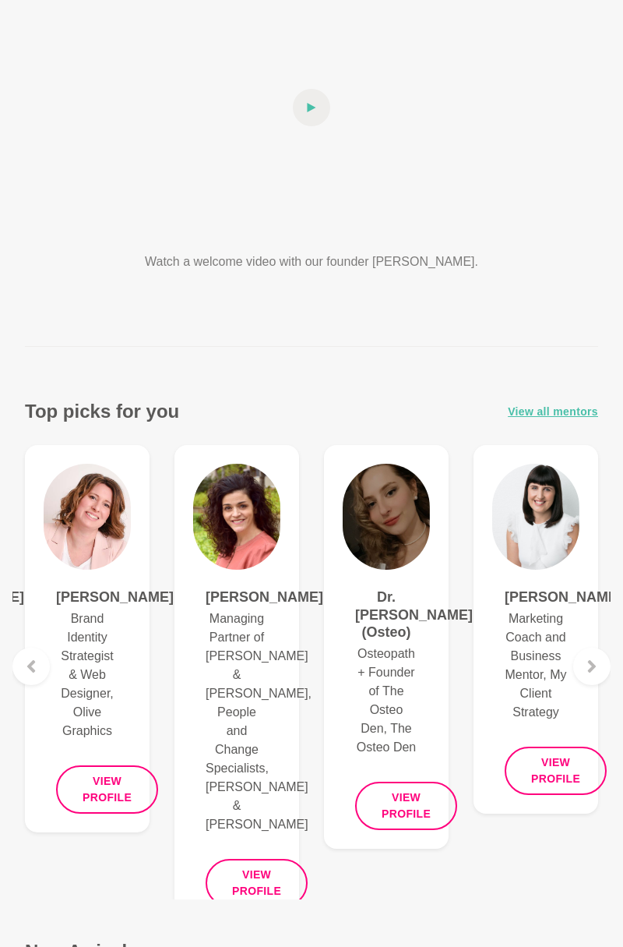
click at [76, 606] on h4 "Amanda Greenman" at bounding box center [87, 597] width 62 height 18
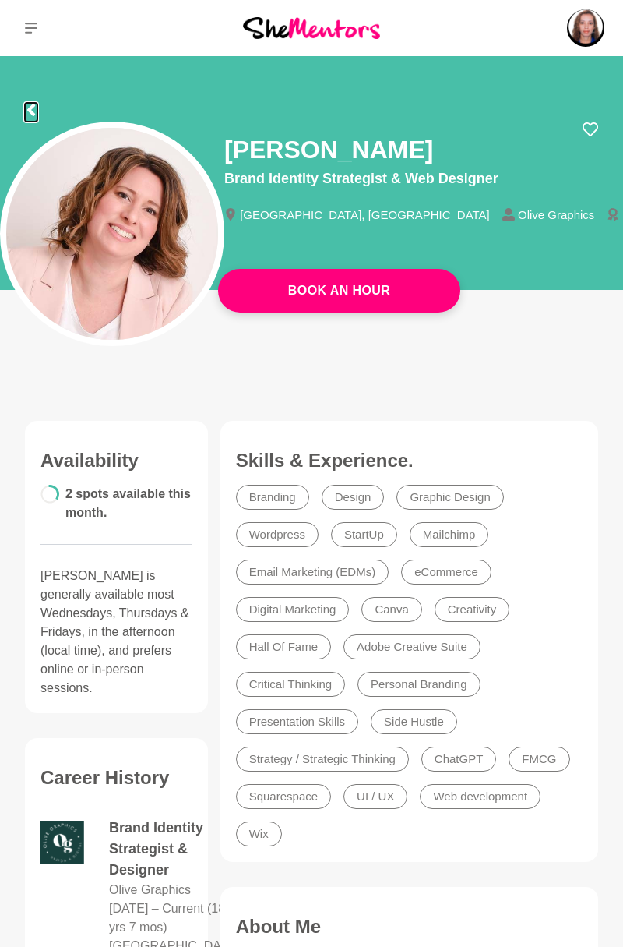
click at [30, 104] on icon at bounding box center [31, 110] width 12 height 12
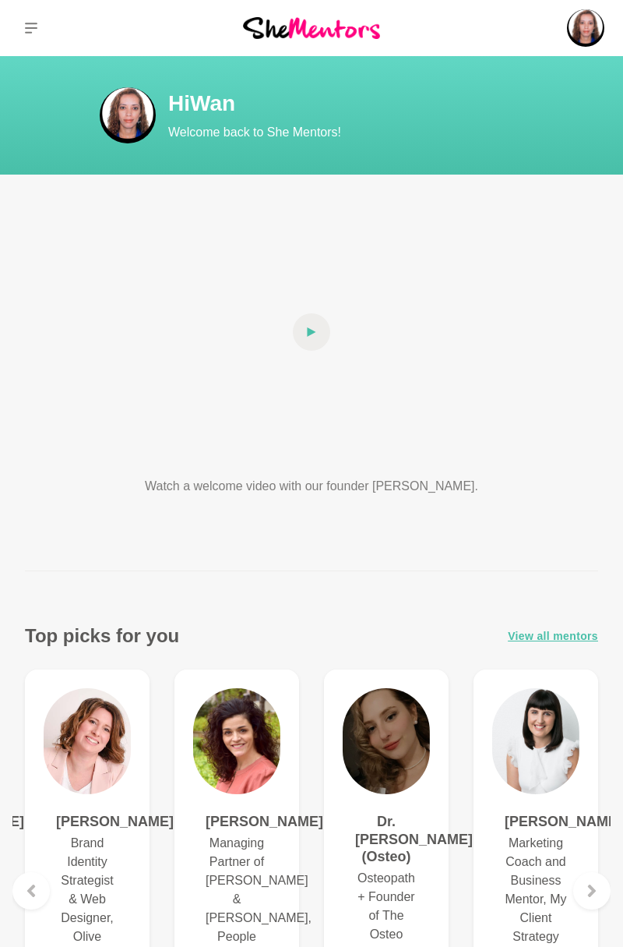
click at [583, 28] on img at bounding box center [585, 27] width 37 height 37
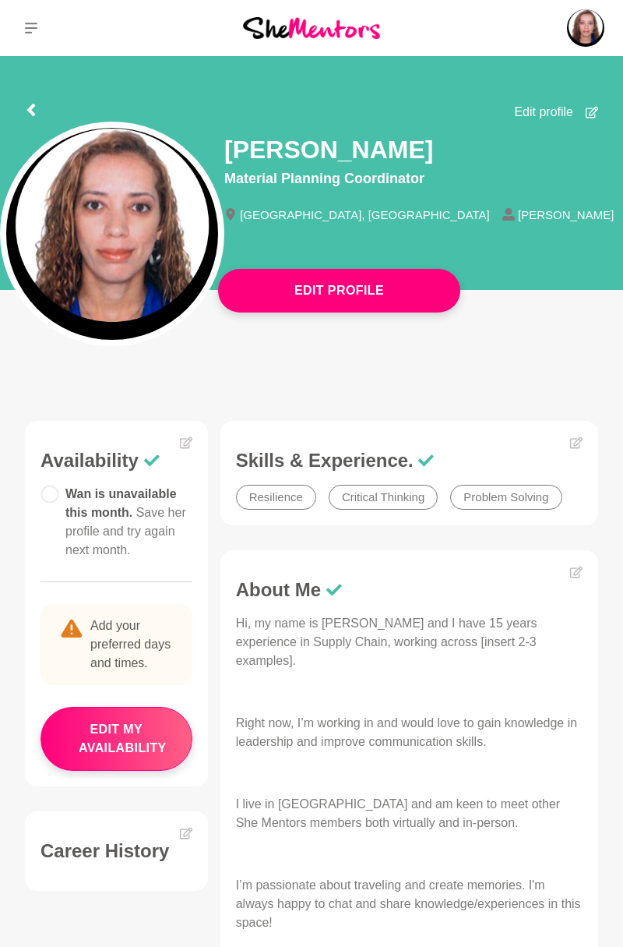
click at [0, 0] on link "Profile" at bounding box center [0, 0] width 0 height 0
click at [371, 291] on button "Edit Profile" at bounding box center [339, 291] width 242 height 44
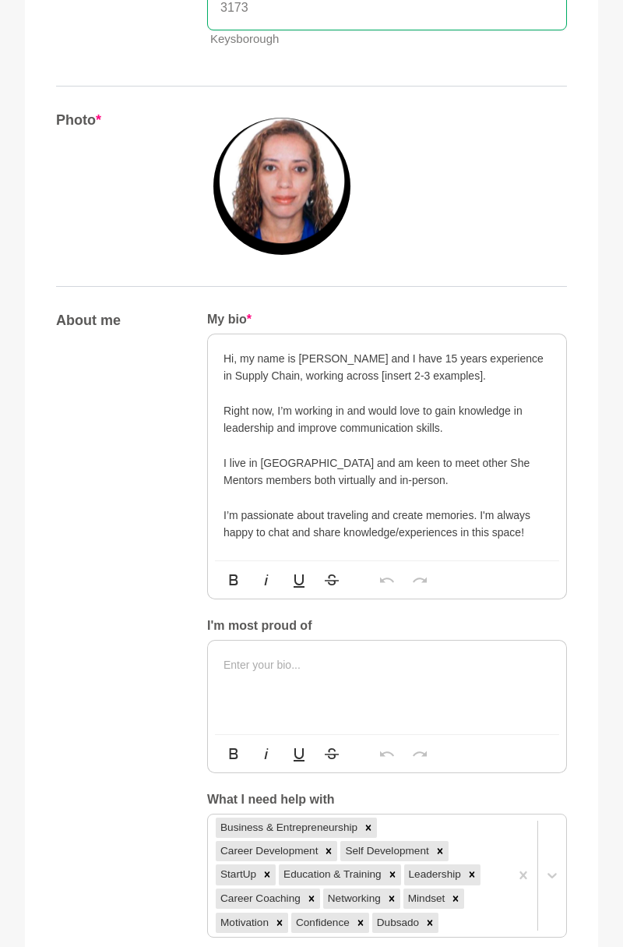
scroll to position [575, 0]
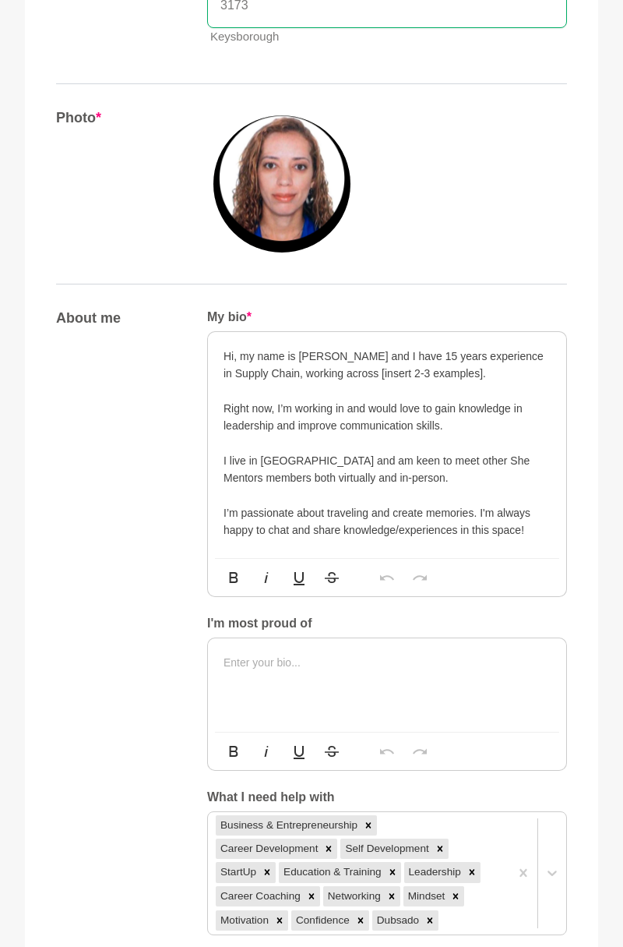
click at [462, 367] on p "Hi, my name is Wanderleia and I have 15 years experience in Supply Chain, worki…" at bounding box center [387, 365] width 327 height 35
click at [324, 389] on p at bounding box center [387, 390] width 327 height 17
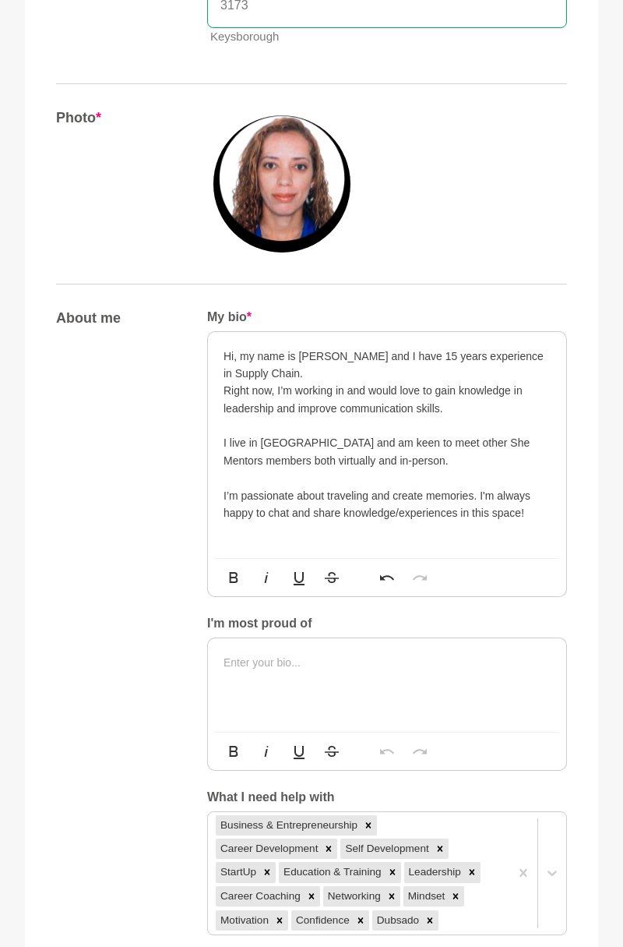
click at [471, 421] on p at bounding box center [387, 425] width 327 height 17
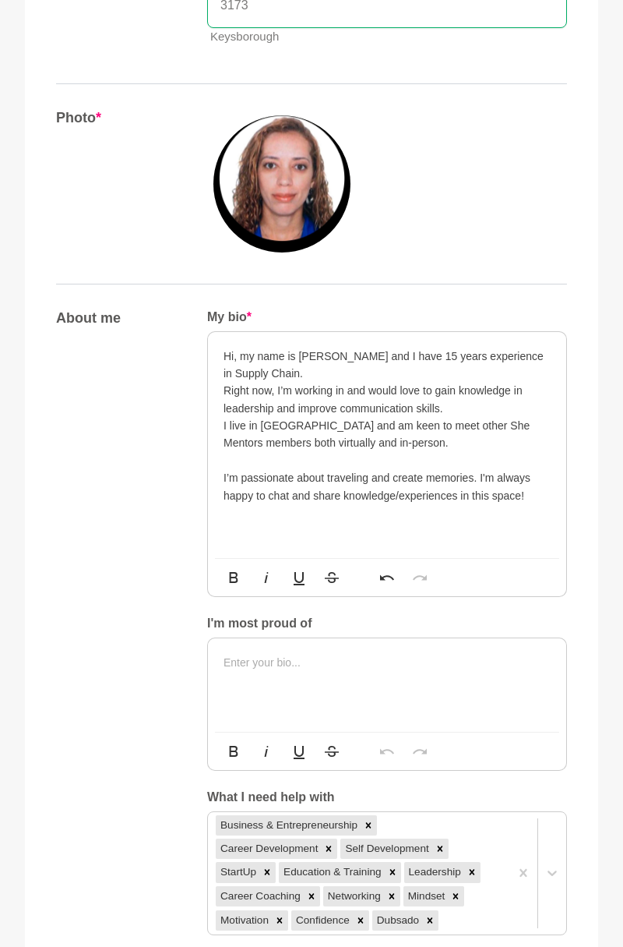
click at [477, 456] on p at bounding box center [387, 460] width 327 height 17
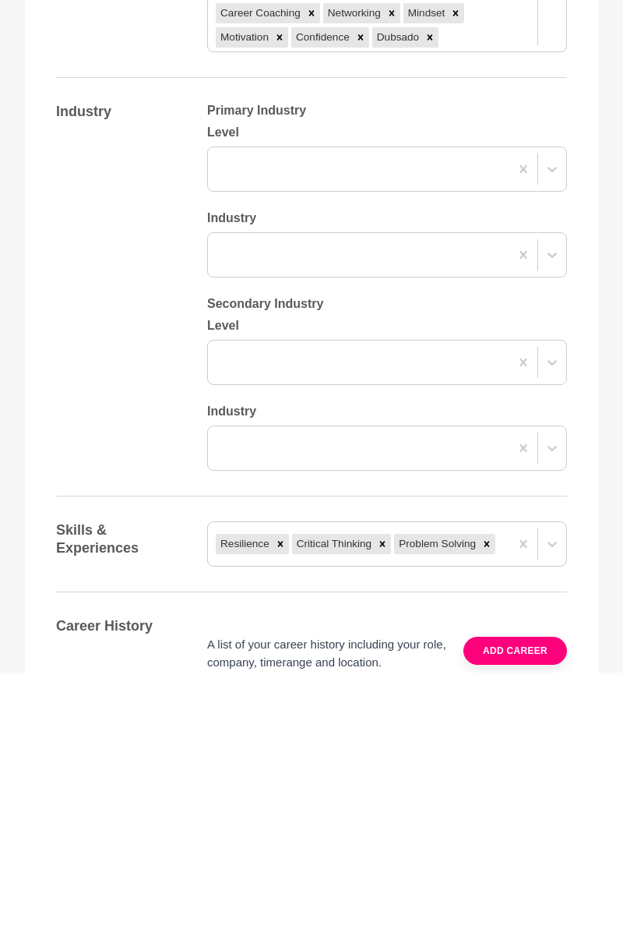
scroll to position [1185, 0]
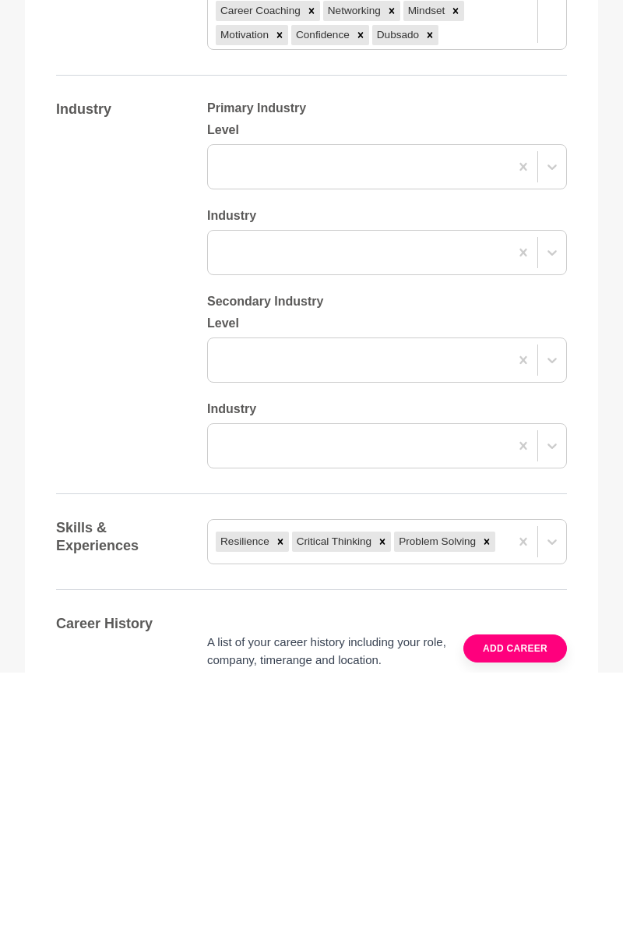
click at [513, 812] on div "Your details Name * Wan Lopes Role / Title * Material Planning Coordinator Comp…" at bounding box center [311, 280] width 511 height 2544
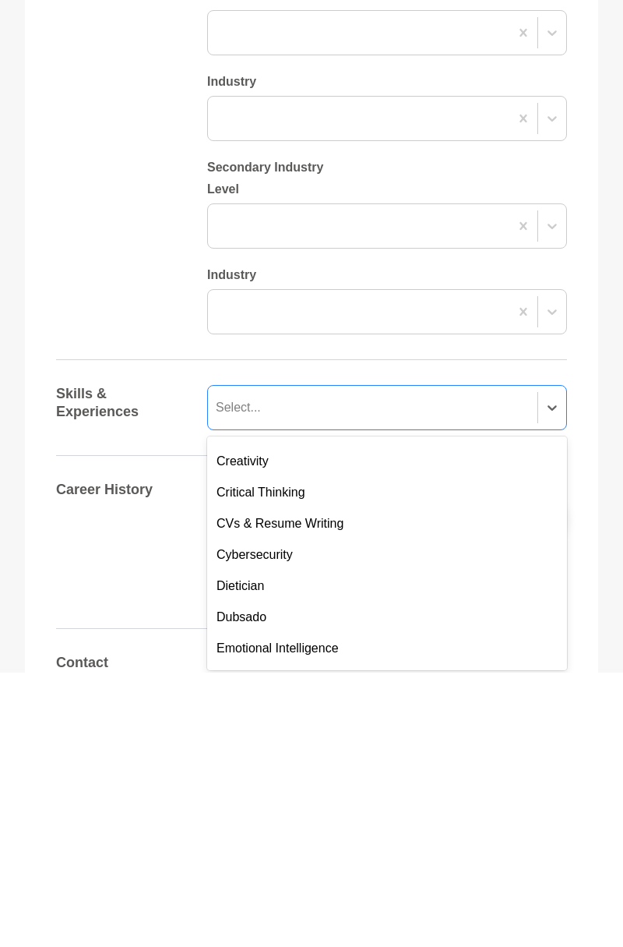
scroll to position [376, 0]
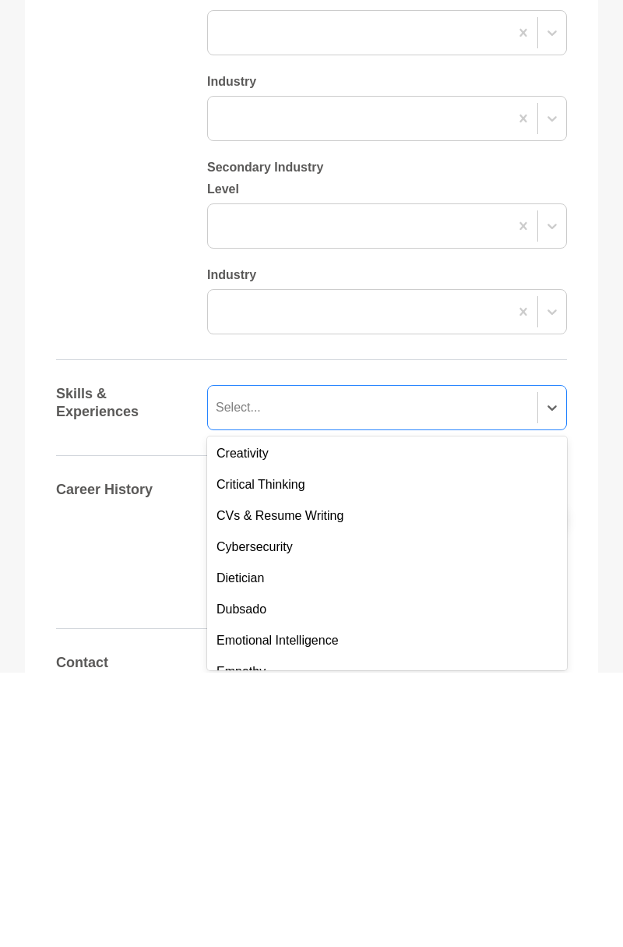
click at [300, 755] on div "Critical Thinking" at bounding box center [387, 759] width 360 height 31
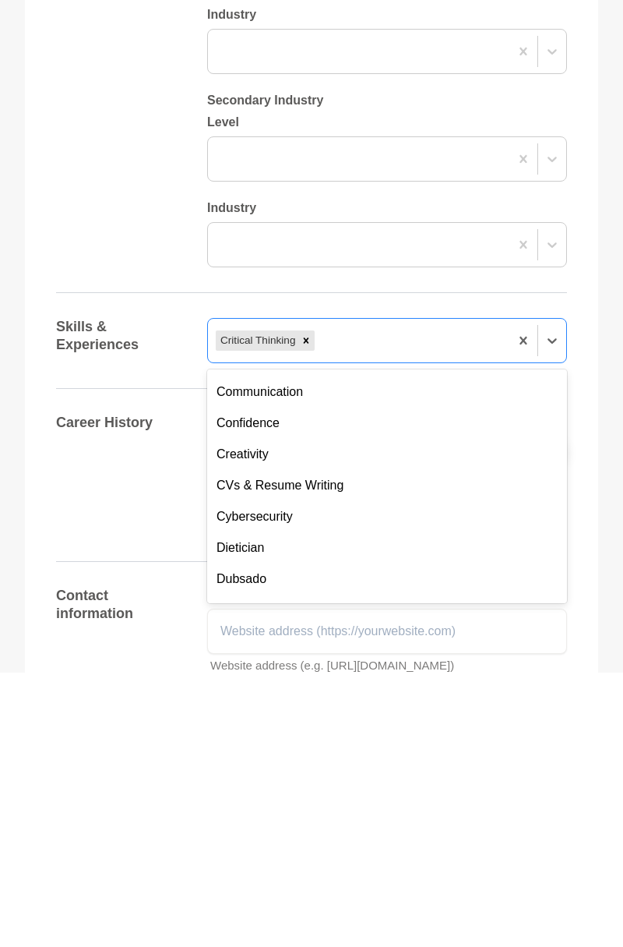
scroll to position [311, 0]
click at [260, 726] on div "Creativity" at bounding box center [387, 726] width 360 height 31
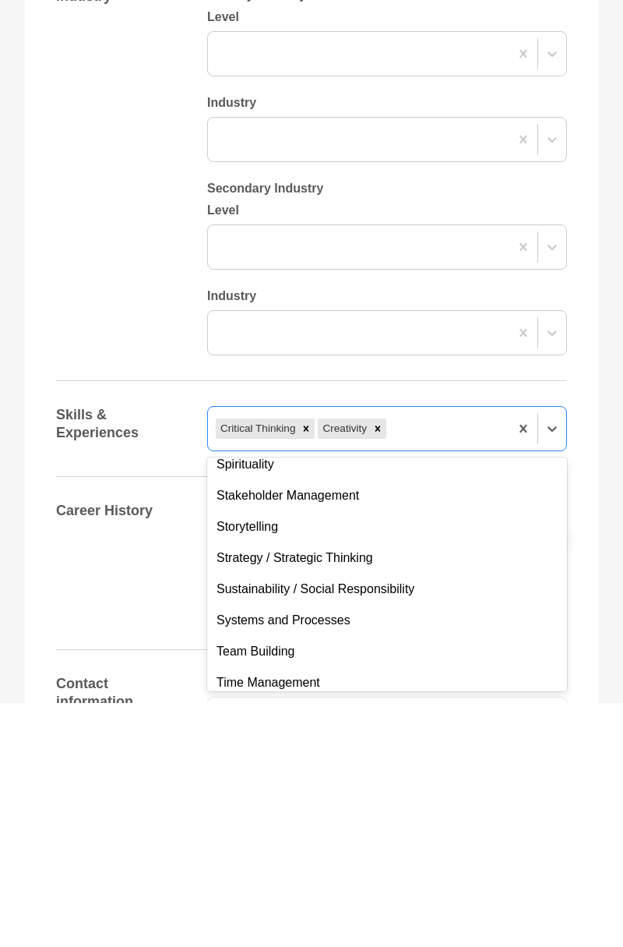
scroll to position [1382, 0]
click at [354, 735] on div "Stakeholder Management" at bounding box center [387, 740] width 360 height 31
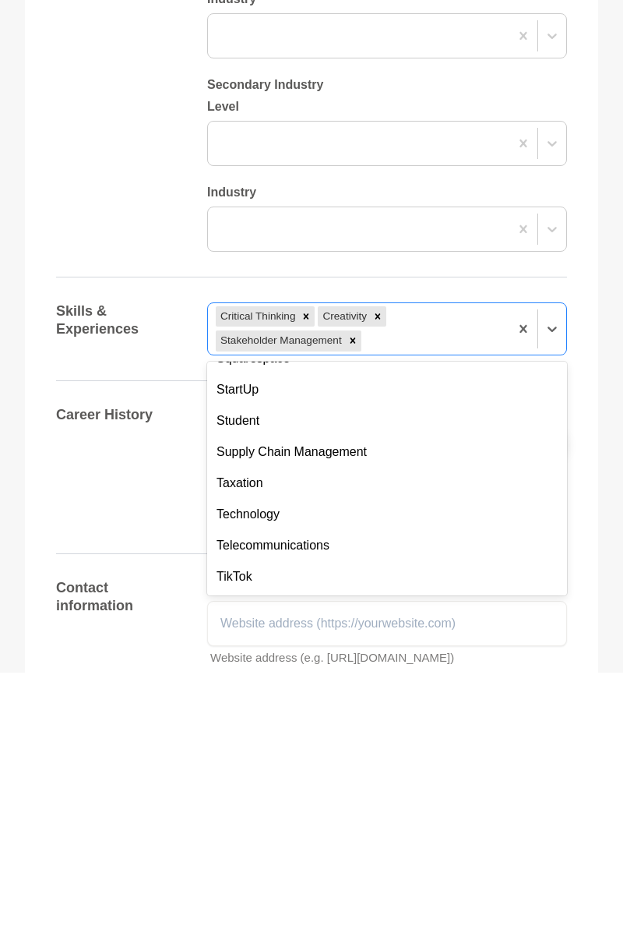
scroll to position [5433, 0]
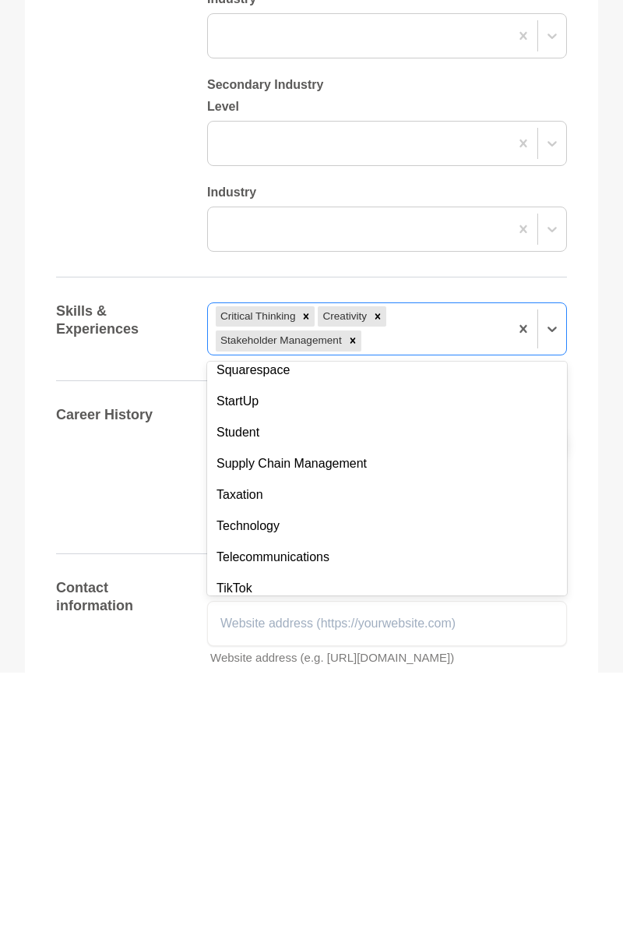
click at [348, 736] on div "Supply Chain Management" at bounding box center [387, 738] width 360 height 31
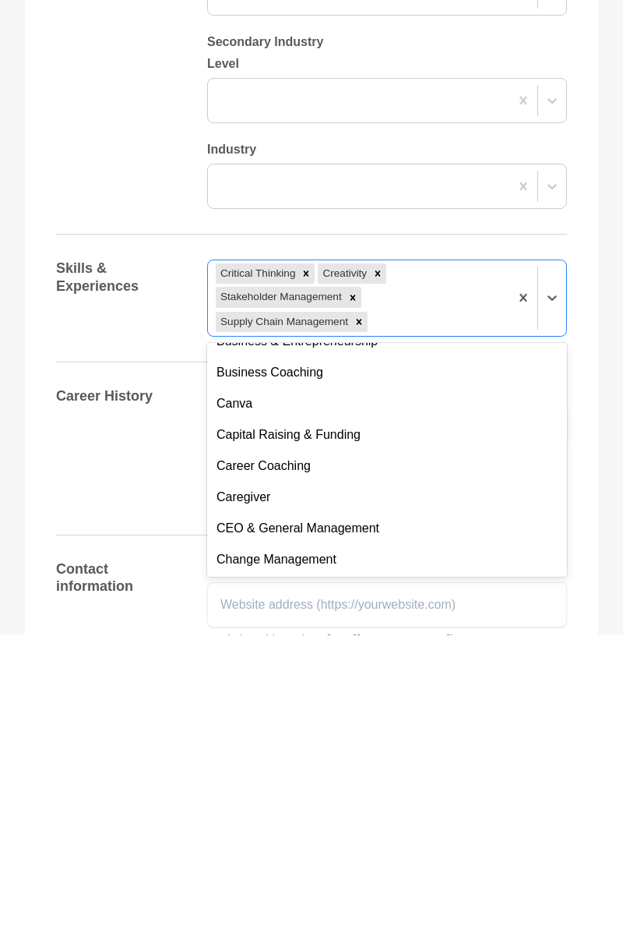
scroll to position [2069, 0]
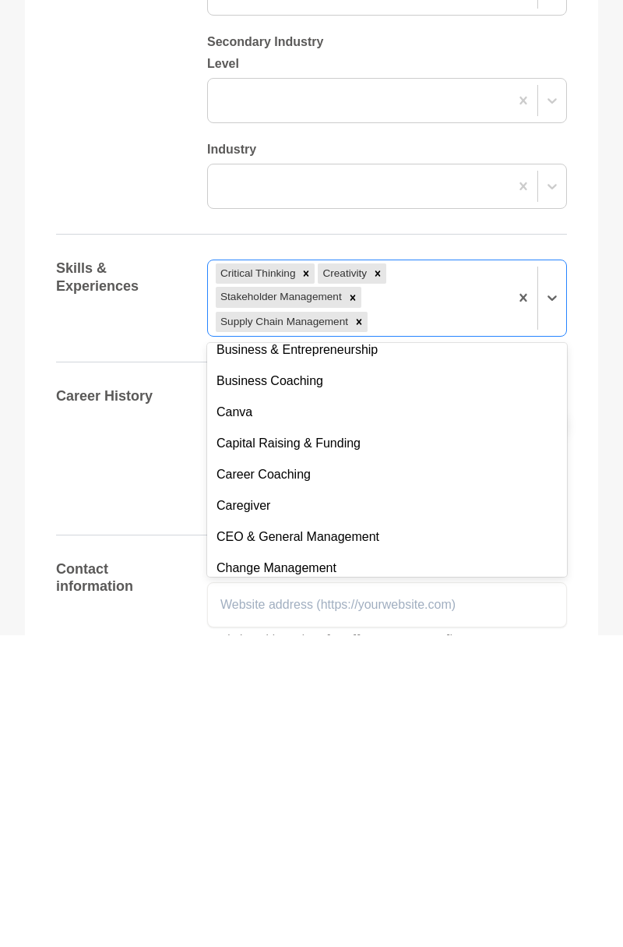
click at [135, 736] on div "Career History A list of your career history including your role, company, time…" at bounding box center [311, 761] width 511 height 122
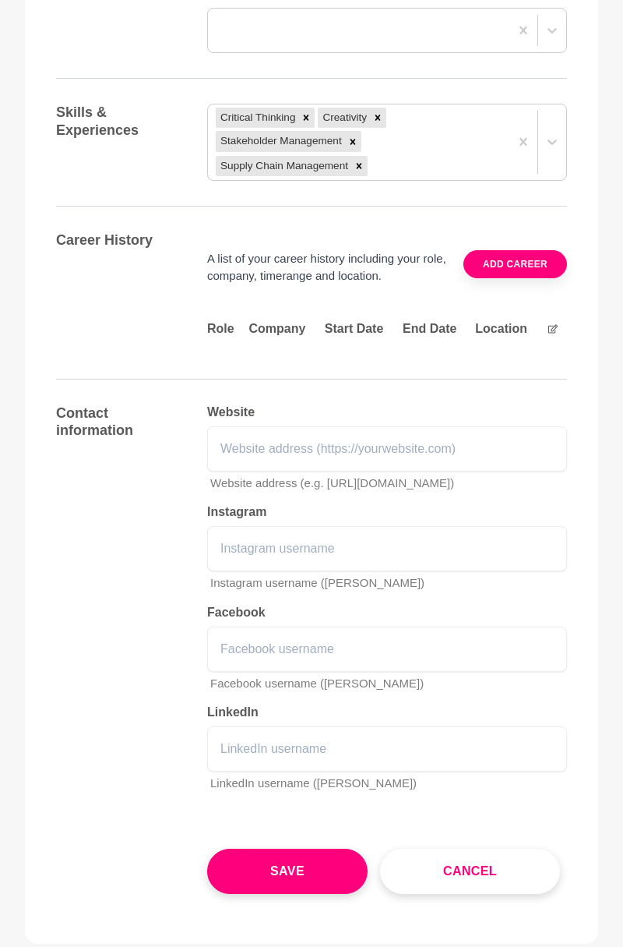
scroll to position [1882, 0]
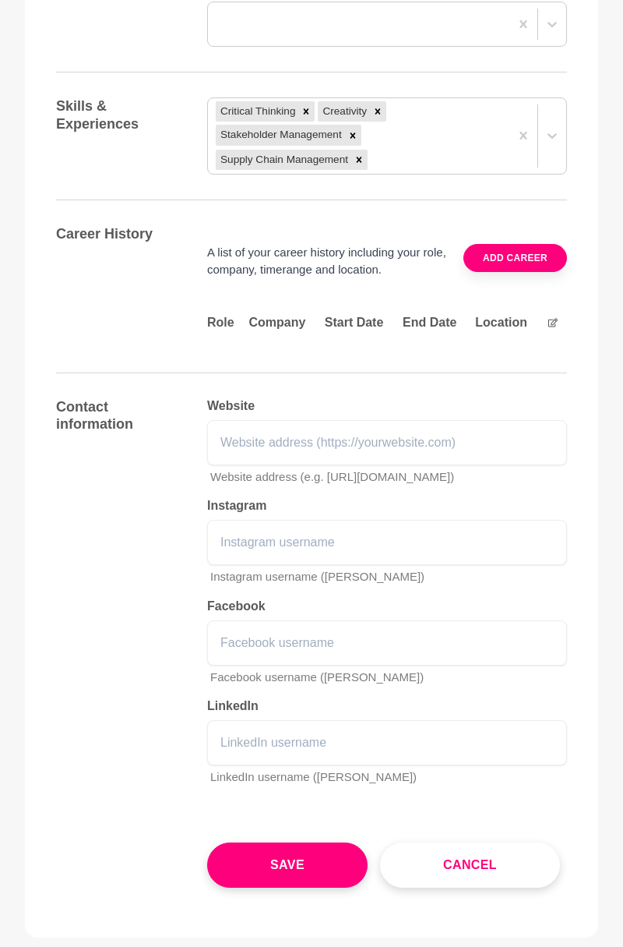
click at [313, 854] on button "Save" at bounding box center [287, 864] width 161 height 45
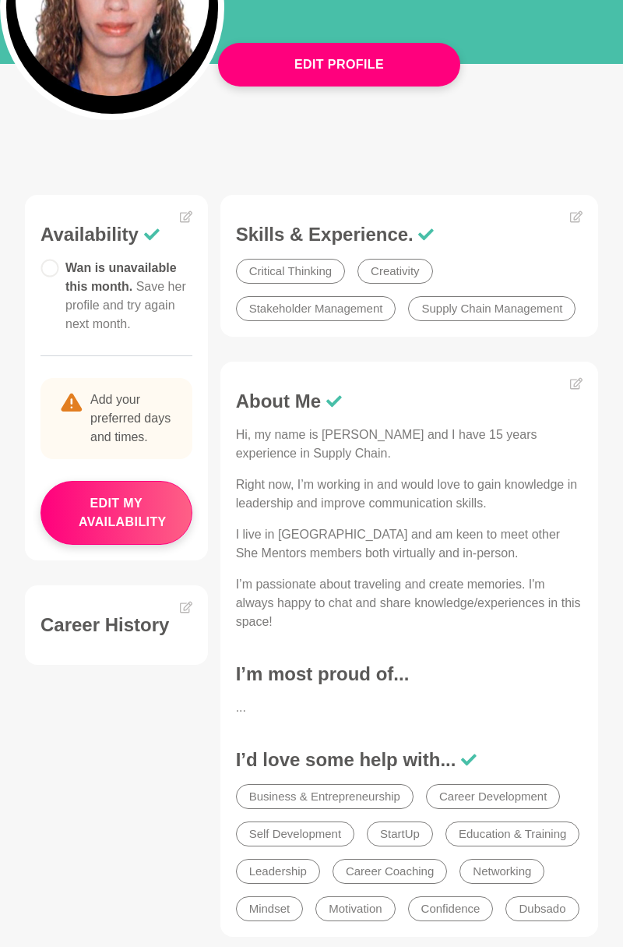
scroll to position [224, 0]
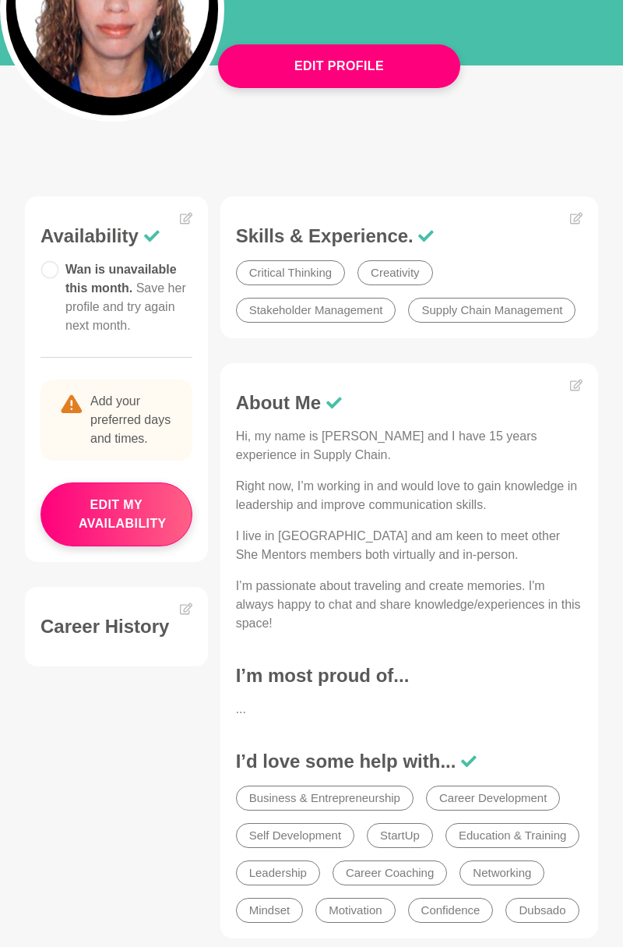
click at [67, 630] on h3 "Career History" at bounding box center [117, 626] width 152 height 23
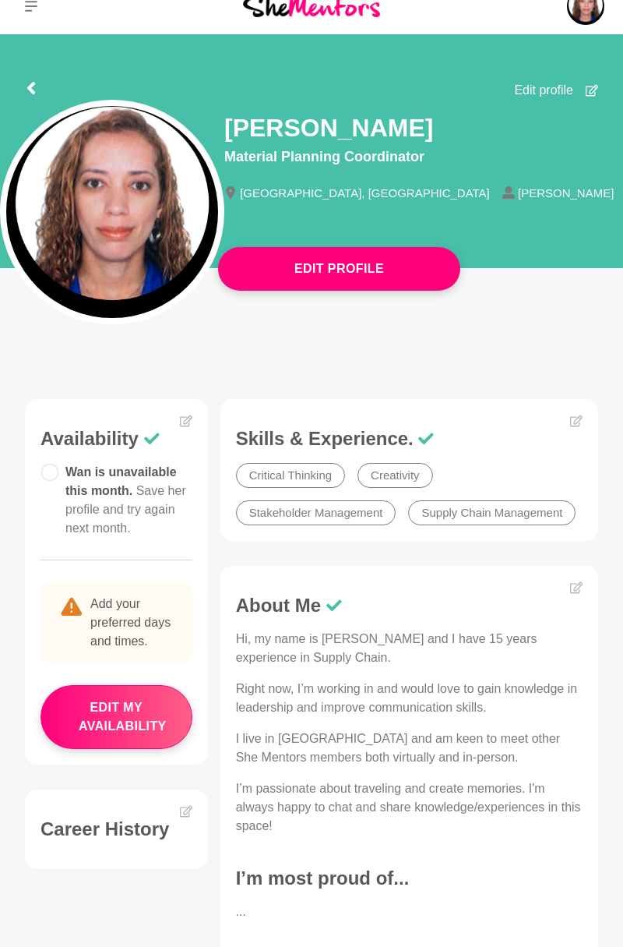
scroll to position [0, 0]
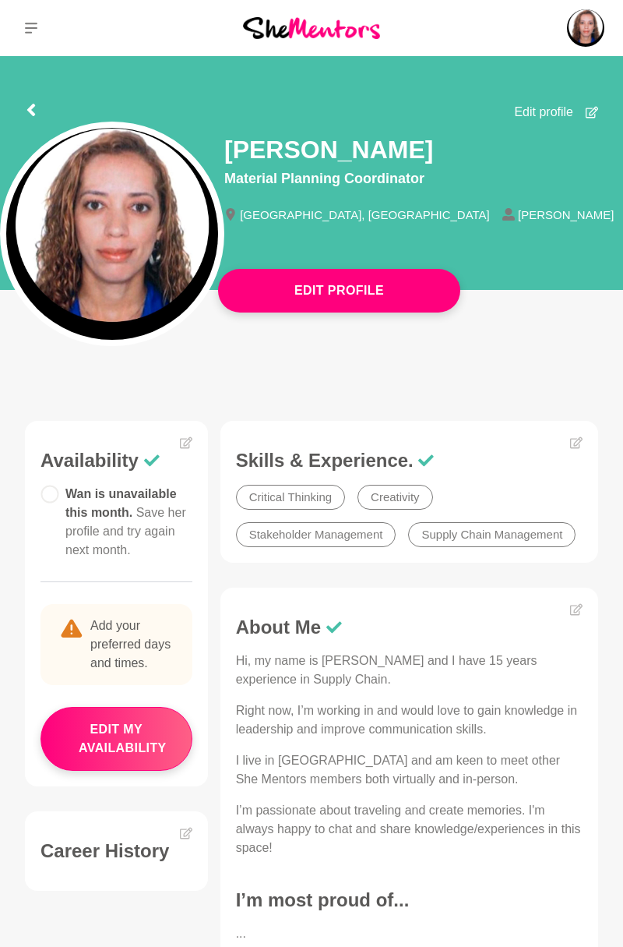
click at [509, 770] on p "I live in [GEOGRAPHIC_DATA] and am keen to meet other She Mentors members both …" at bounding box center [409, 769] width 347 height 37
click at [457, 596] on figure "About Me Hi, my name is [PERSON_NAME] and I have 15 years experience in Supply …" at bounding box center [410, 875] width 378 height 575
